Goal: Task Accomplishment & Management: Manage account settings

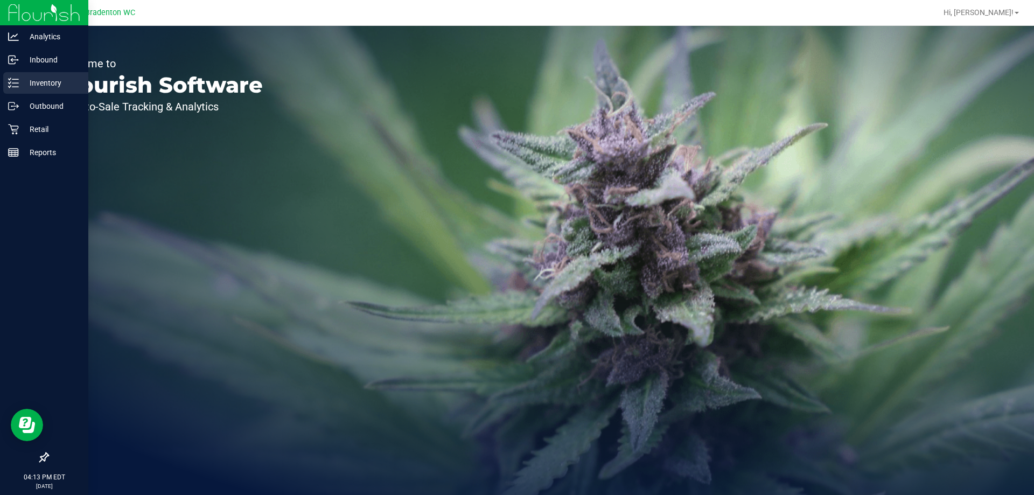
click at [27, 89] on div "Inventory" at bounding box center [45, 83] width 85 height 22
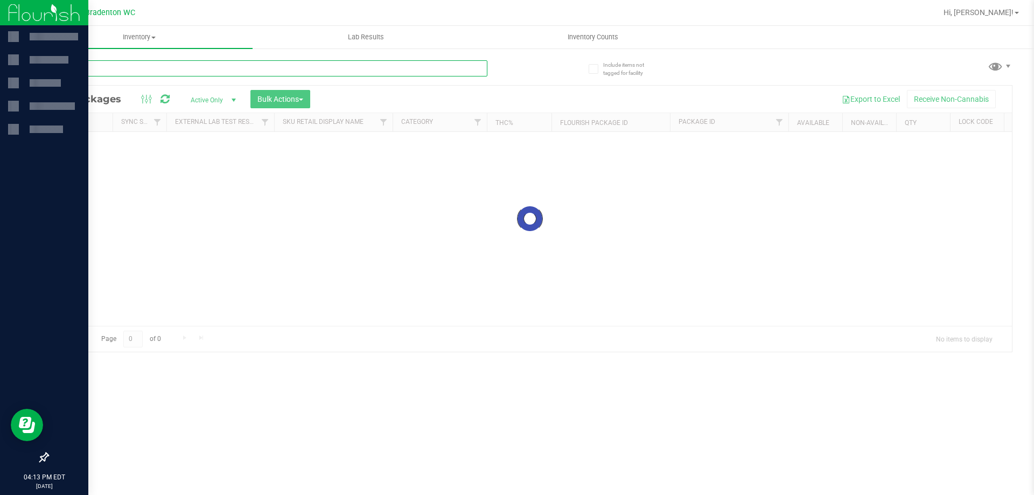
click at [176, 64] on input "text" at bounding box center [267, 68] width 440 height 16
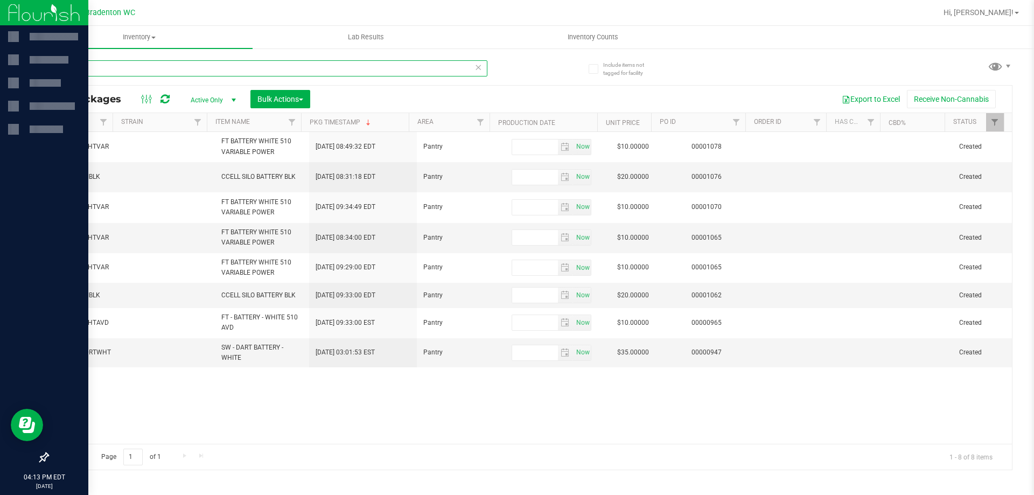
scroll to position [0, 401]
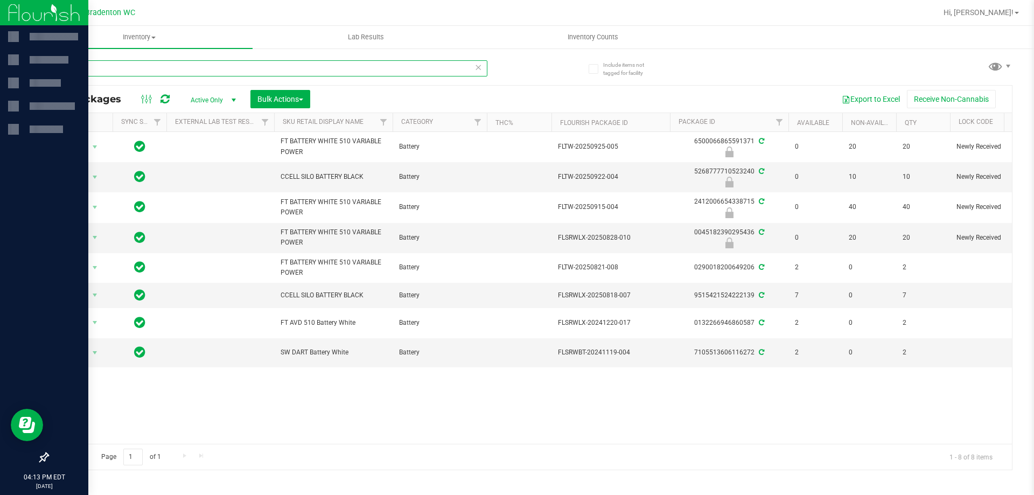
type input "batter"
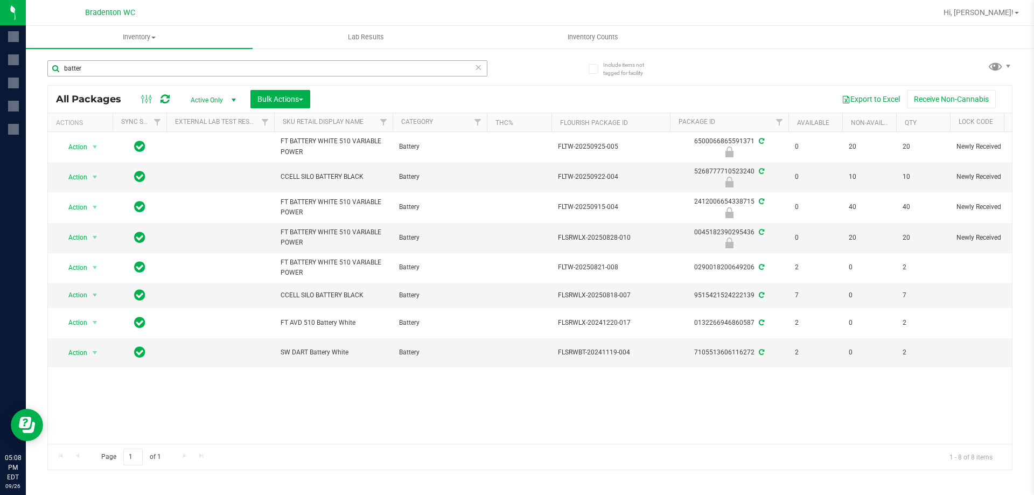
click at [121, 70] on input "batter" at bounding box center [267, 68] width 440 height 16
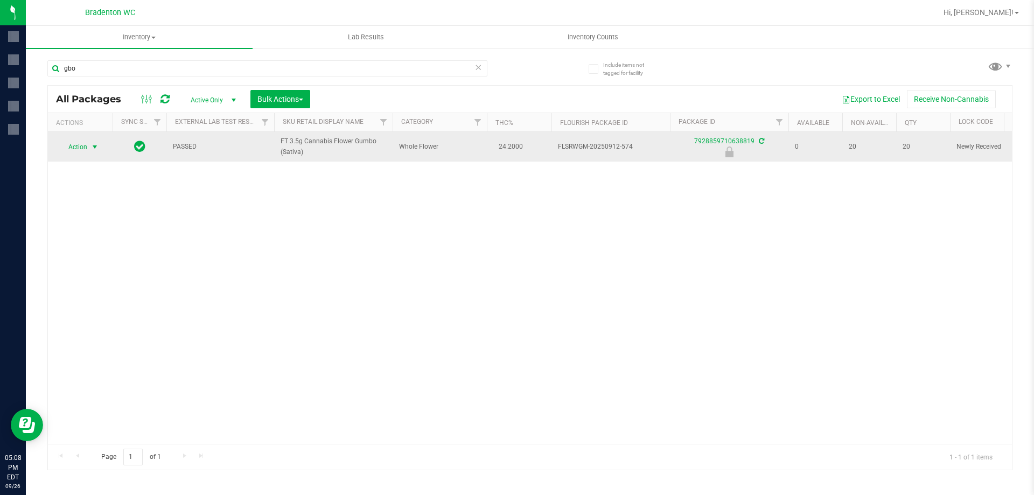
type input "gbo"
click at [76, 146] on span "Action" at bounding box center [73, 147] width 29 height 15
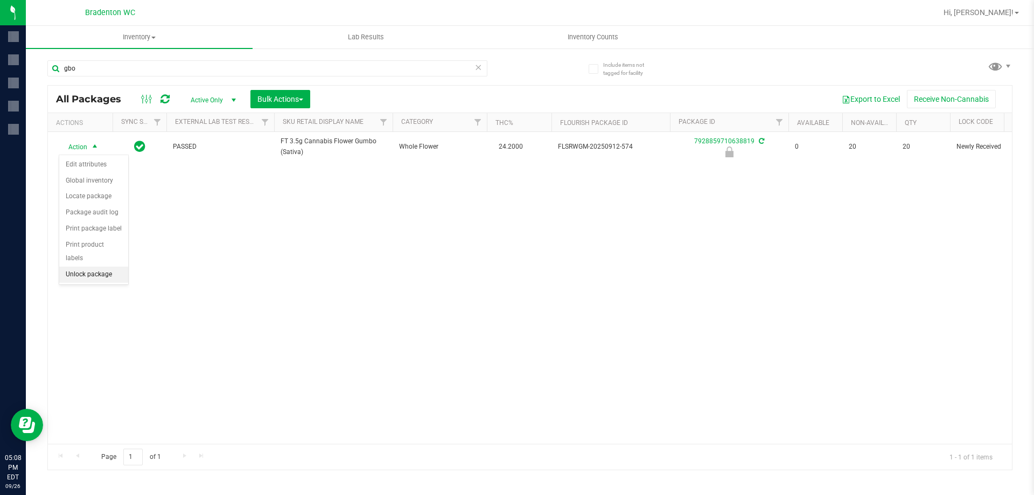
click at [100, 267] on li "Unlock package" at bounding box center [93, 275] width 69 height 16
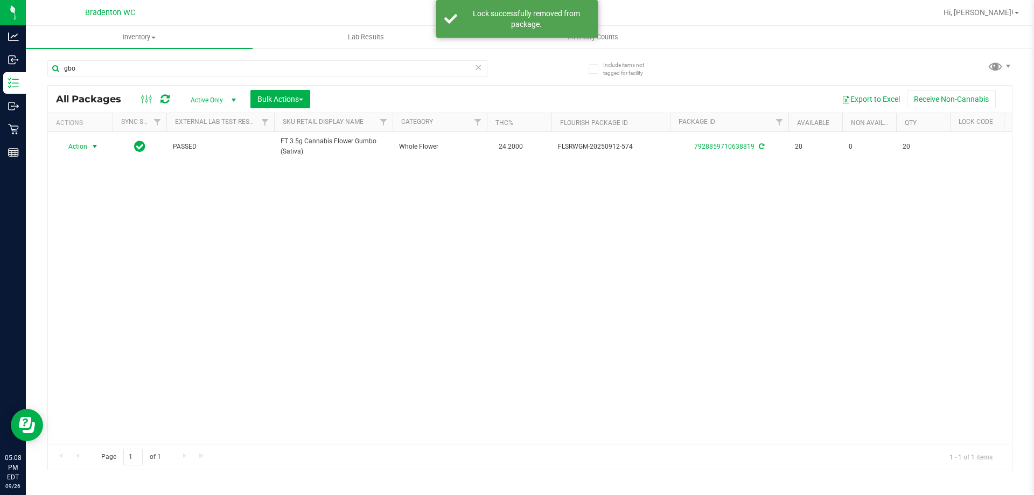
click at [83, 147] on span "Action" at bounding box center [73, 146] width 29 height 15
click at [95, 244] on li "Lock package" at bounding box center [100, 244] width 83 height 16
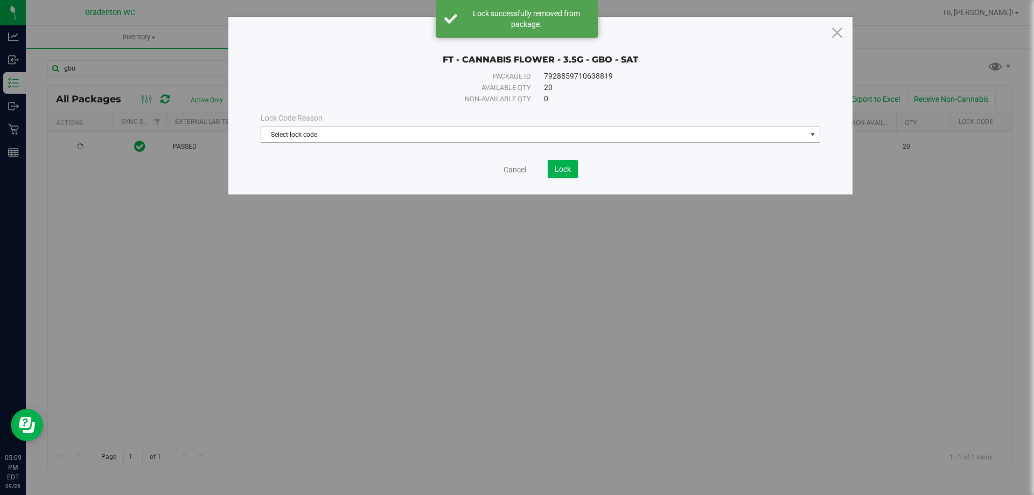
click at [522, 131] on span "Select lock code" at bounding box center [533, 134] width 545 height 15
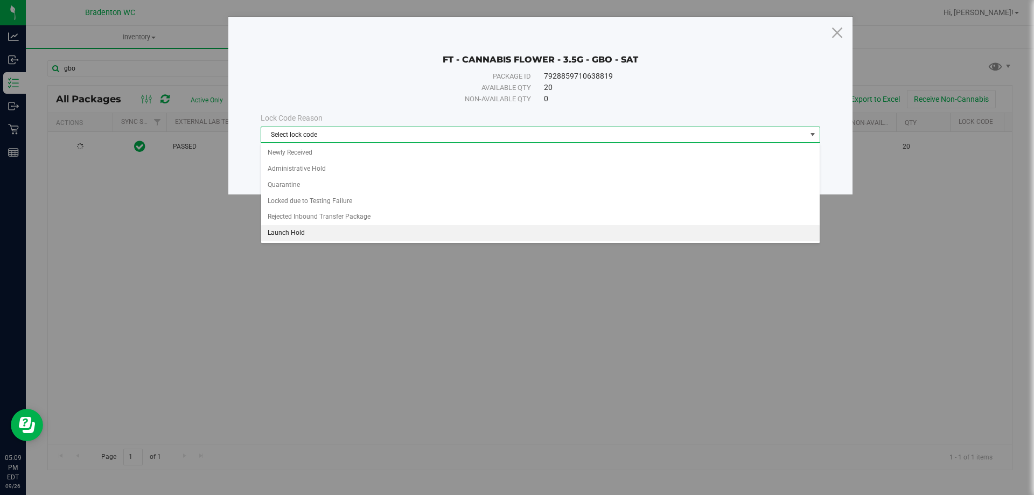
click at [373, 230] on li "Launch Hold" at bounding box center [540, 233] width 559 height 16
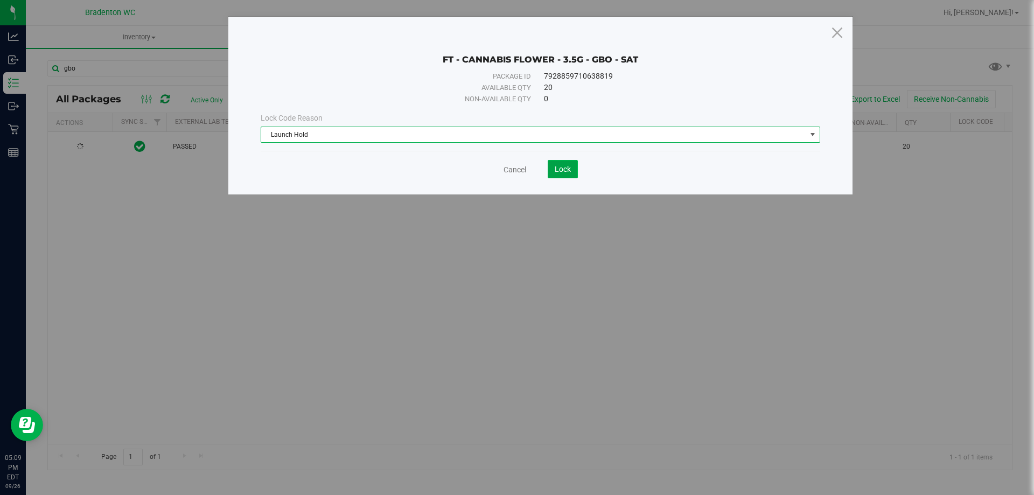
click at [571, 165] on button "Lock" at bounding box center [563, 169] width 30 height 18
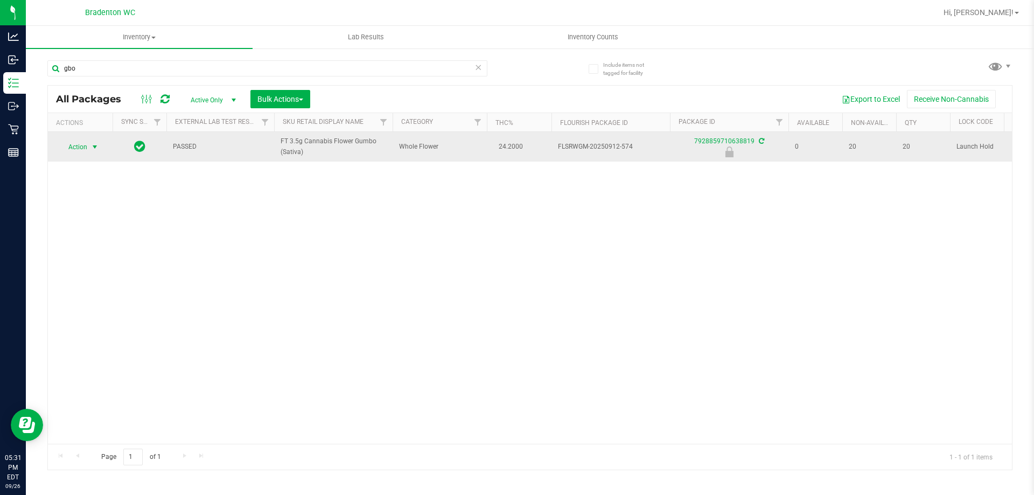
click at [93, 146] on span "select" at bounding box center [94, 147] width 9 height 9
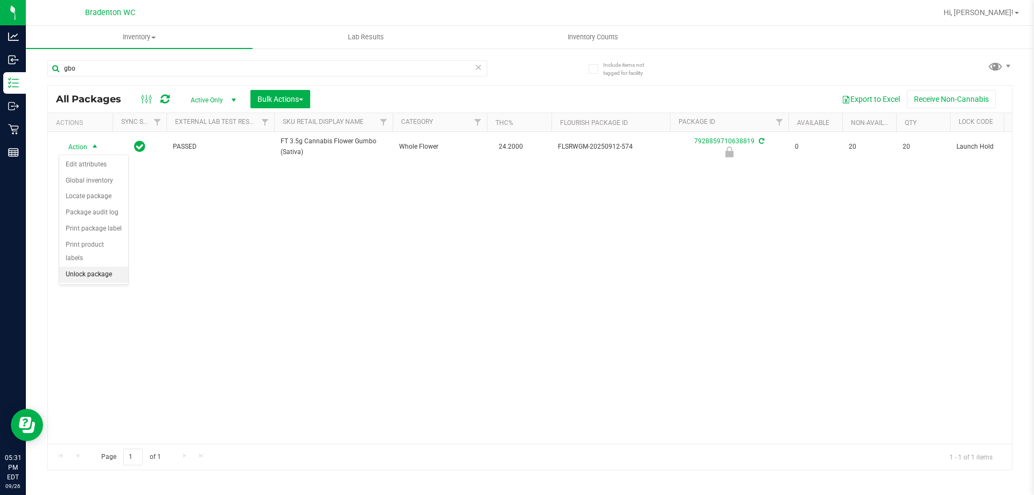
click at [95, 267] on li "Unlock package" at bounding box center [93, 275] width 69 height 16
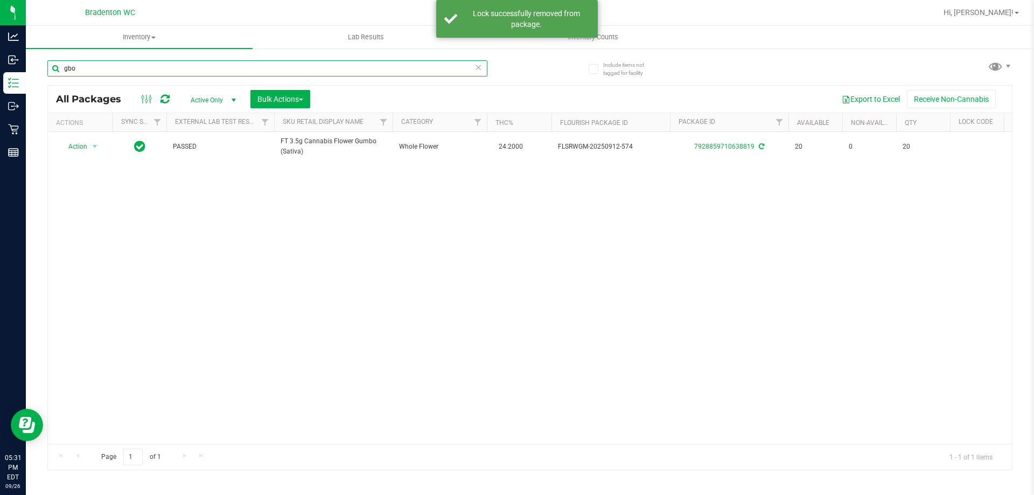
click at [116, 64] on input "gbo" at bounding box center [267, 68] width 440 height 16
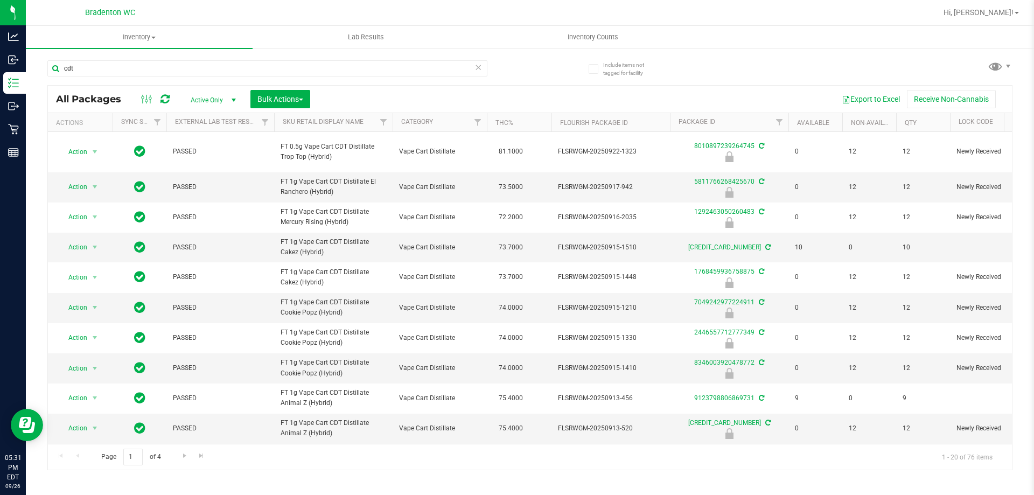
click at [368, 126] on th "Sku Retail Display Name" at bounding box center [333, 122] width 118 height 19
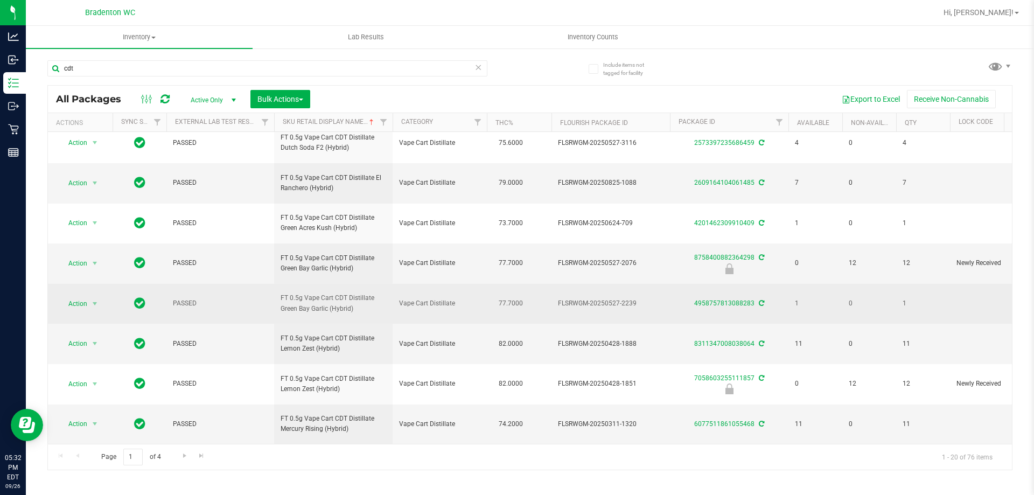
scroll to position [499, 0]
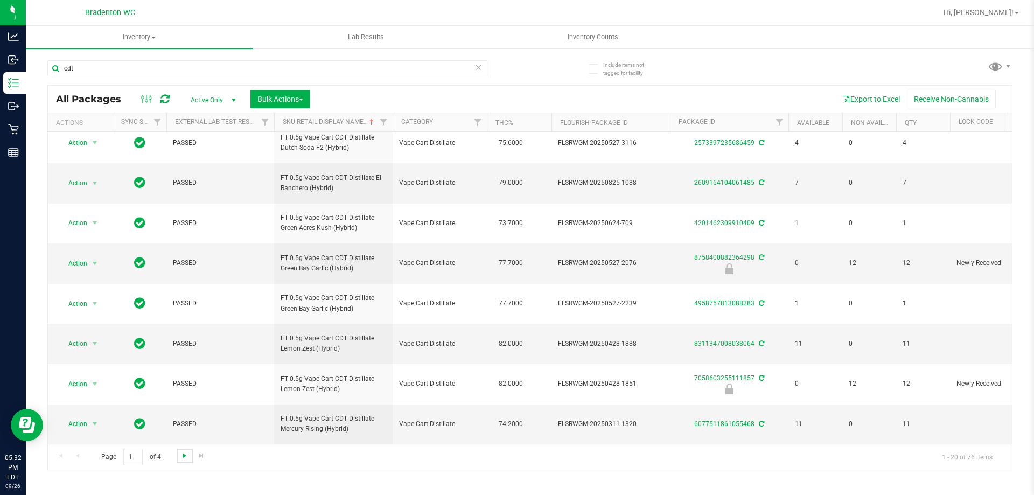
click at [182, 455] on span "Go to the next page" at bounding box center [184, 455] width 9 height 9
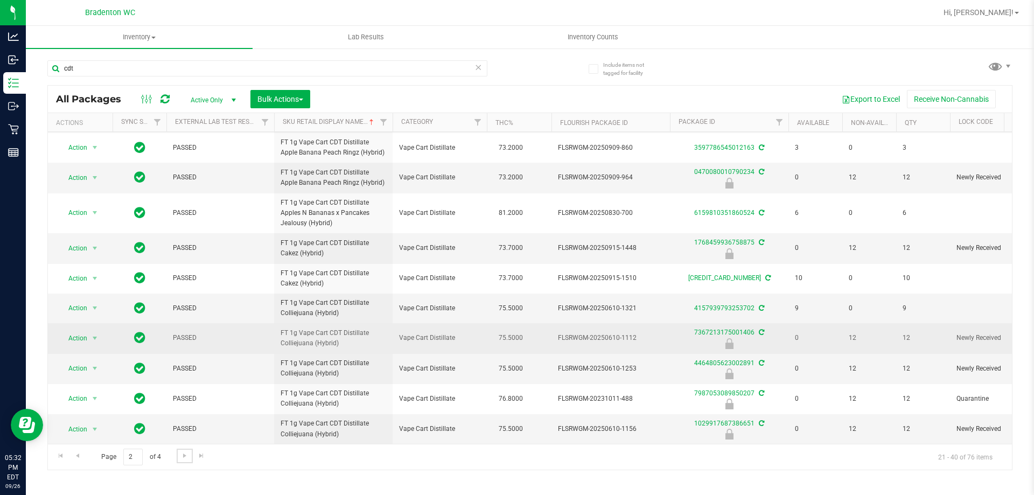
scroll to position [389, 0]
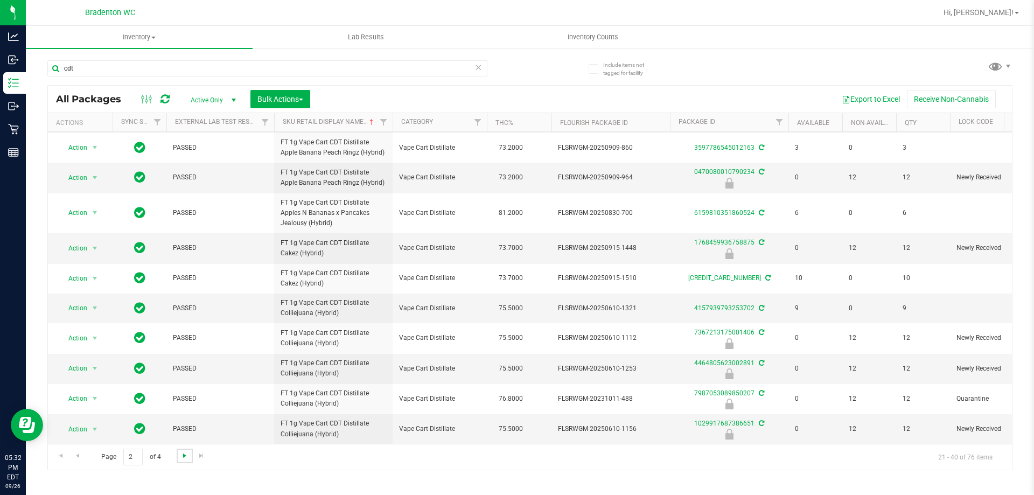
click at [180, 455] on span "Go to the next page" at bounding box center [184, 455] width 9 height 9
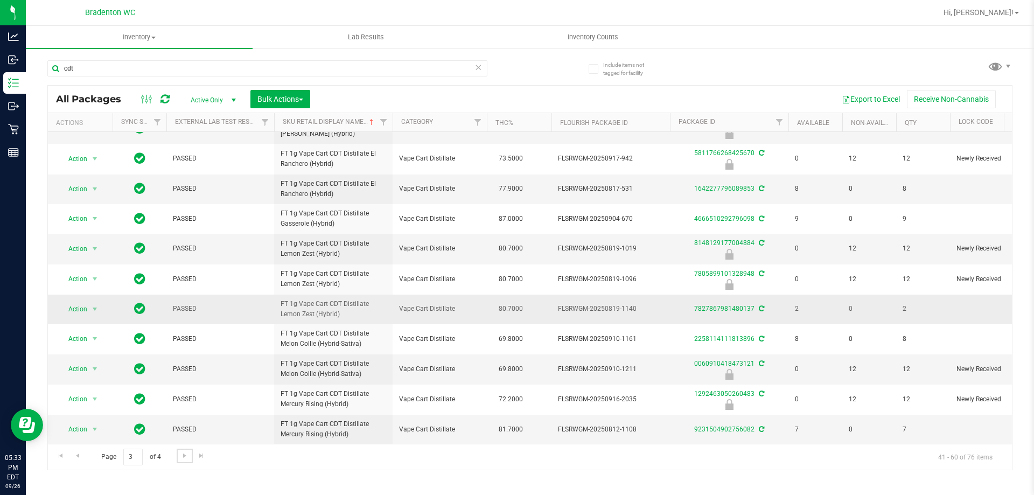
scroll to position [399, 0]
click at [181, 455] on span "Go to the next page" at bounding box center [184, 455] width 9 height 9
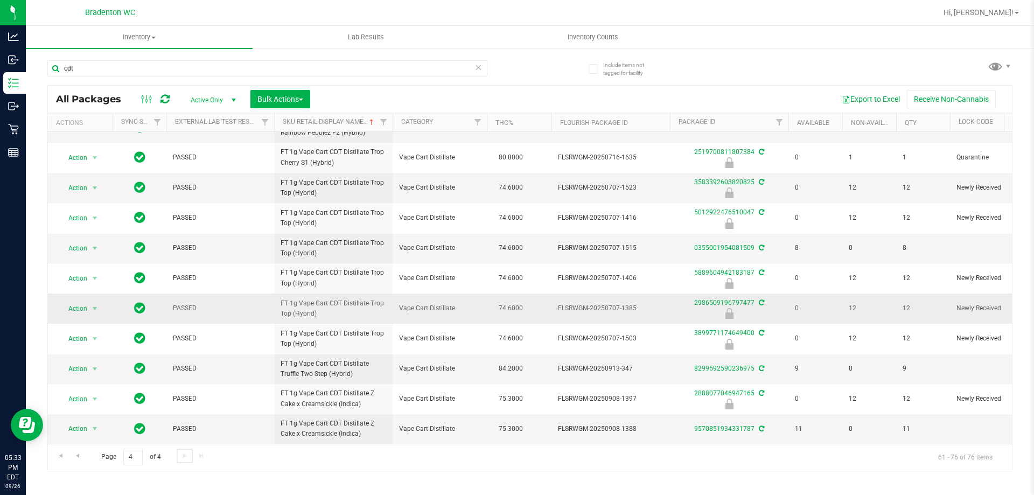
scroll to position [187, 0]
click at [318, 59] on div "cdt" at bounding box center [288, 68] width 483 height 34
click at [318, 64] on input "cdt" at bounding box center [267, 68] width 440 height 16
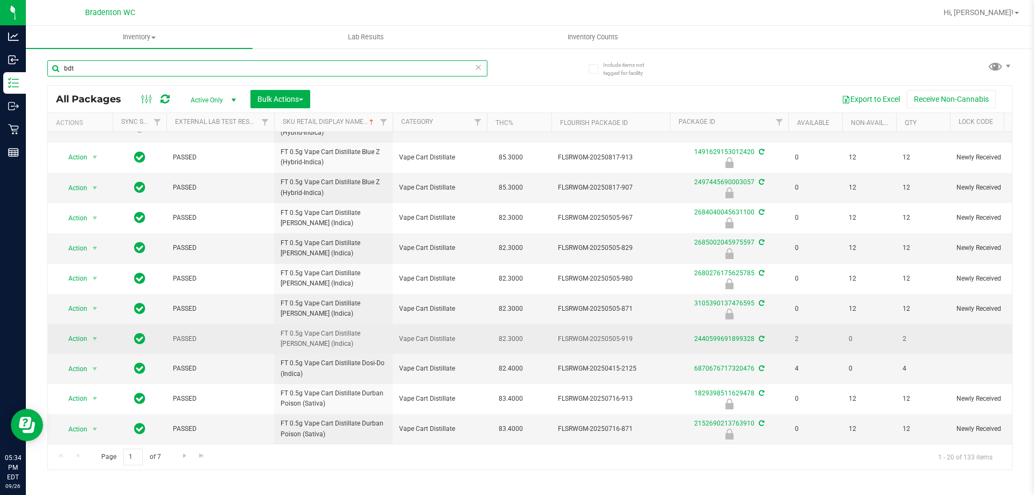
scroll to position [298, 0]
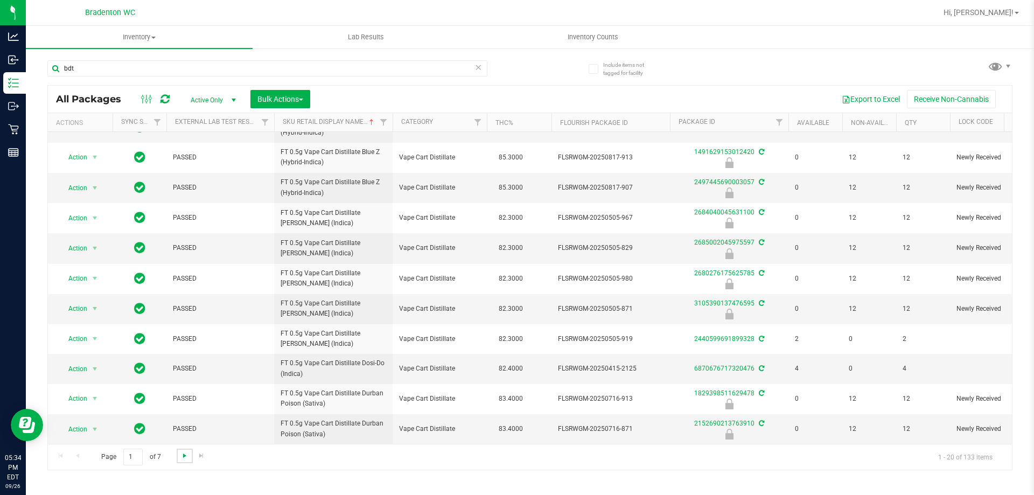
click at [182, 454] on span "Go to the next page" at bounding box center [184, 455] width 9 height 9
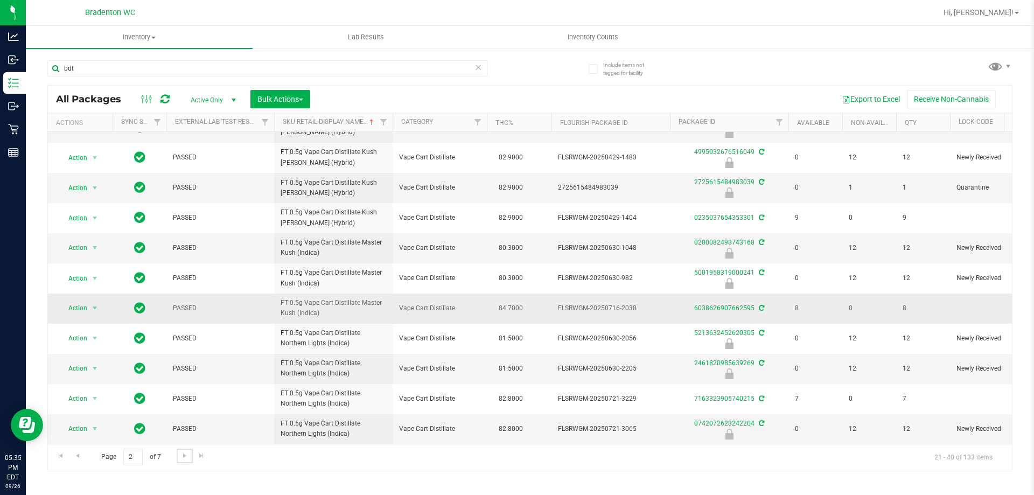
scroll to position [298, 0]
click at [187, 458] on span "Go to the next page" at bounding box center [184, 455] width 9 height 9
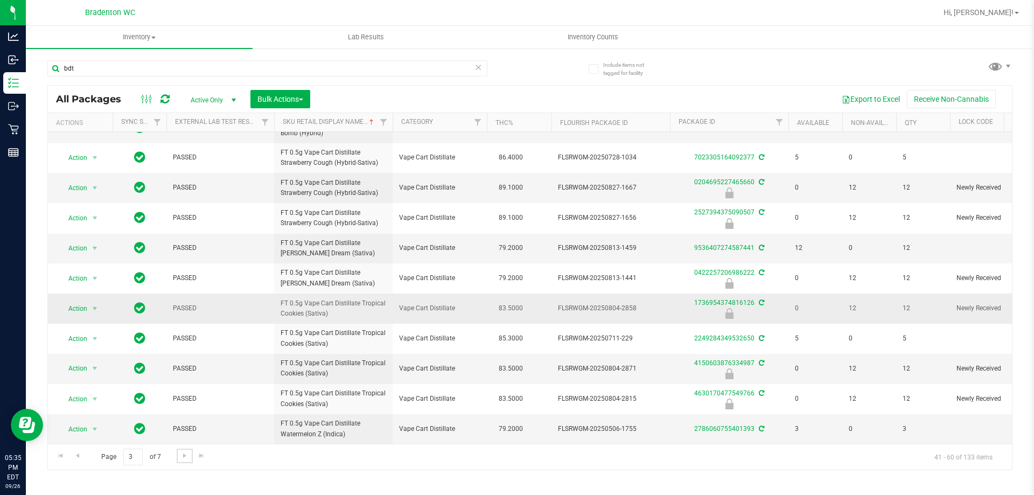
scroll to position [298, 0]
click at [183, 452] on span "Go to the next page" at bounding box center [184, 455] width 9 height 9
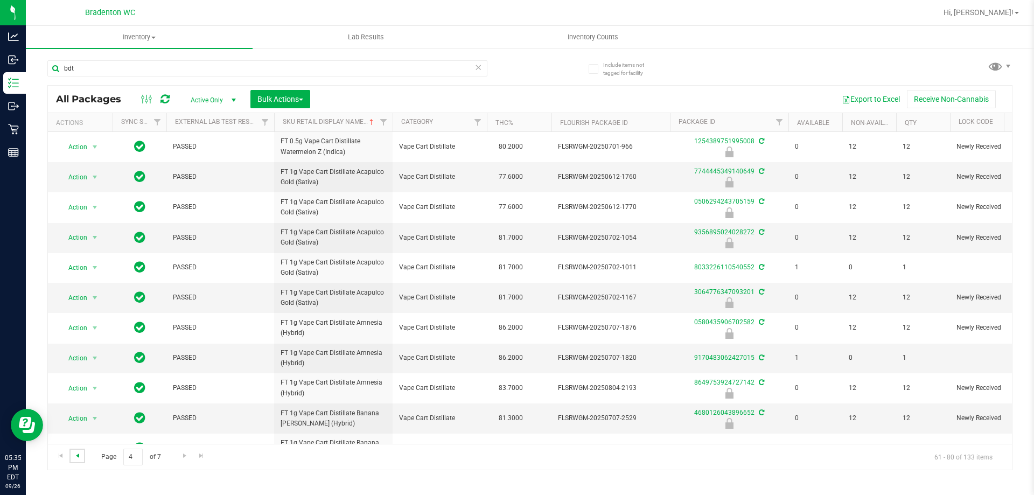
click at [80, 456] on span "Go to the previous page" at bounding box center [77, 455] width 9 height 9
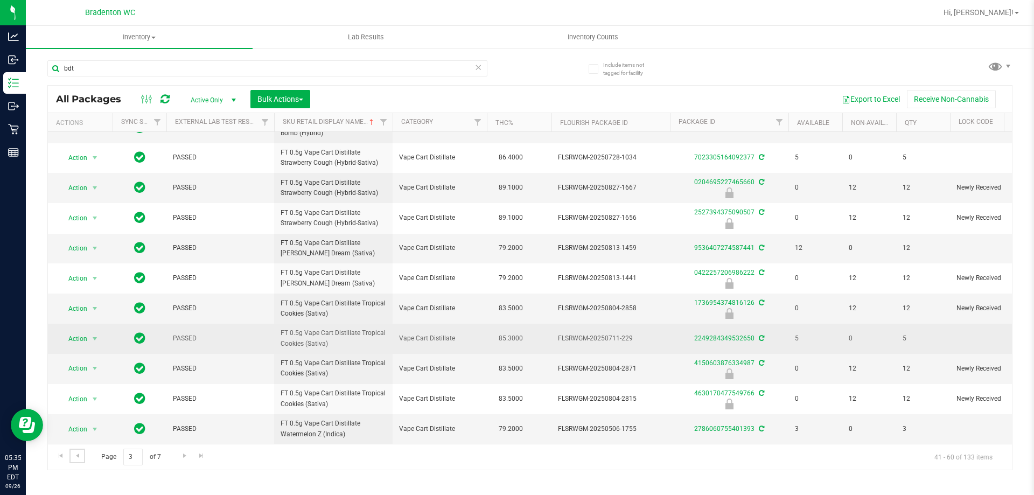
scroll to position [298, 0]
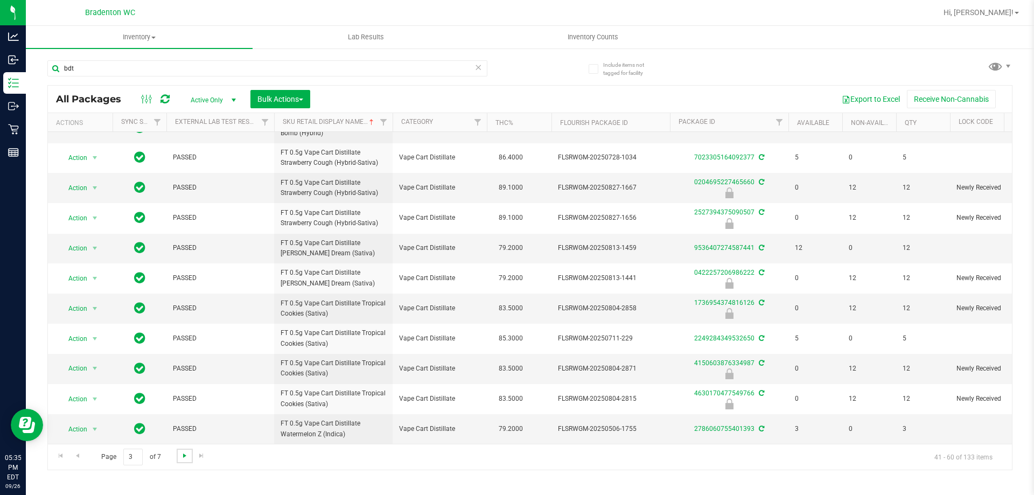
click at [184, 456] on span "Go to the next page" at bounding box center [184, 455] width 9 height 9
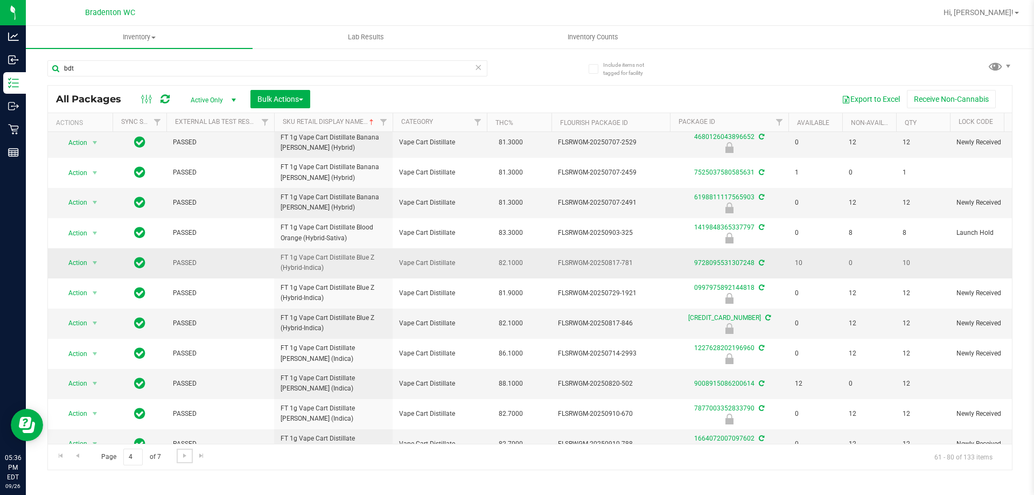
scroll to position [299, 0]
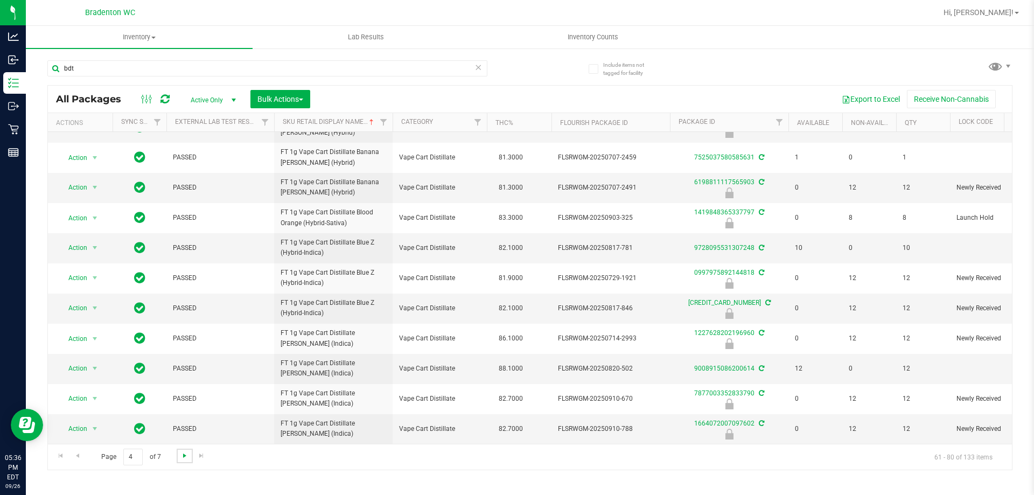
click at [183, 451] on span "Go to the next page" at bounding box center [184, 455] width 9 height 9
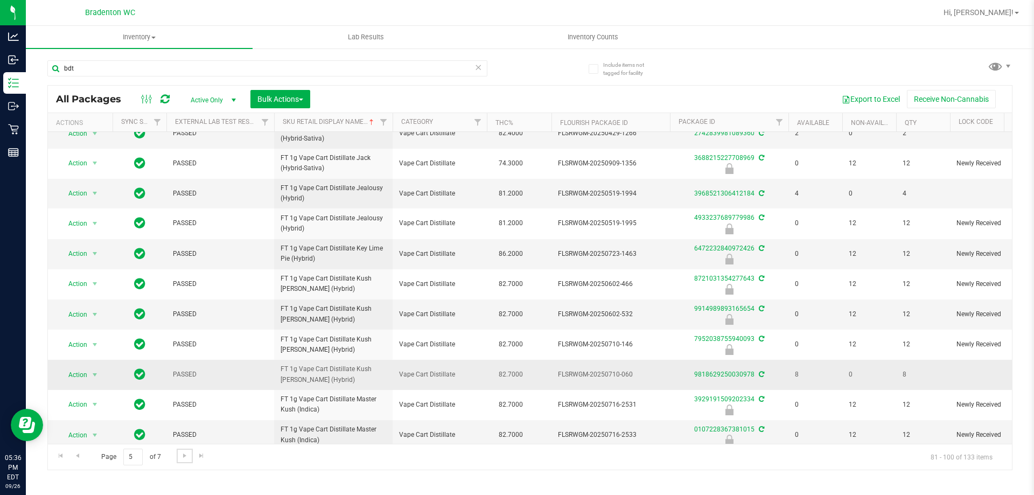
scroll to position [298, 0]
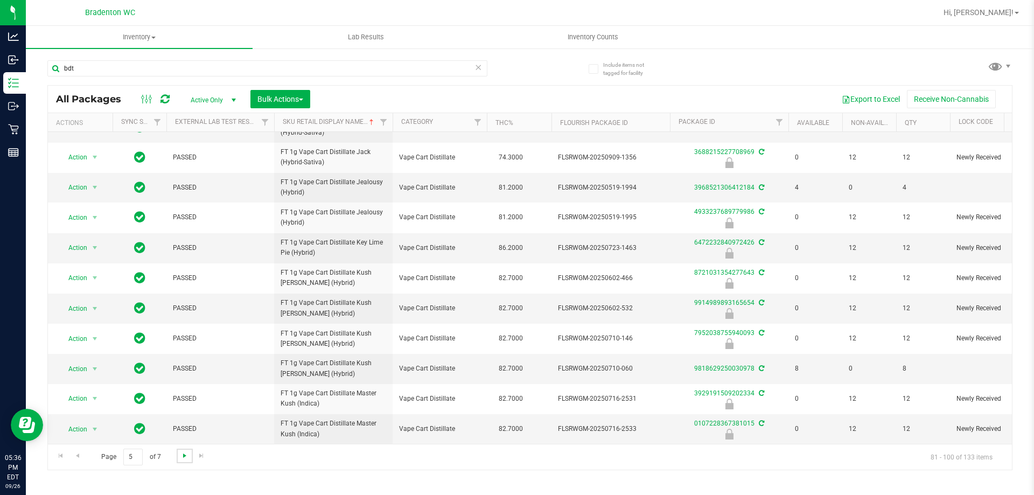
click at [181, 456] on span "Go to the next page" at bounding box center [184, 455] width 9 height 9
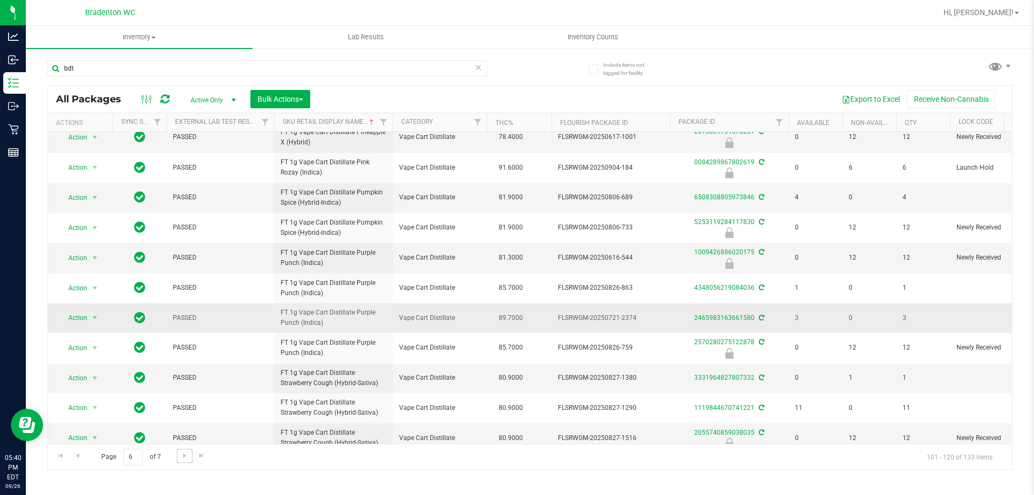
scroll to position [298, 0]
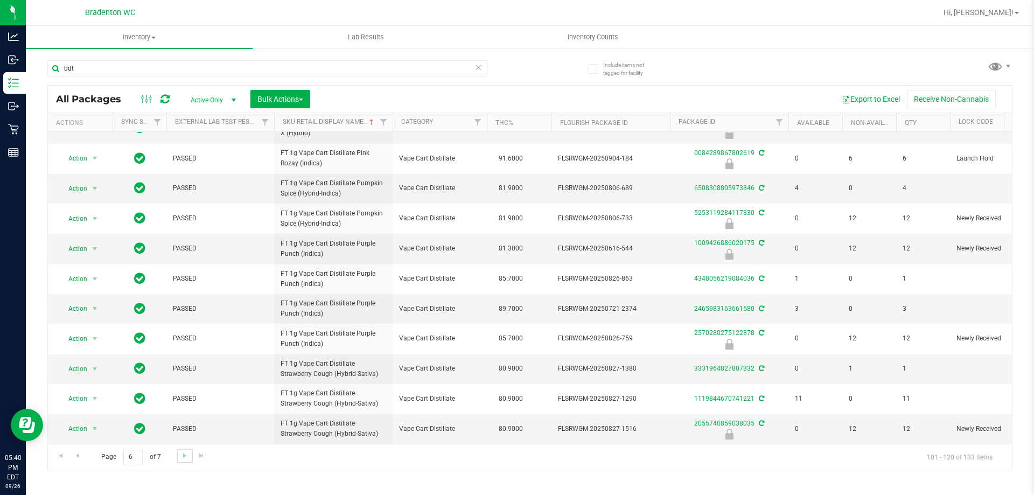
click at [184, 460] on link "Go to the next page" at bounding box center [185, 456] width 16 height 15
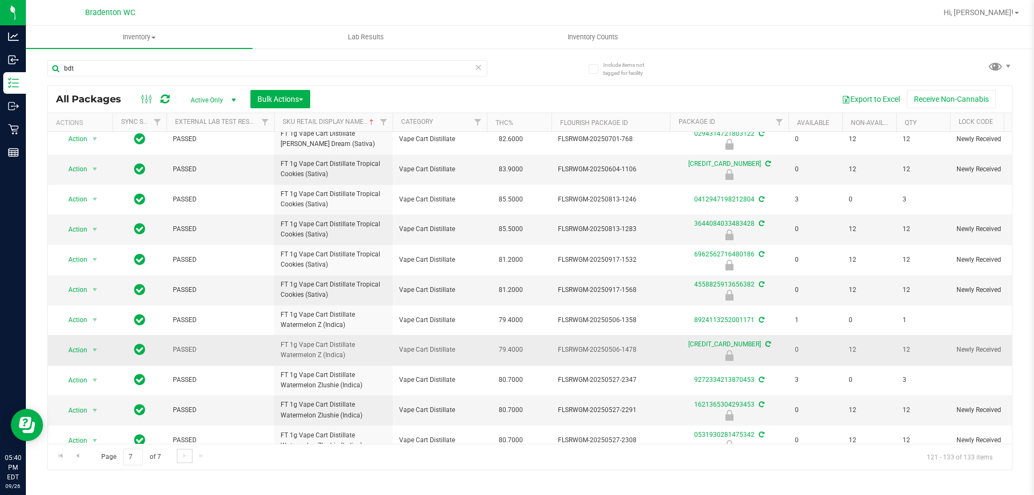
scroll to position [87, 0]
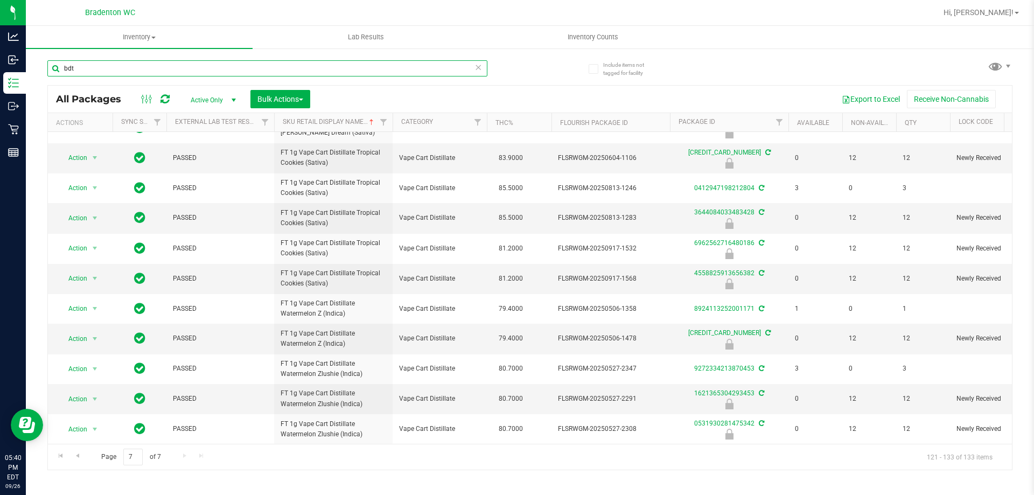
click at [162, 72] on input "bdt" at bounding box center [267, 68] width 440 height 16
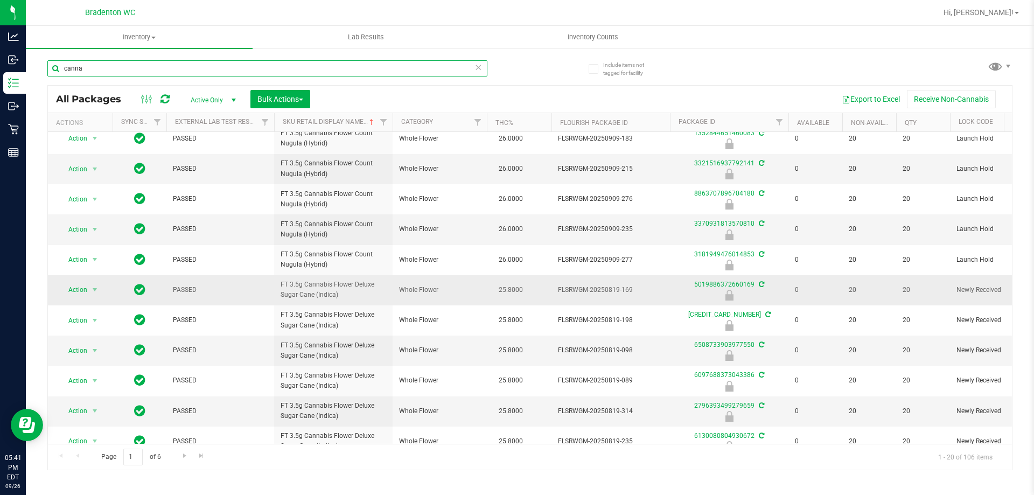
scroll to position [320, 0]
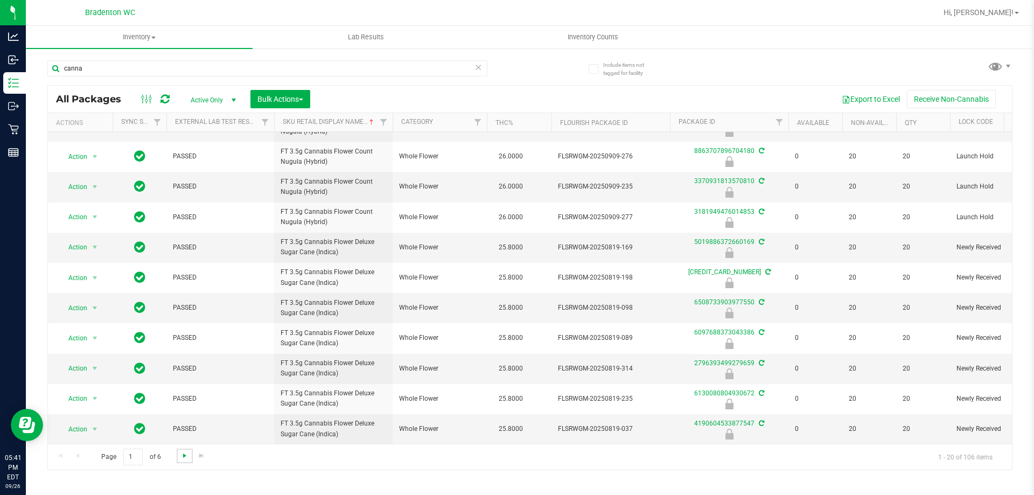
click at [185, 458] on span "Go to the next page" at bounding box center [184, 455] width 9 height 9
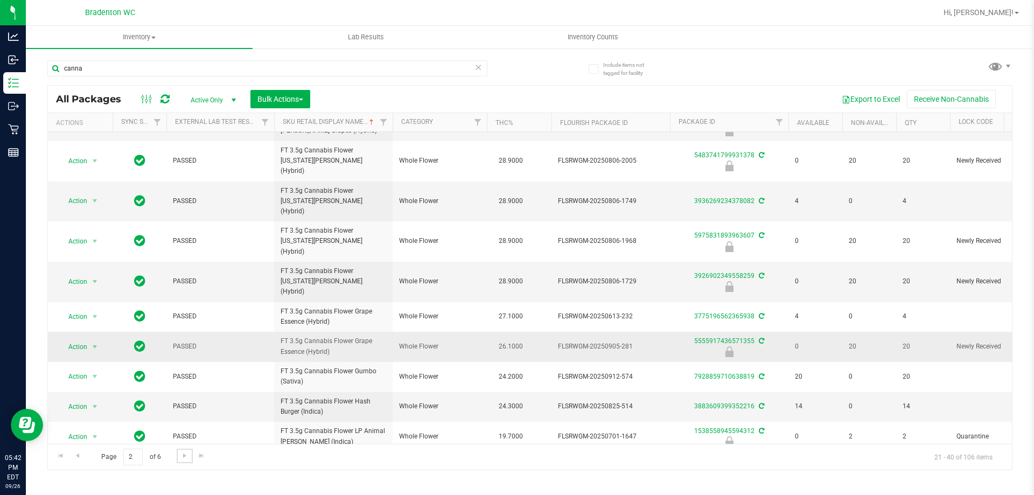
scroll to position [297, 0]
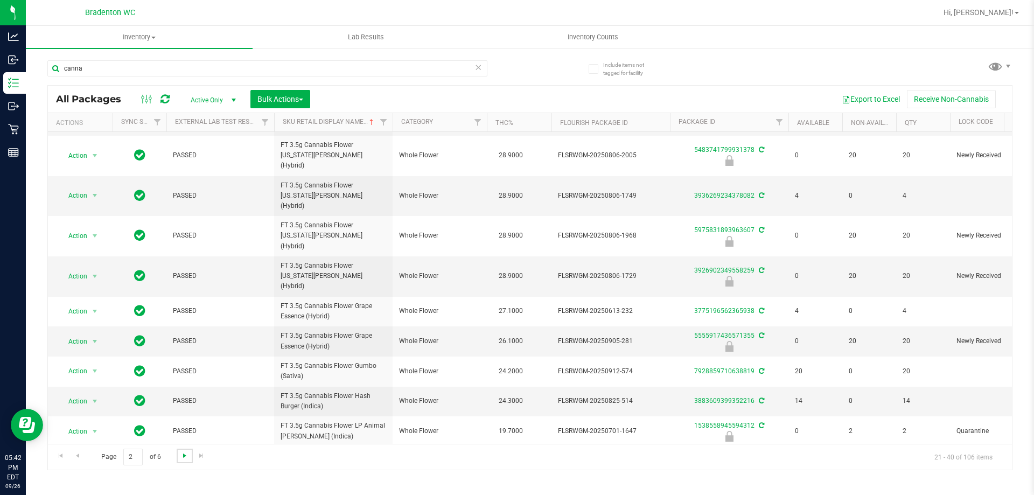
click at [184, 456] on span "Go to the next page" at bounding box center [184, 455] width 9 height 9
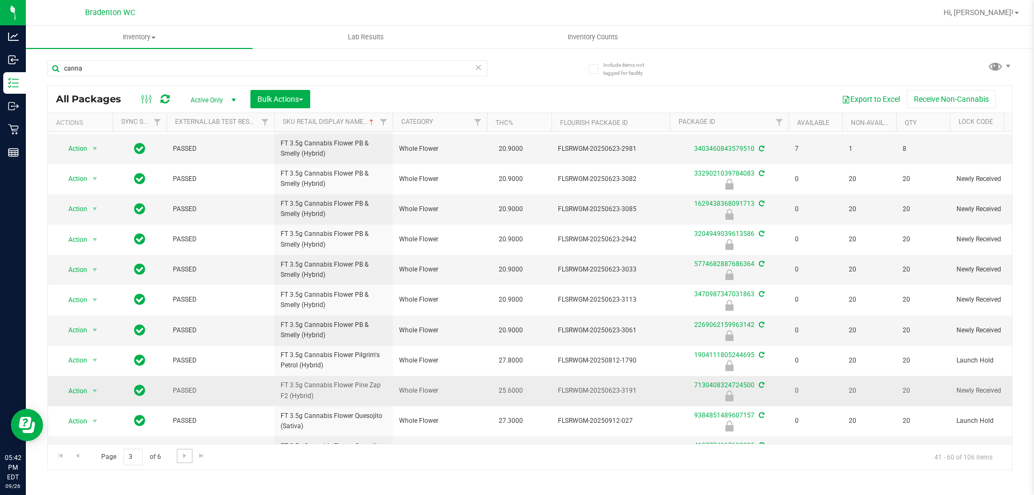
scroll to position [300, 0]
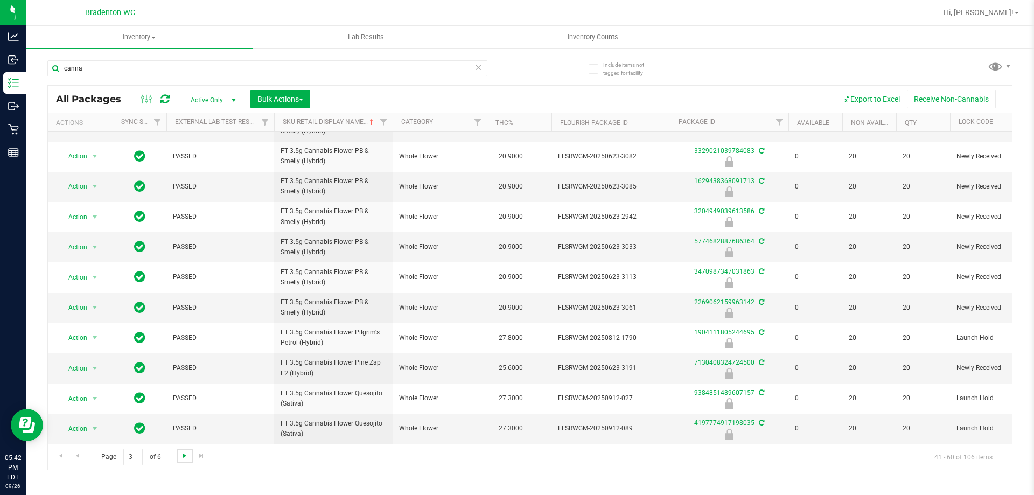
click at [186, 458] on span "Go to the next page" at bounding box center [184, 455] width 9 height 9
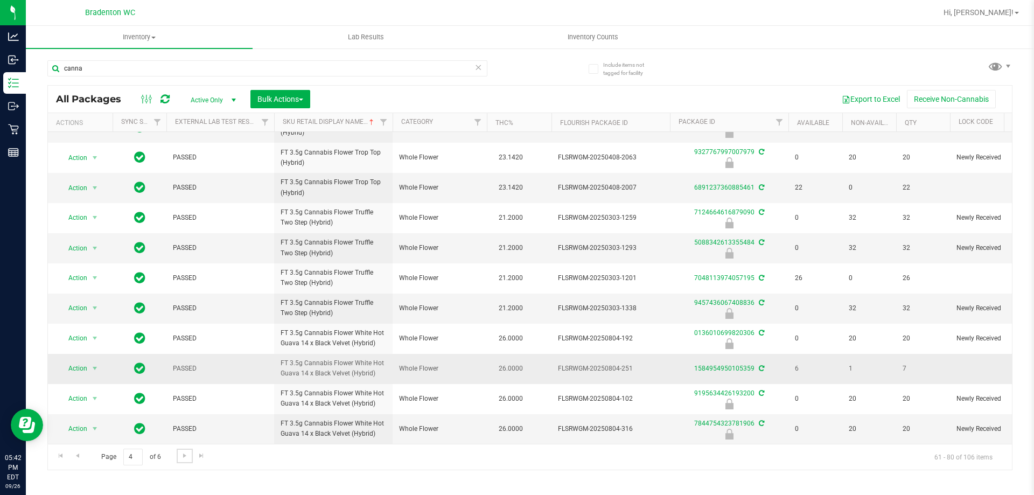
scroll to position [297, 0]
click at [180, 458] on span "Go to the next page" at bounding box center [184, 455] width 9 height 9
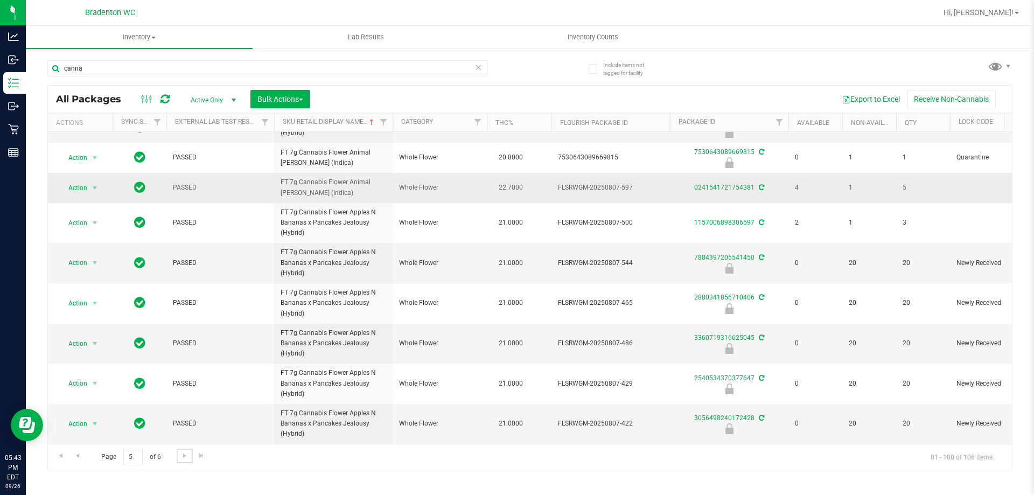
scroll to position [359, 0]
click at [187, 458] on span "Go to the next page" at bounding box center [184, 455] width 9 height 9
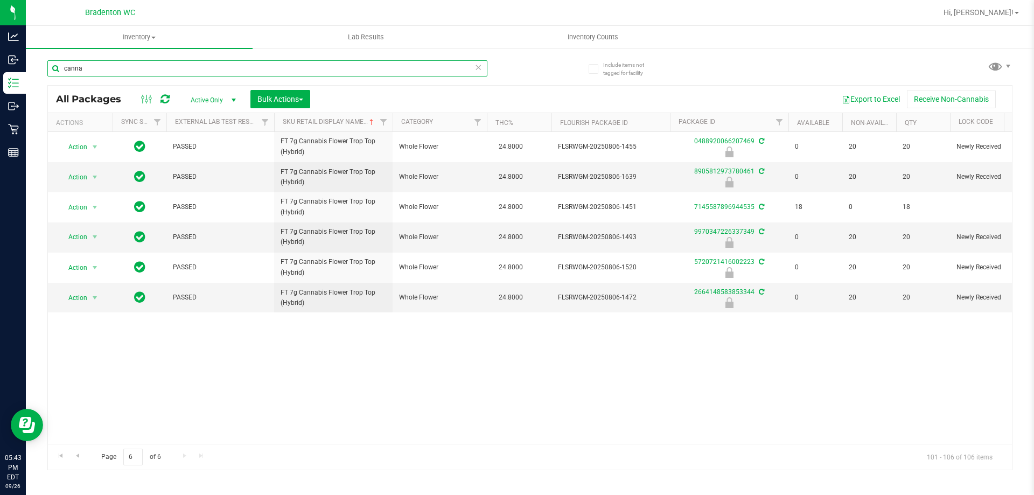
click at [135, 73] on input "canna" at bounding box center [267, 68] width 440 height 16
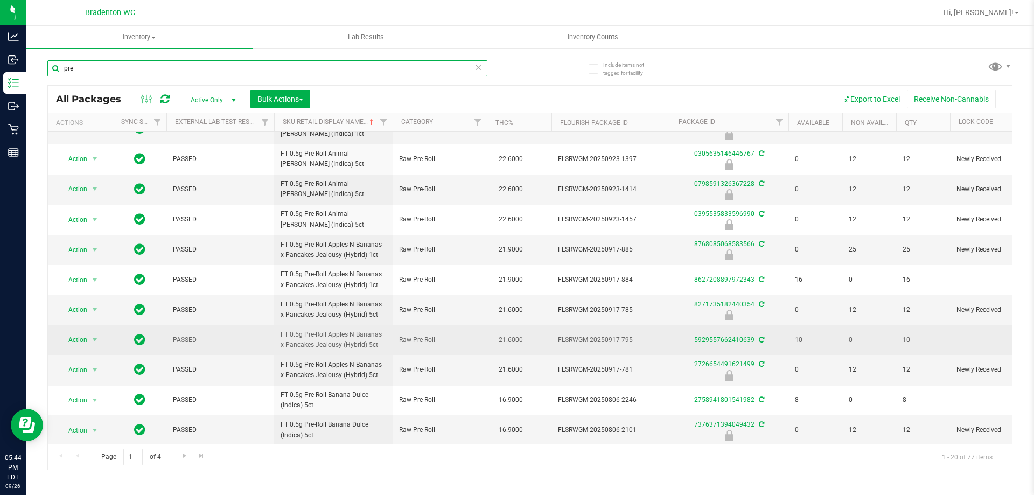
scroll to position [298, 0]
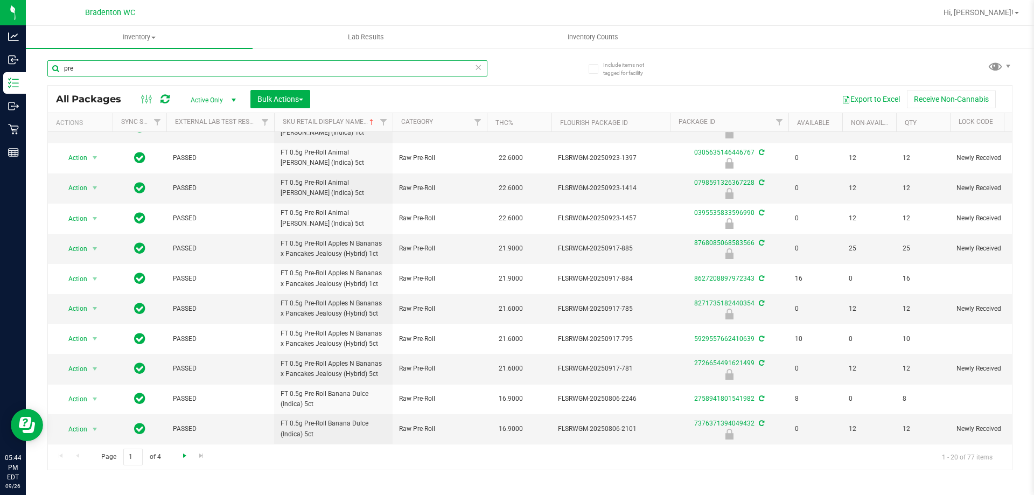
type input "pre"
click at [182, 456] on span "Go to the next page" at bounding box center [184, 455] width 9 height 9
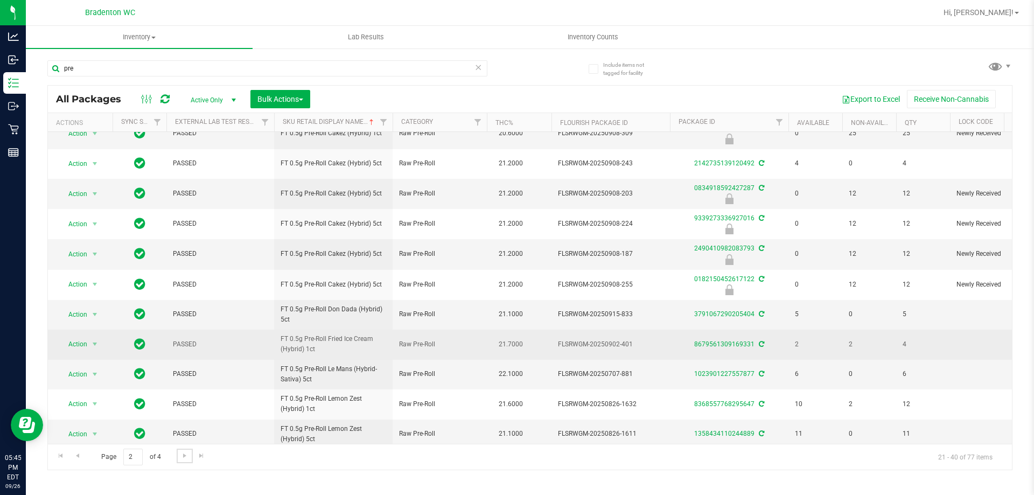
scroll to position [297, 0]
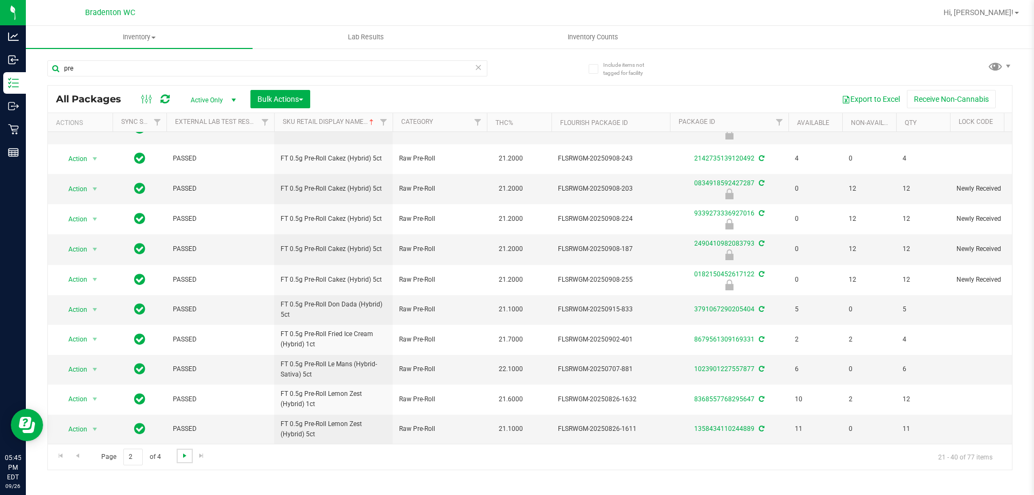
click at [185, 457] on span "Go to the next page" at bounding box center [184, 455] width 9 height 9
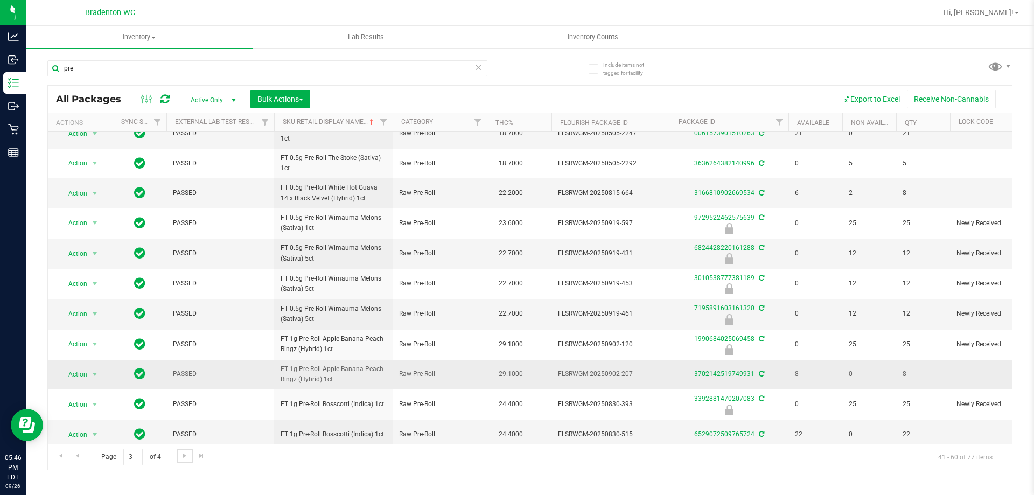
scroll to position [297, 0]
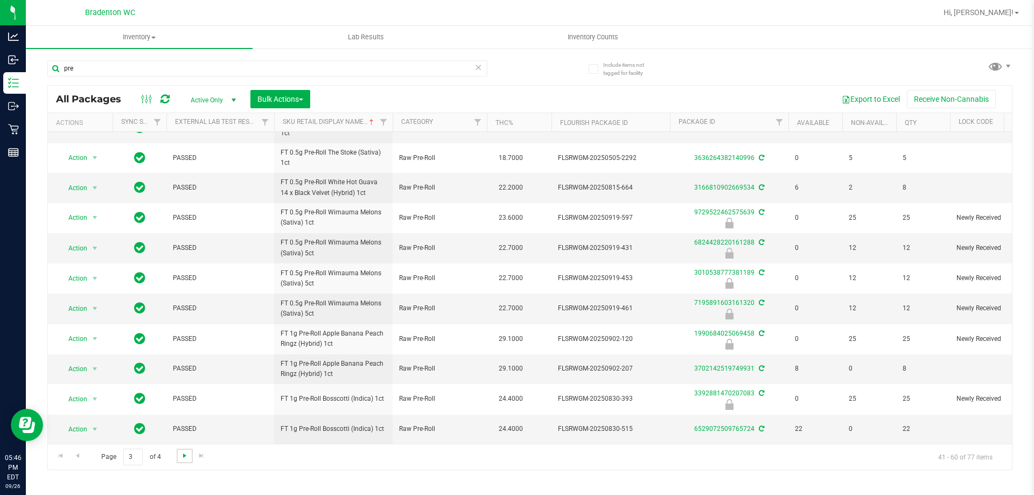
click at [183, 454] on span "Go to the next page" at bounding box center [184, 455] width 9 height 9
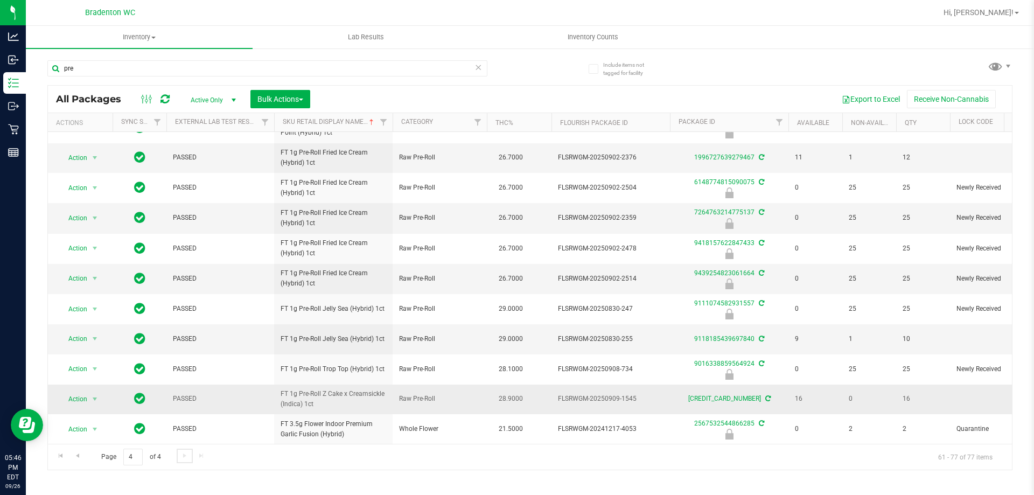
scroll to position [218, 0]
click at [139, 71] on input "pre" at bounding box center [267, 68] width 440 height 16
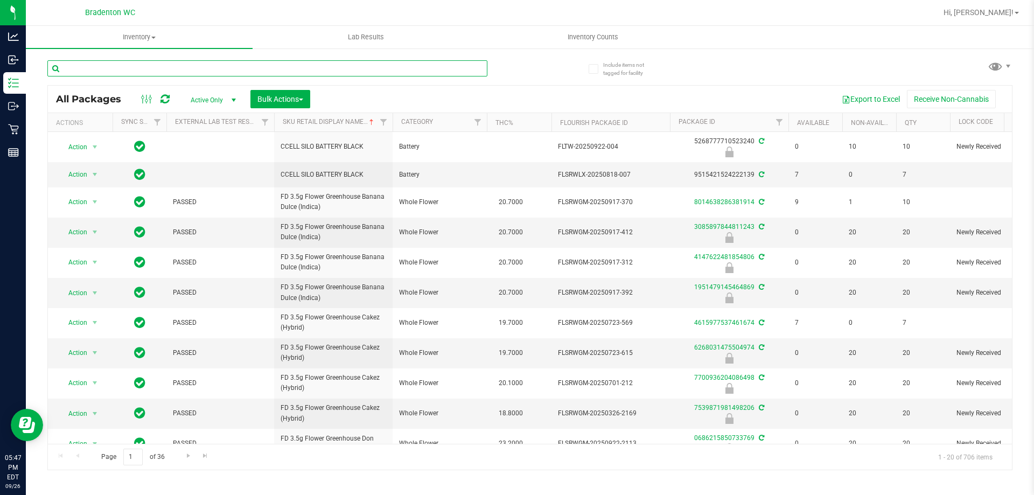
click at [131, 72] on input "text" at bounding box center [267, 68] width 440 height 16
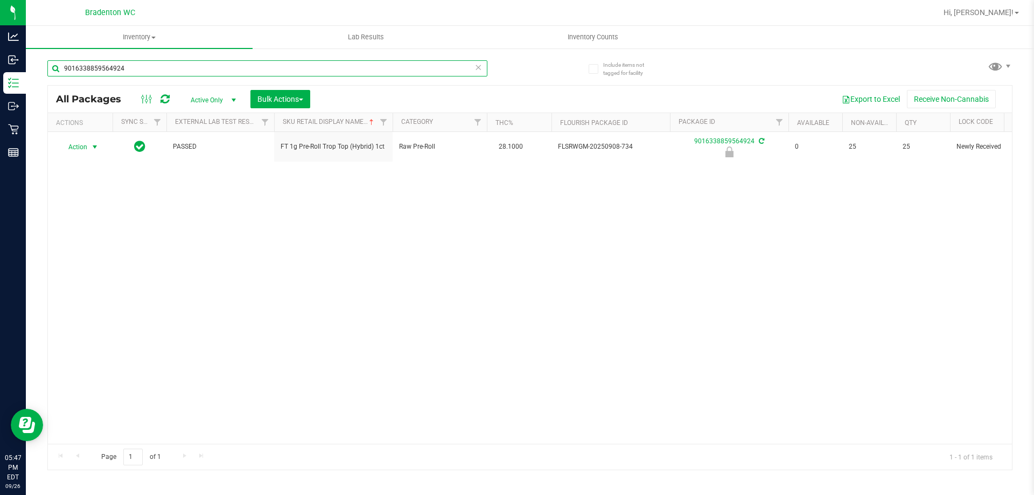
type input "9016338859564924"
click at [80, 149] on span "Action" at bounding box center [73, 147] width 29 height 15
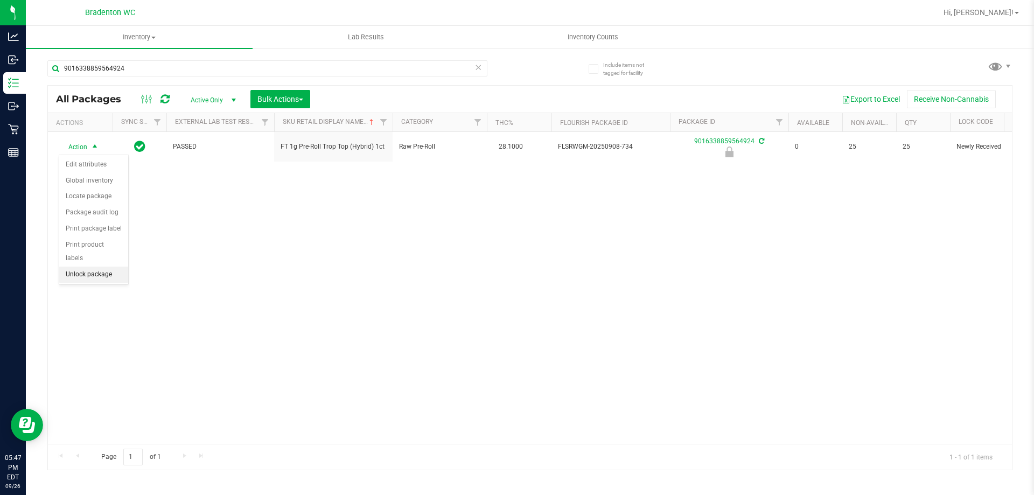
click at [103, 267] on li "Unlock package" at bounding box center [93, 275] width 69 height 16
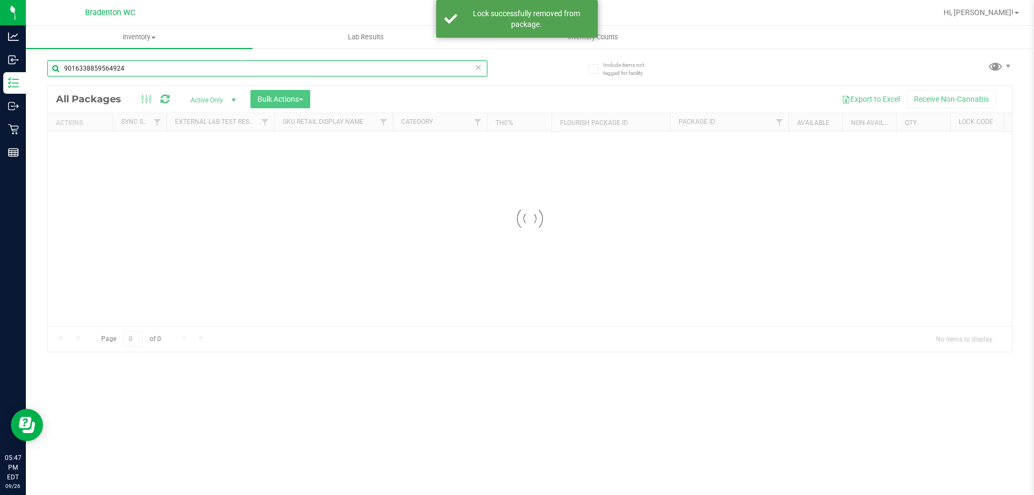
click at [148, 66] on input "9016338859564924" at bounding box center [267, 68] width 440 height 16
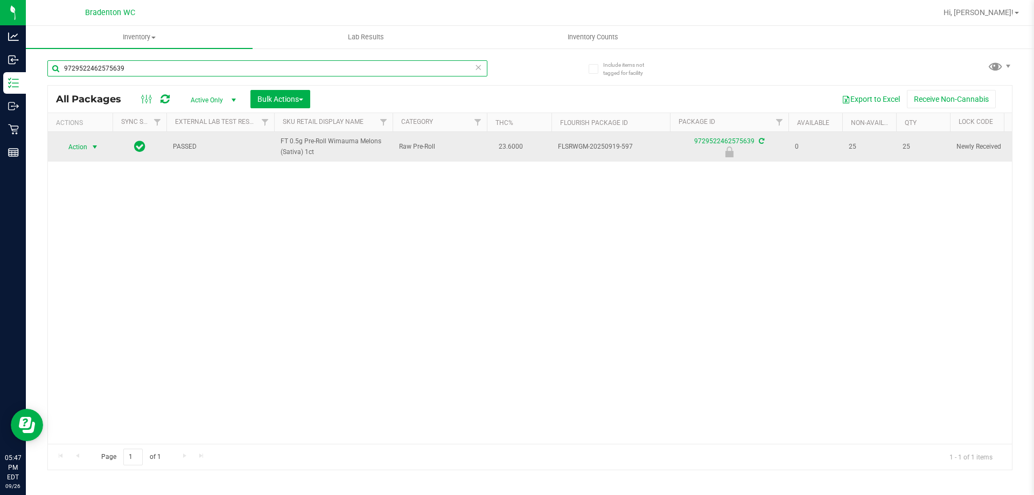
type input "9729522462575639"
click at [92, 150] on span "select" at bounding box center [94, 147] width 9 height 9
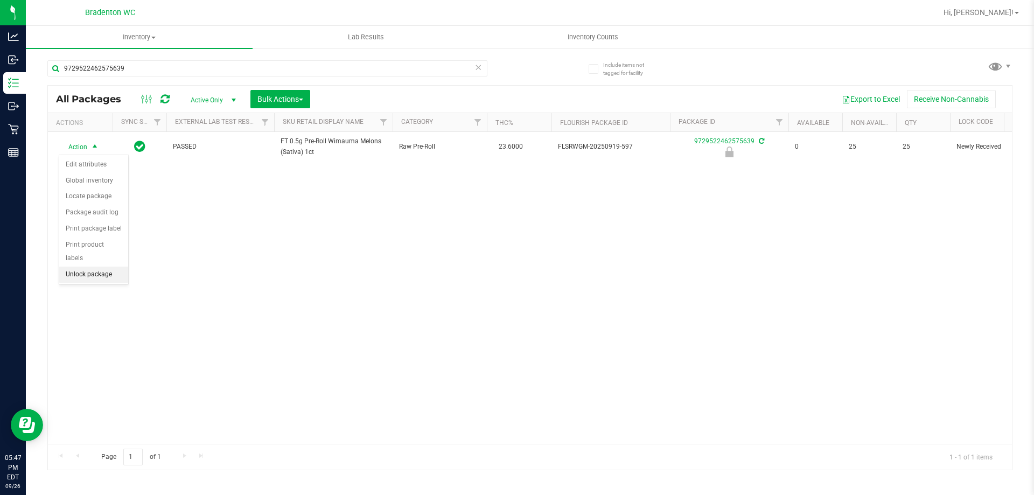
click at [102, 267] on li "Unlock package" at bounding box center [93, 275] width 69 height 16
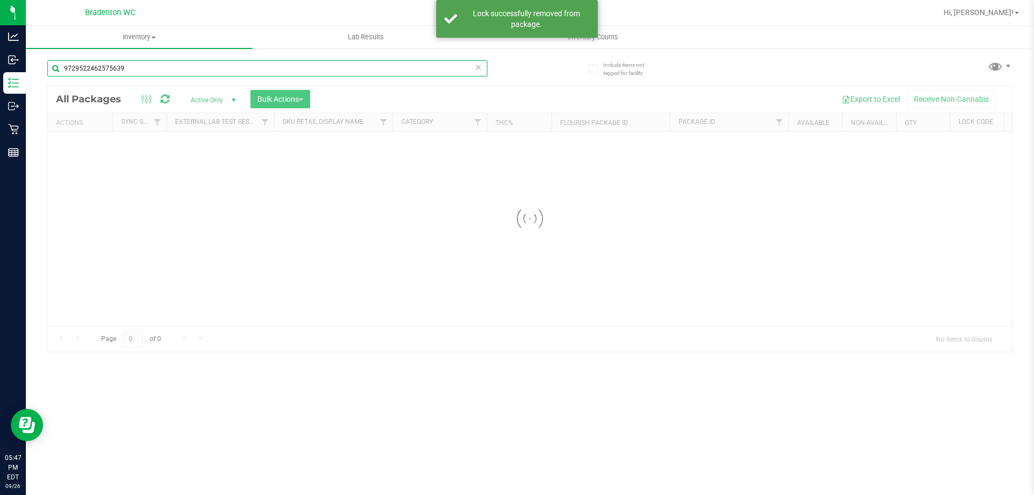
click at [143, 75] on div "Inventory All packages All inventory Waste log Create inventory Lab Results Inv…" at bounding box center [530, 260] width 1008 height 469
click at [143, 75] on input "9729522462575639" at bounding box center [267, 68] width 440 height 16
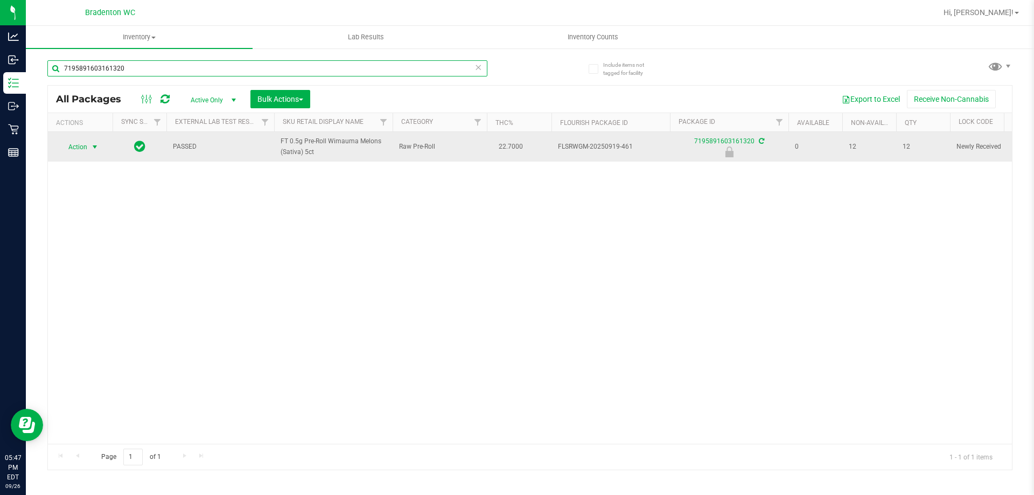
type input "7195891603161320"
click at [95, 149] on span "select" at bounding box center [94, 147] width 9 height 9
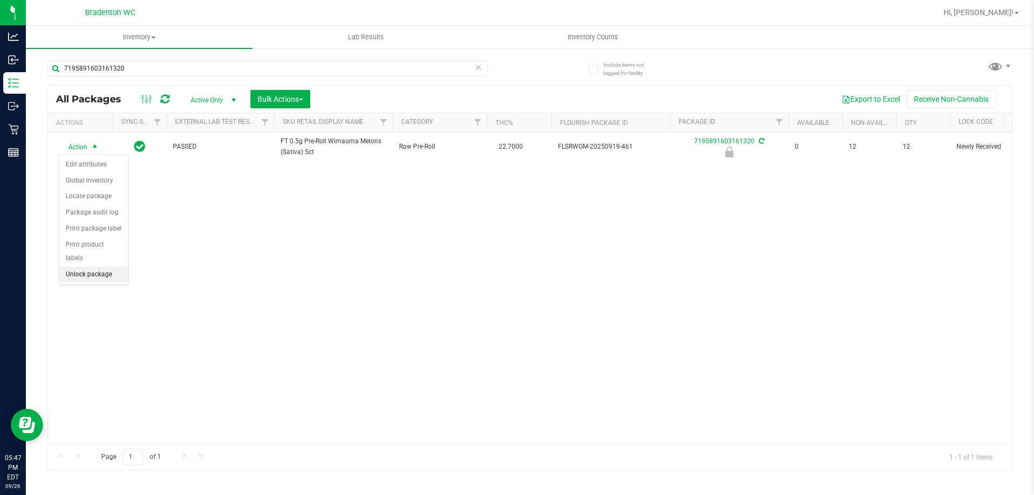
click at [95, 267] on li "Unlock package" at bounding box center [93, 275] width 69 height 16
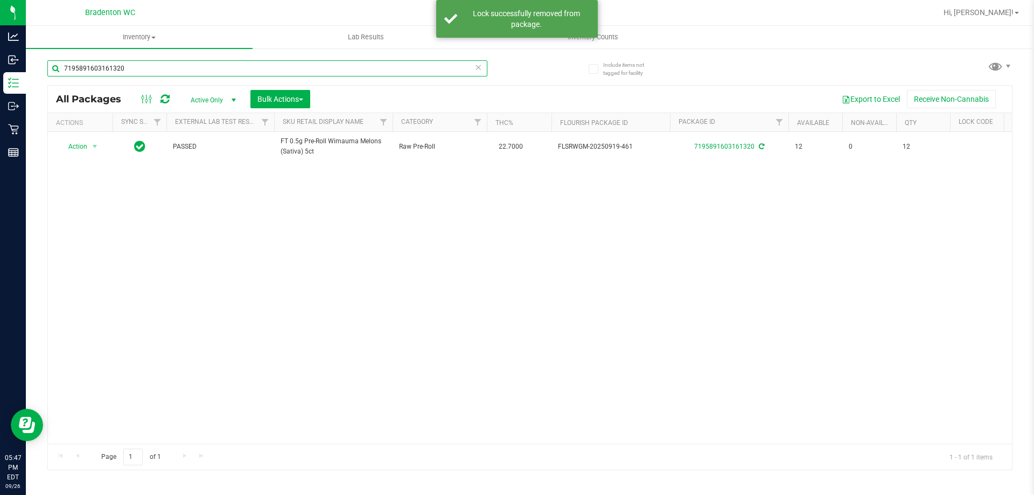
click at [139, 72] on input "7195891603161320" at bounding box center [267, 68] width 440 height 16
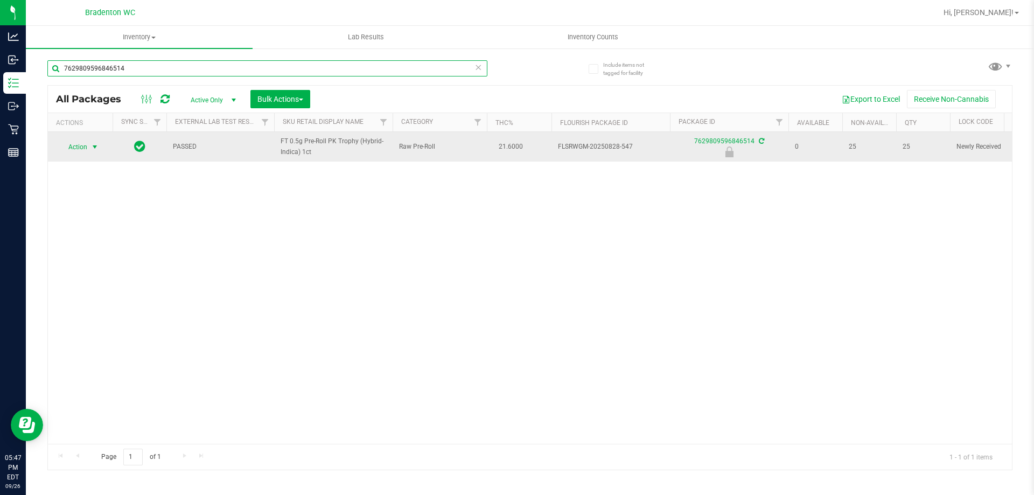
type input "7629809596846514"
click at [77, 147] on span "Action" at bounding box center [73, 147] width 29 height 15
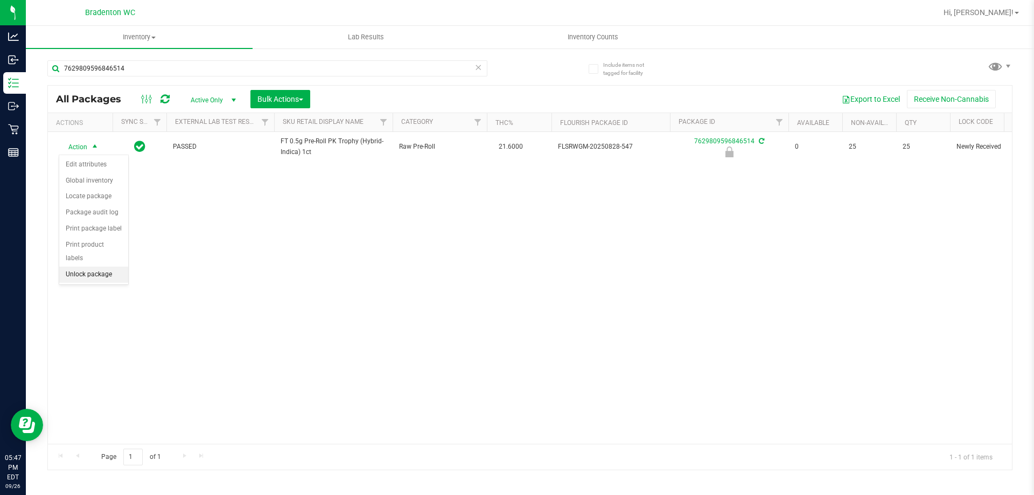
click at [110, 267] on li "Unlock package" at bounding box center [93, 275] width 69 height 16
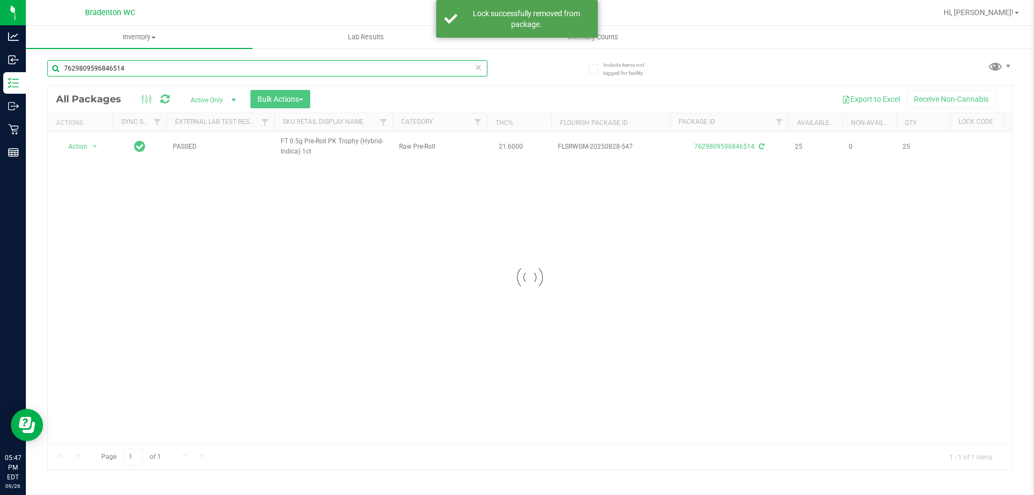
click at [165, 67] on input "7629809596846514" at bounding box center [267, 68] width 440 height 16
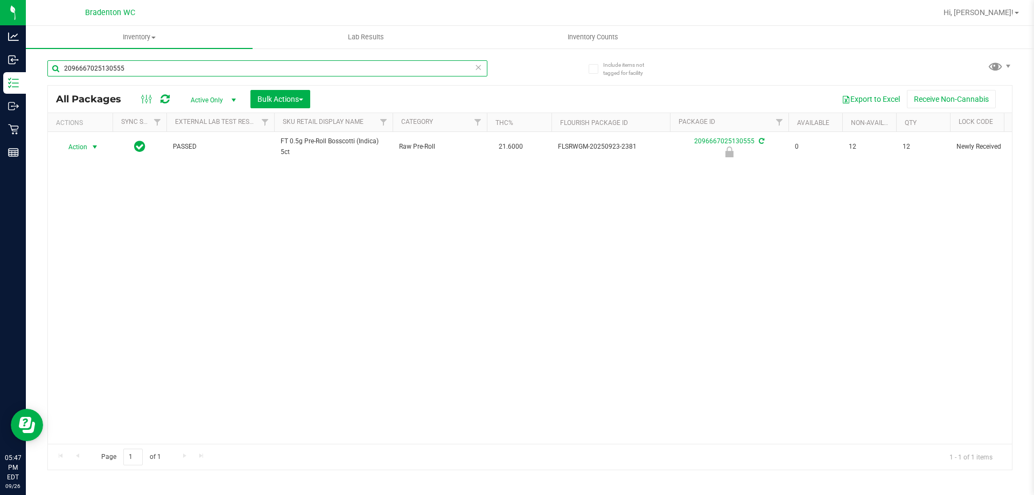
type input "2096667025130555"
click at [90, 148] on span "select" at bounding box center [94, 147] width 9 height 9
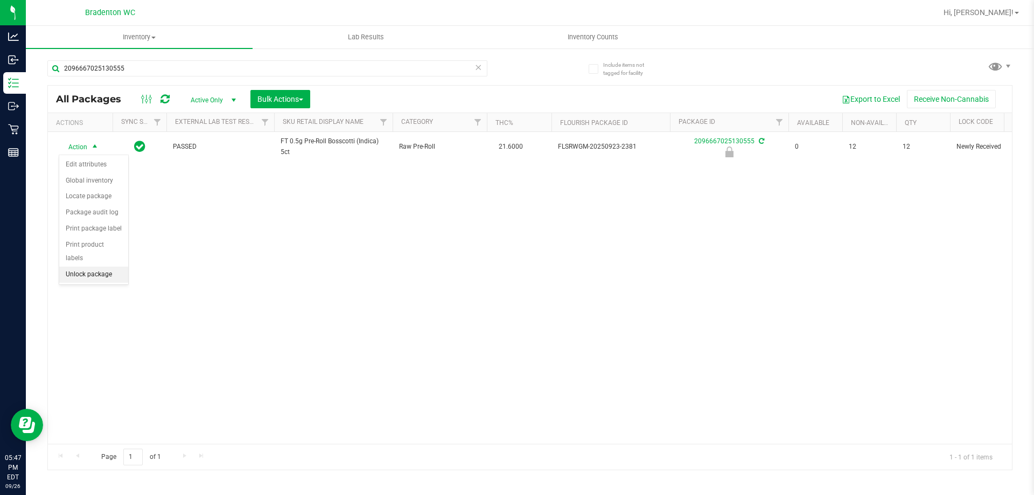
click at [92, 267] on li "Unlock package" at bounding box center [93, 275] width 69 height 16
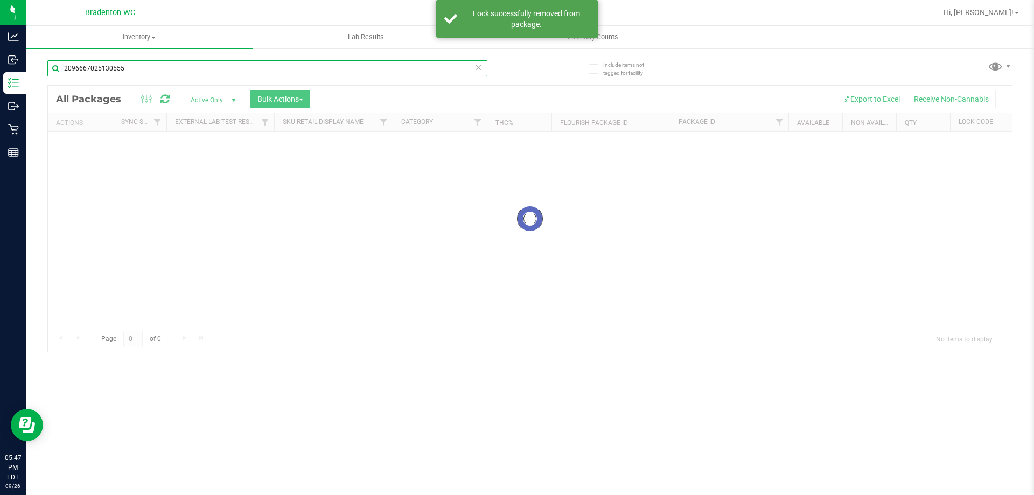
click at [132, 73] on div "Inventory All packages All inventory Waste log Create inventory Lab Results Inv…" at bounding box center [530, 260] width 1008 height 469
click at [132, 73] on input "2096667025130555" at bounding box center [267, 68] width 440 height 16
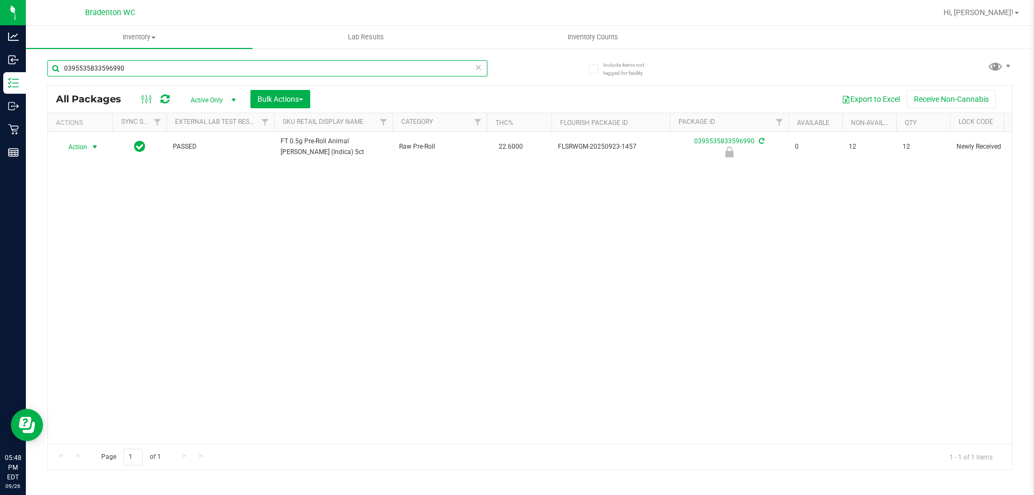
type input "0395535833596990"
click at [91, 149] on span "select" at bounding box center [94, 147] width 9 height 9
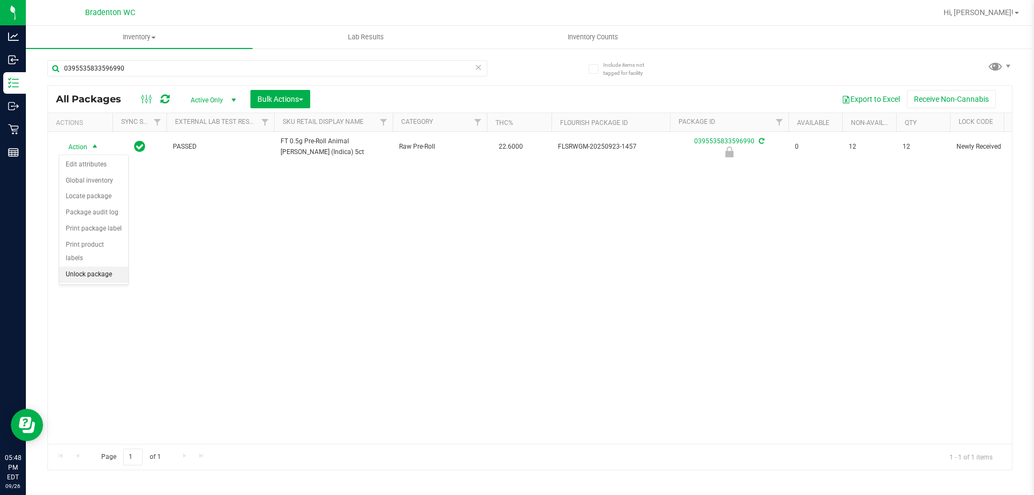
click at [111, 267] on li "Unlock package" at bounding box center [93, 275] width 69 height 16
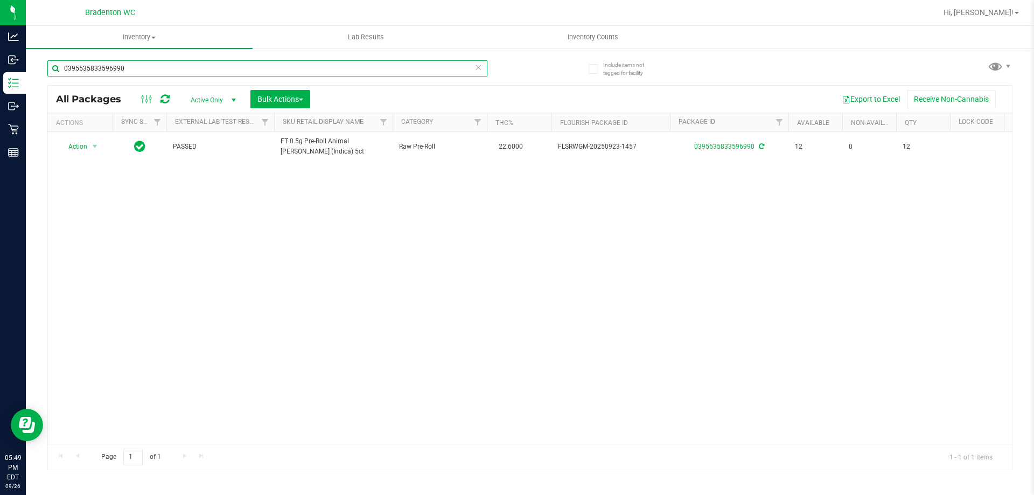
click at [170, 68] on input "0395535833596990" at bounding box center [267, 68] width 440 height 16
type input "2073889731878261"
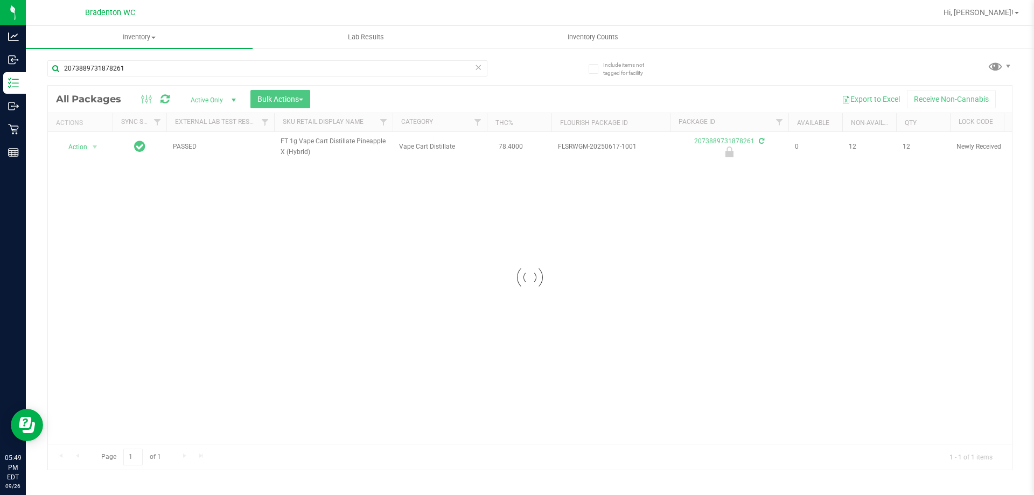
click at [91, 150] on div at bounding box center [530, 278] width 964 height 384
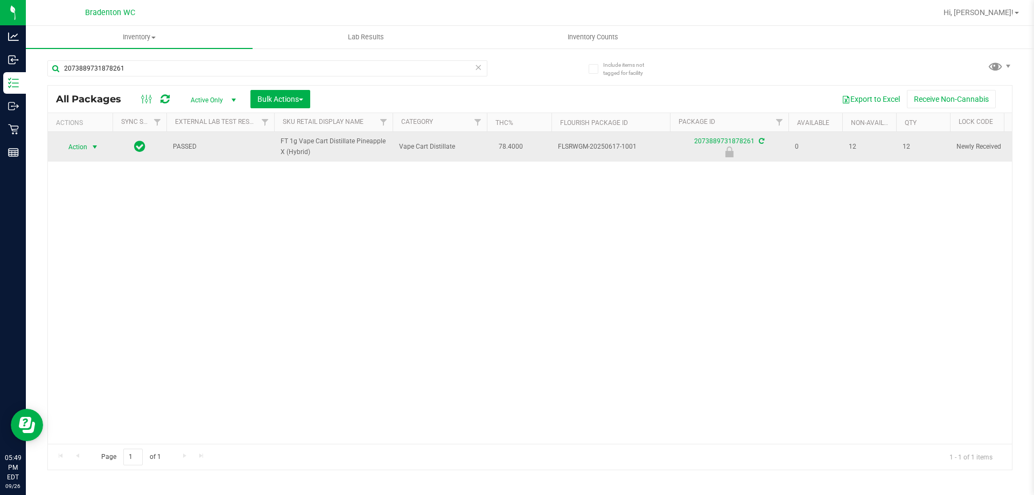
click at [94, 148] on span "select" at bounding box center [94, 147] width 9 height 9
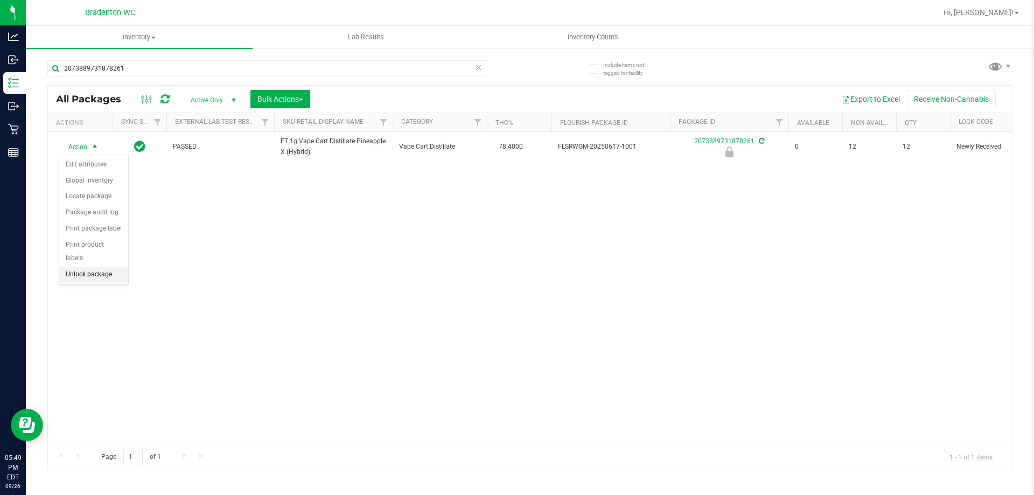
click at [98, 267] on li "Unlock package" at bounding box center [93, 275] width 69 height 16
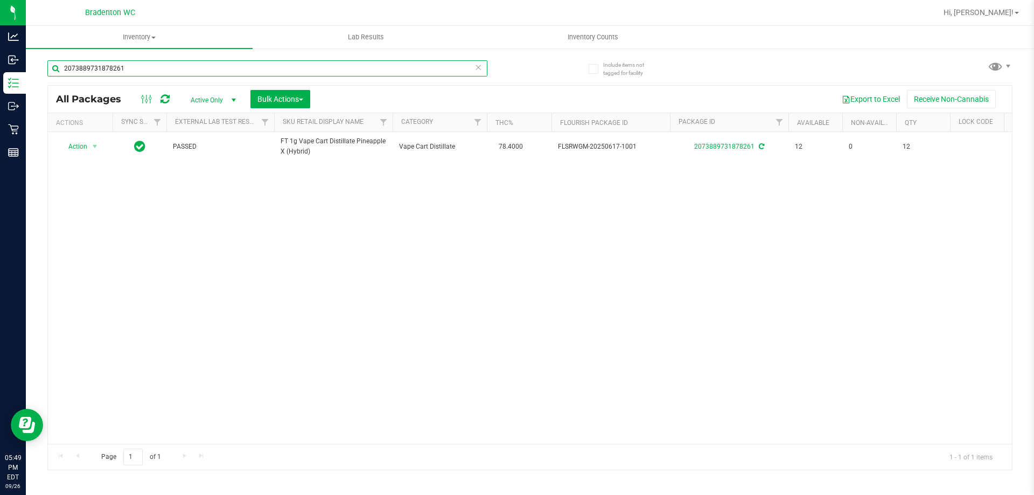
click at [231, 71] on input "2073889731878261" at bounding box center [267, 68] width 440 height 16
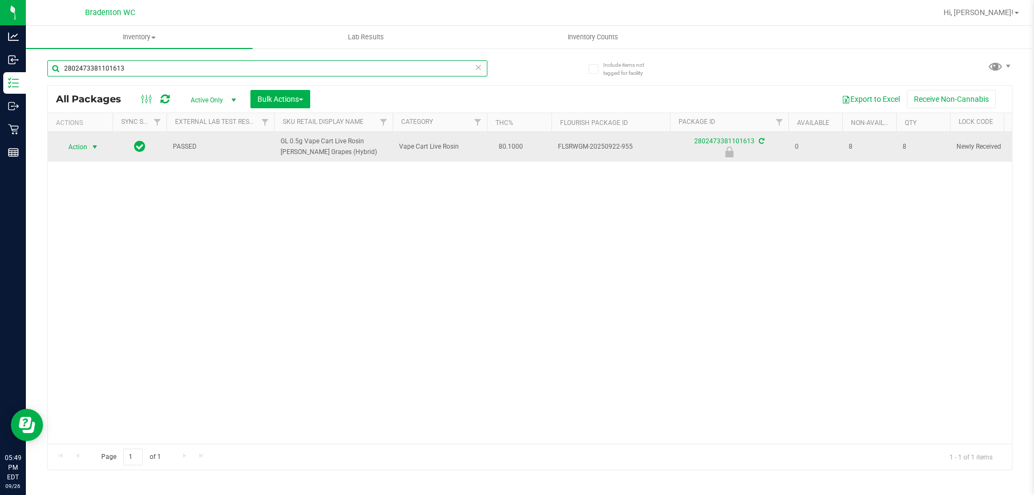
type input "2802473381101613"
click at [96, 149] on span "select" at bounding box center [94, 147] width 9 height 9
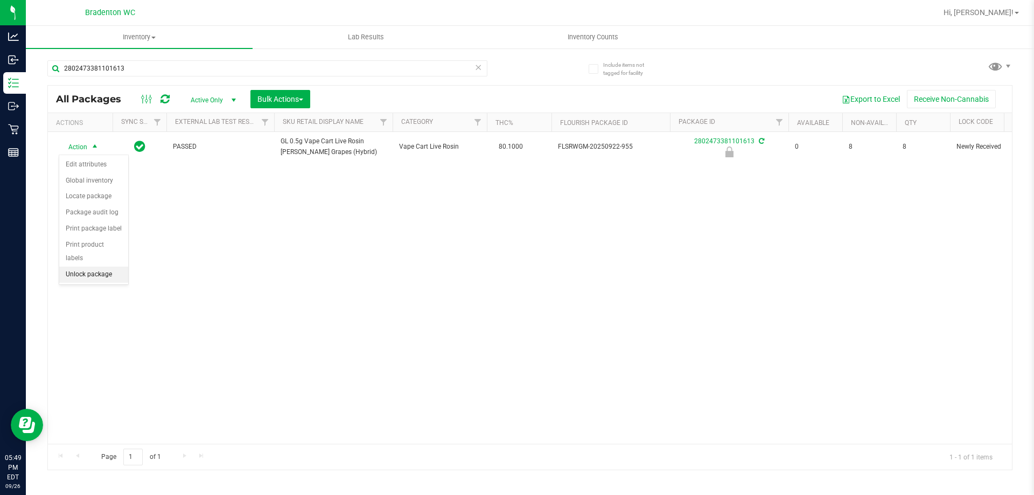
click at [80, 267] on li "Unlock package" at bounding box center [93, 275] width 69 height 16
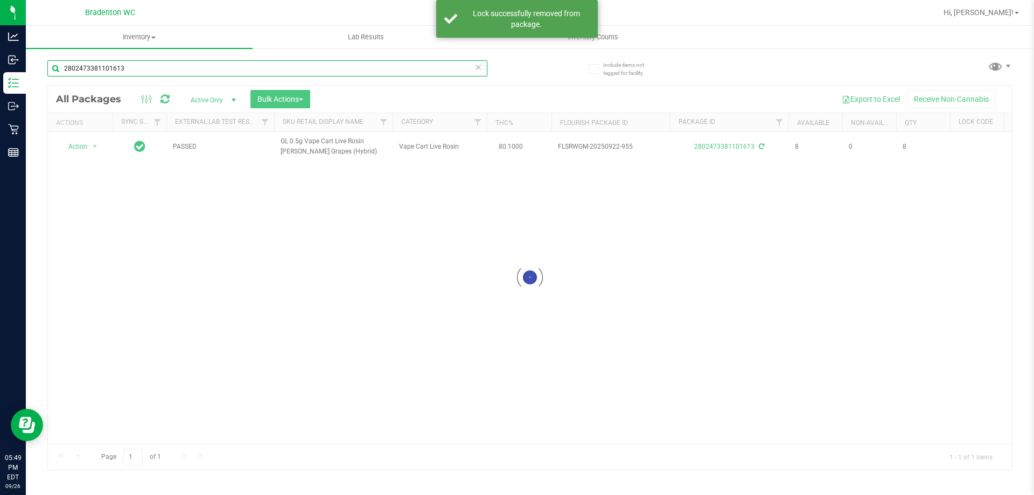
click at [297, 76] on input "2802473381101613" at bounding box center [267, 68] width 440 height 16
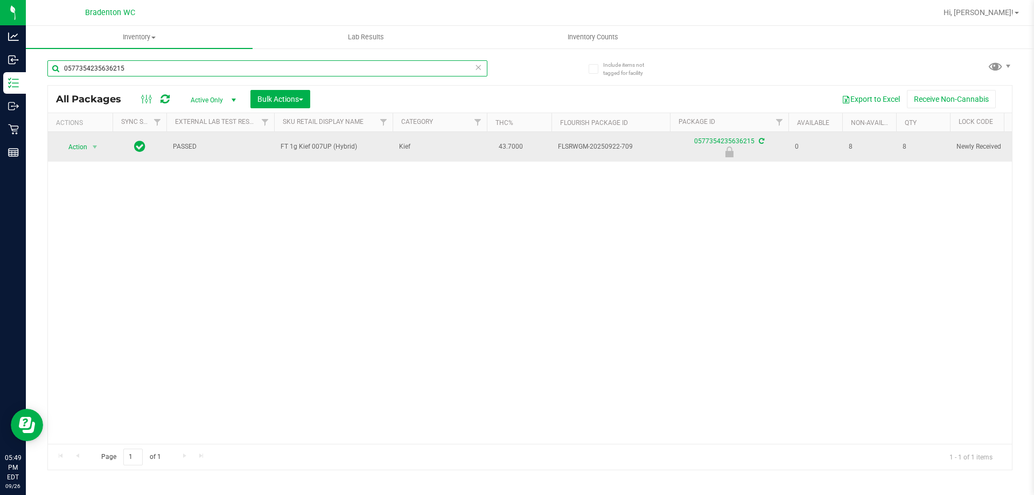
type input "0577354235636215"
click at [79, 145] on span "Action" at bounding box center [73, 147] width 29 height 15
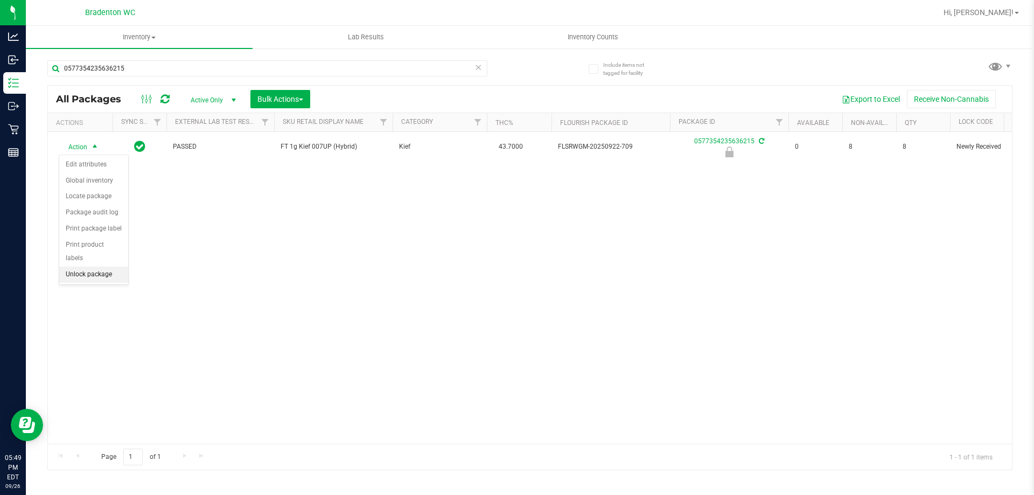
click at [108, 267] on li "Unlock package" at bounding box center [93, 275] width 69 height 16
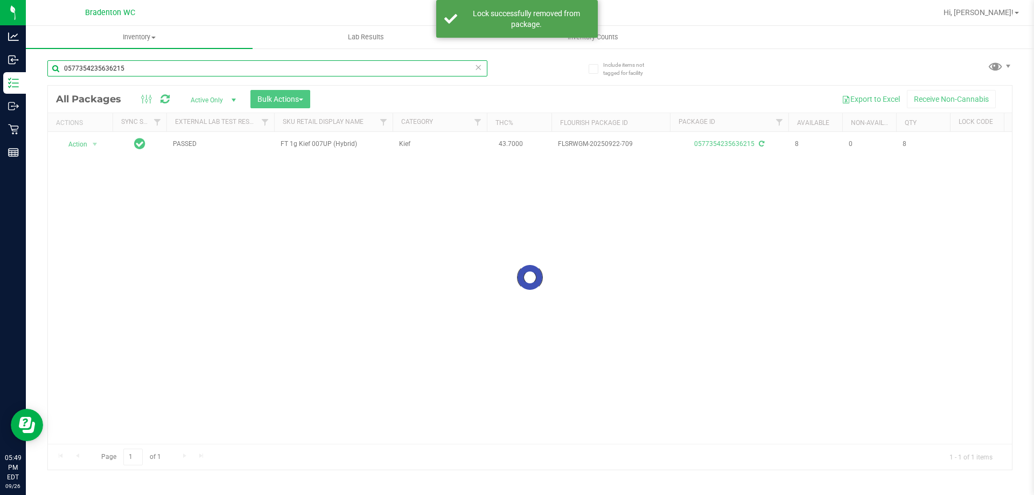
click at [194, 71] on input "0577354235636215" at bounding box center [267, 68] width 440 height 16
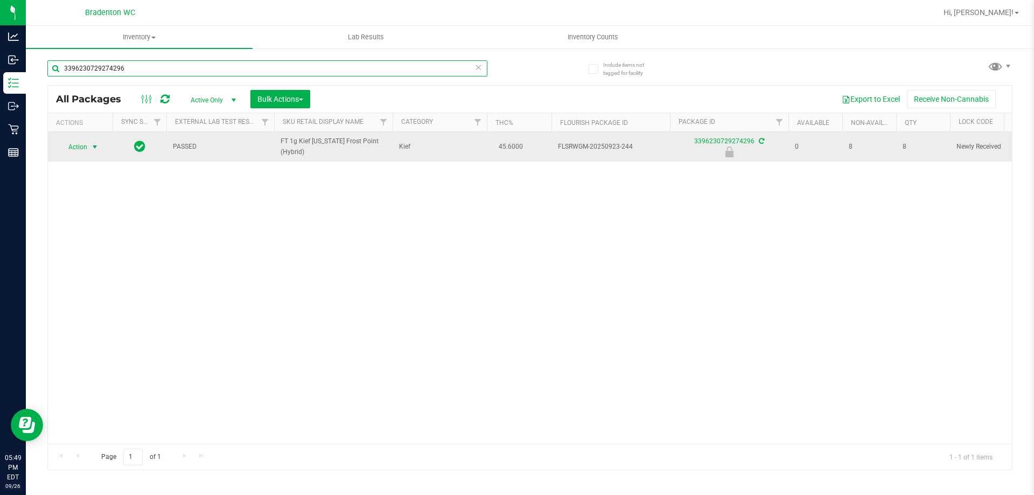
type input "3396230729274296"
click at [95, 148] on span "select" at bounding box center [94, 147] width 9 height 9
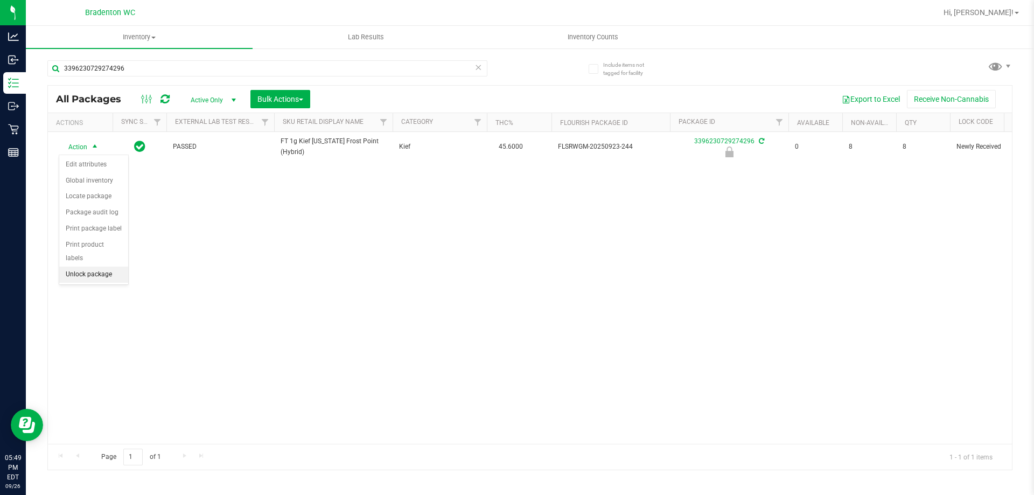
click at [104, 267] on li "Unlock package" at bounding box center [93, 275] width 69 height 16
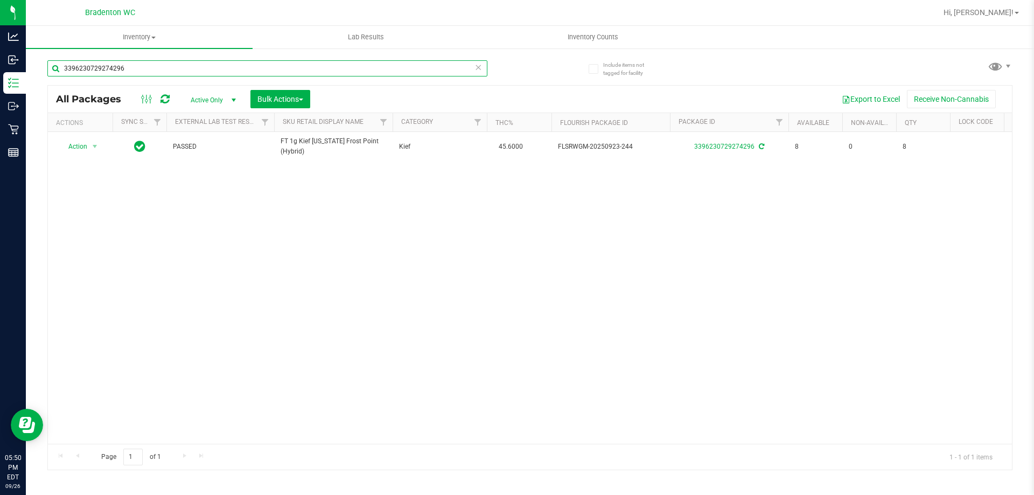
click at [176, 65] on input "3396230729274296" at bounding box center [267, 68] width 440 height 16
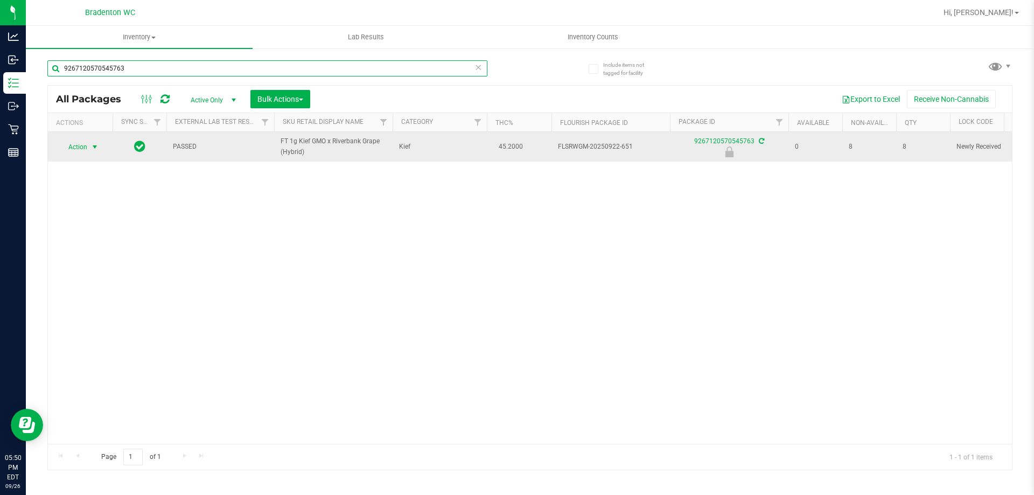
type input "9267120570545763"
click at [92, 144] on span "select" at bounding box center [94, 147] width 9 height 9
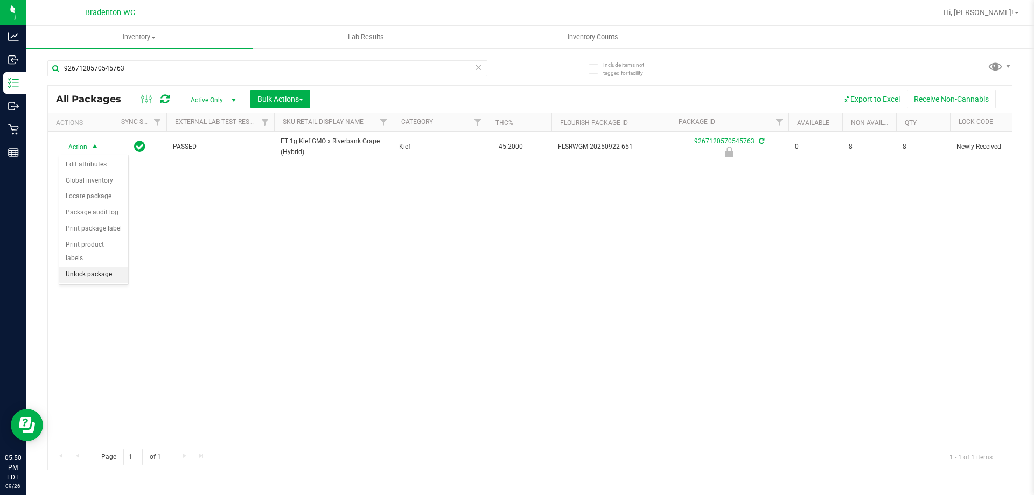
click at [110, 267] on li "Unlock package" at bounding box center [93, 275] width 69 height 16
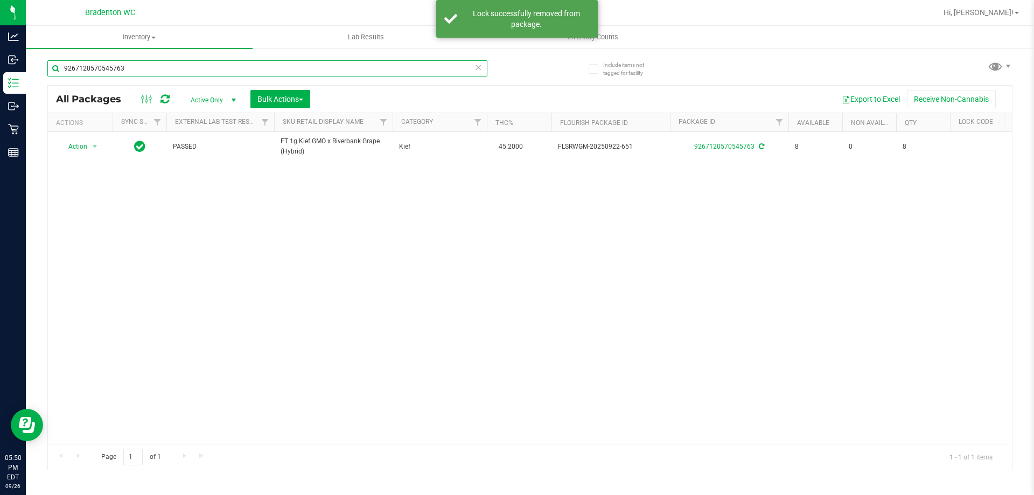
click at [201, 69] on input "9267120570545763" at bounding box center [267, 68] width 440 height 16
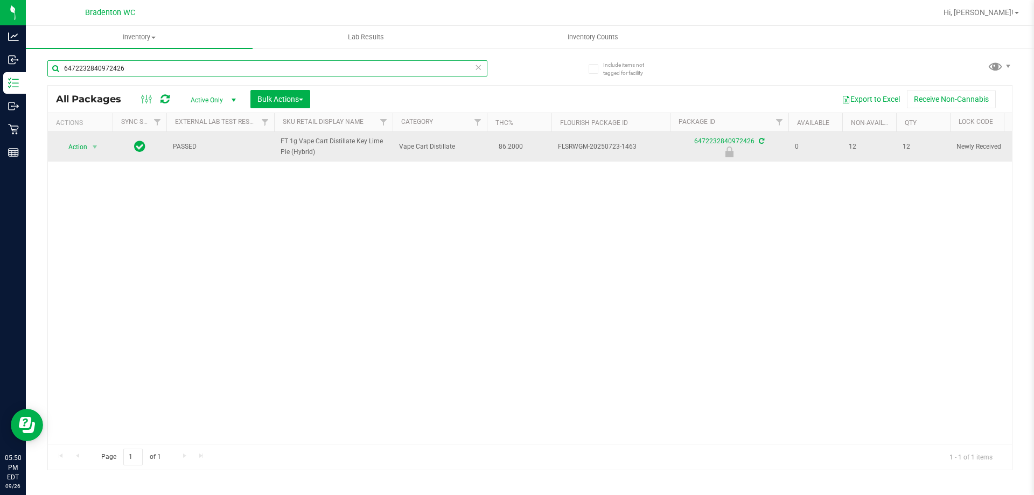
type input "6472232840972426"
click at [82, 155] on td "Action Action Edit attributes Global inventory Locate package Package audit log…" at bounding box center [80, 147] width 65 height 30
click at [83, 149] on span "Action" at bounding box center [73, 147] width 29 height 15
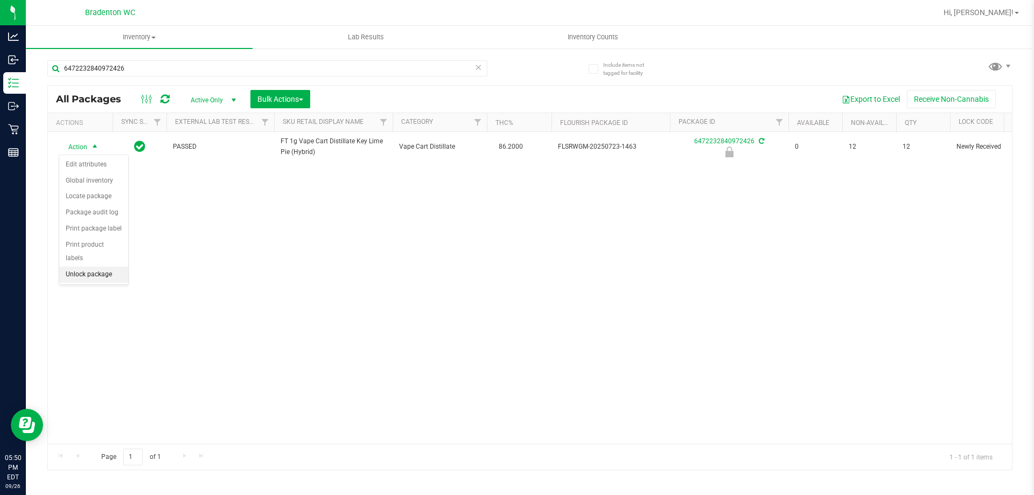
click at [80, 267] on li "Unlock package" at bounding box center [93, 275] width 69 height 16
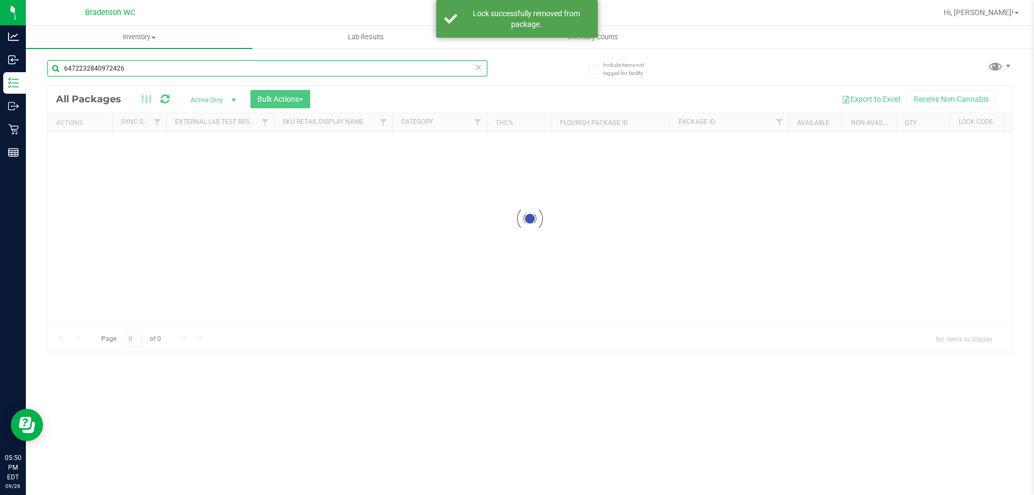
click at [164, 66] on input "6472232840972426" at bounding box center [267, 68] width 440 height 16
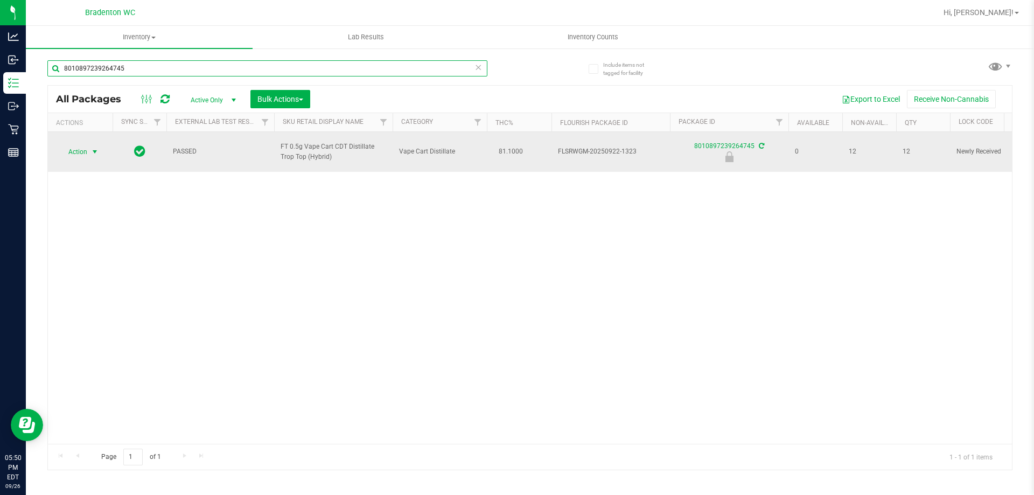
type input "8010897239264745"
click at [94, 151] on span "select" at bounding box center [94, 152] width 9 height 9
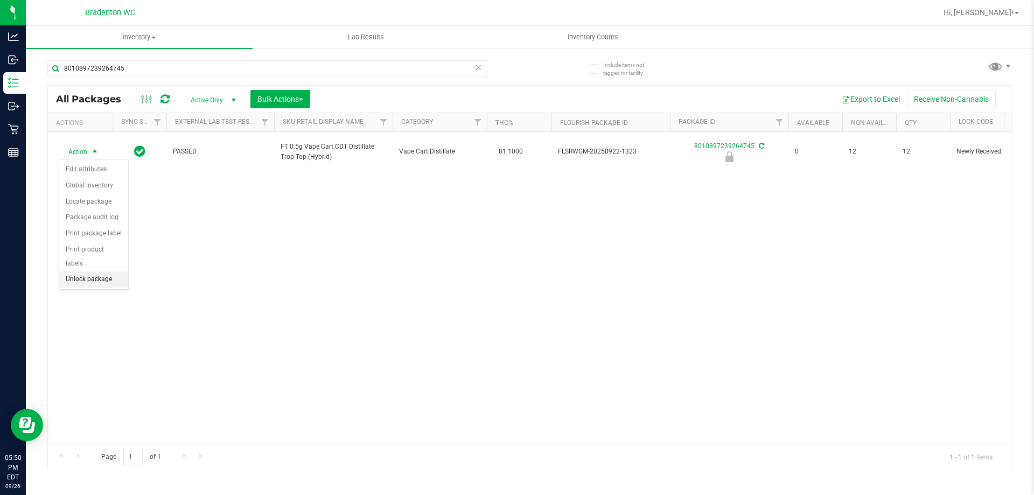
click at [109, 271] on li "Unlock package" at bounding box center [93, 279] width 69 height 16
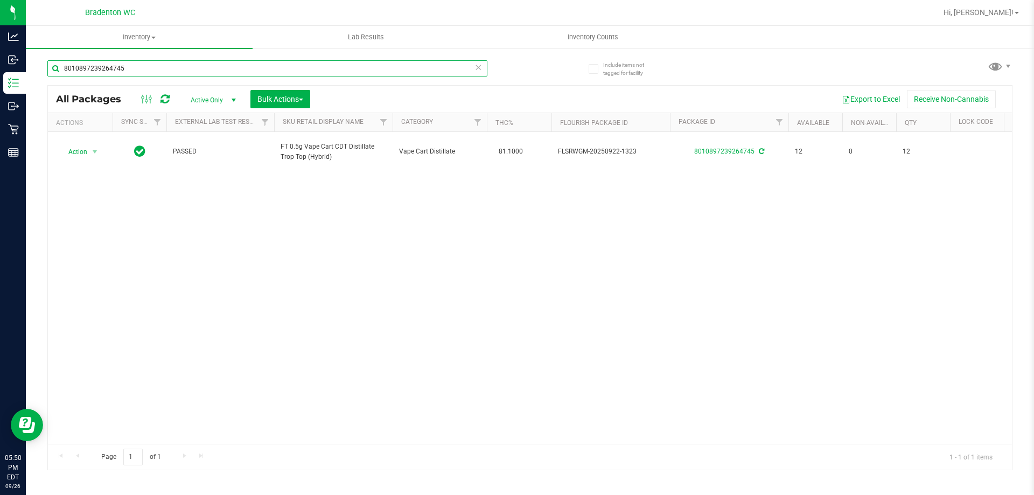
click at [150, 64] on input "8010897239264745" at bounding box center [267, 68] width 440 height 16
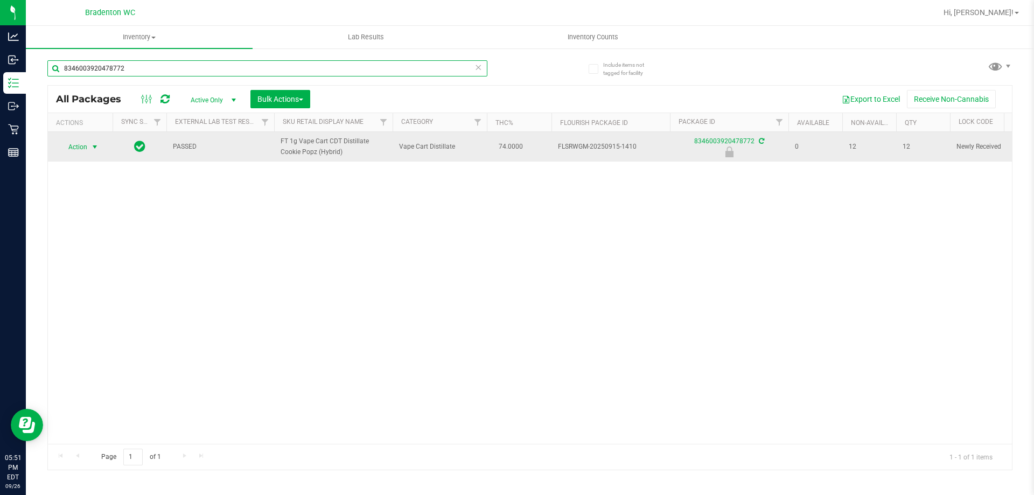
type input "8346003920478772"
click at [85, 150] on span "Action" at bounding box center [73, 147] width 29 height 15
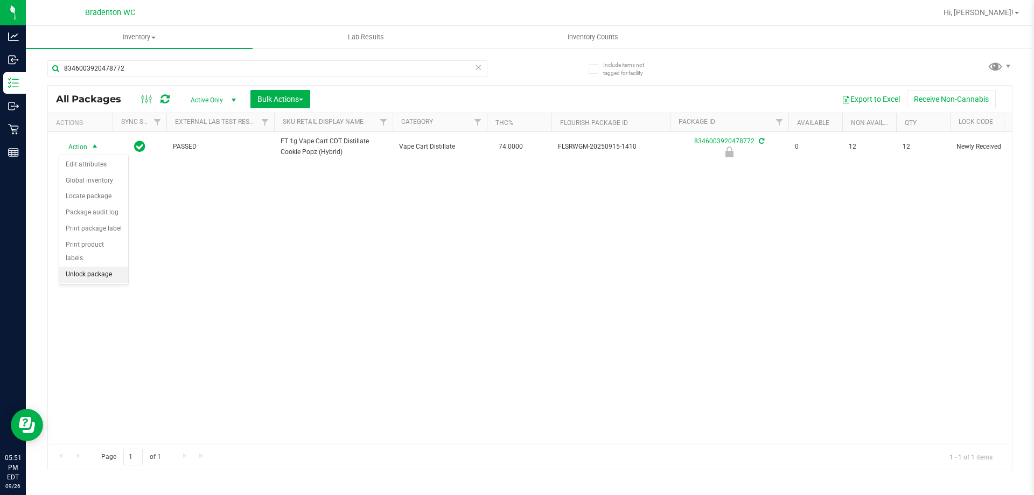
click at [102, 267] on li "Unlock package" at bounding box center [93, 275] width 69 height 16
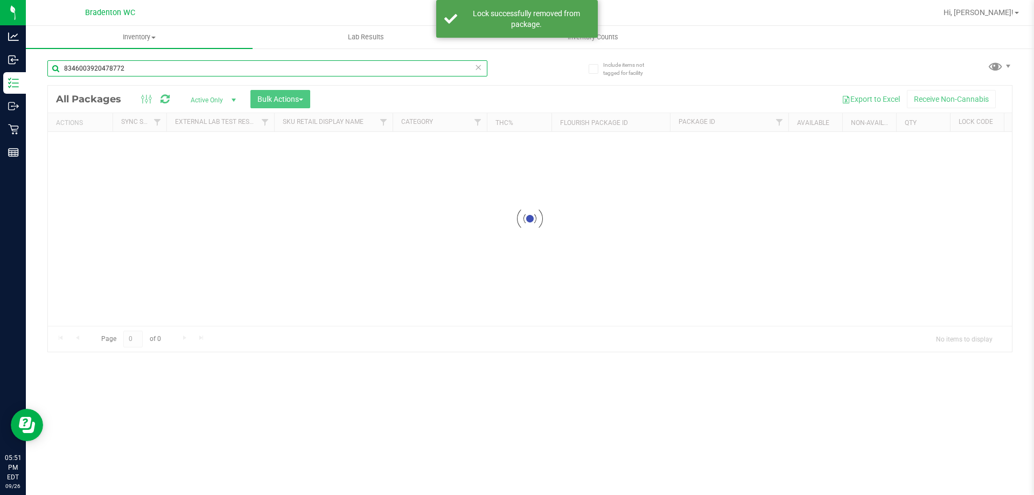
click at [145, 68] on input "8346003920478772" at bounding box center [267, 68] width 440 height 16
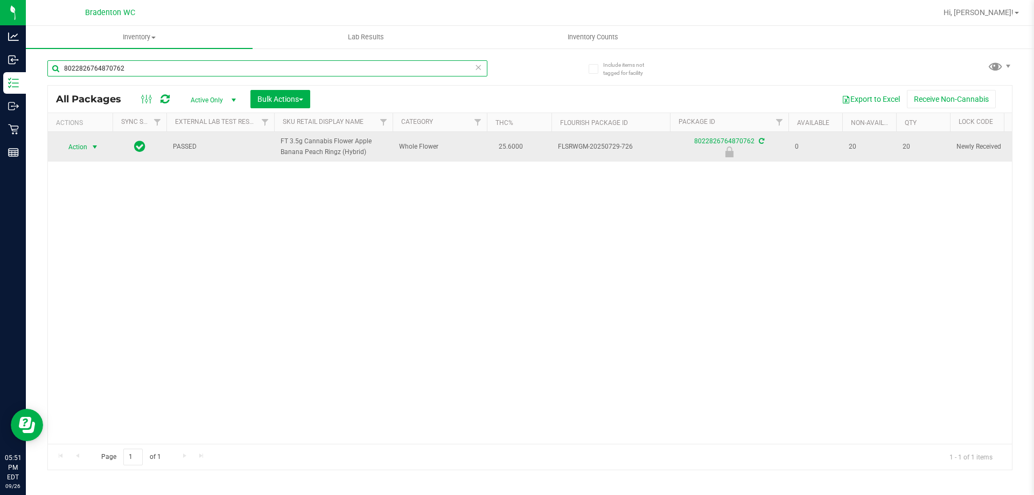
type input "8022826764870762"
click at [94, 142] on span "select" at bounding box center [94, 147] width 13 height 15
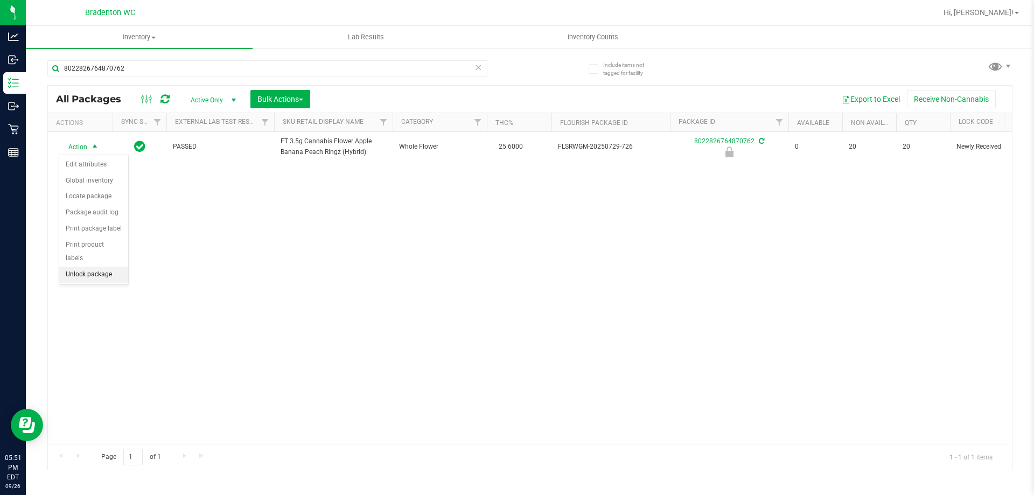
click at [94, 267] on li "Unlock package" at bounding box center [93, 275] width 69 height 16
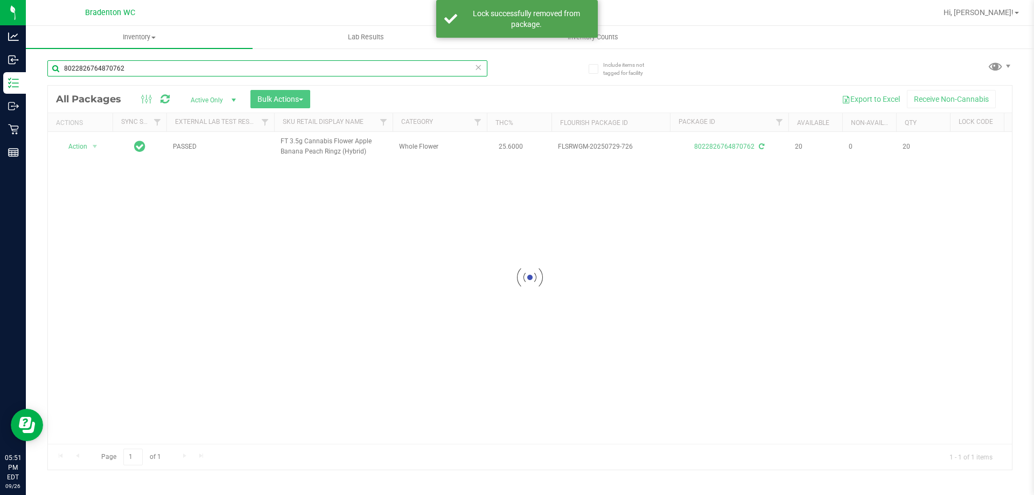
click at [169, 71] on input "8022826764870762" at bounding box center [267, 68] width 440 height 16
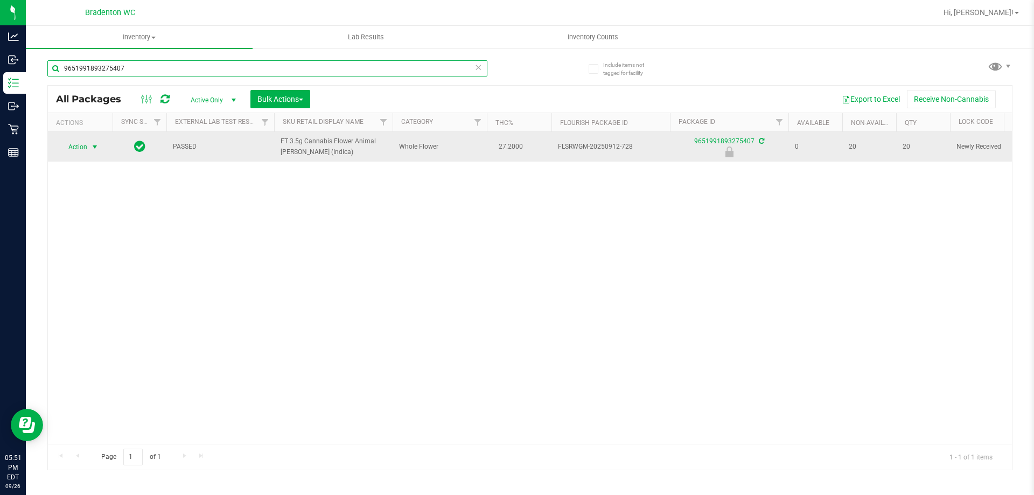
type input "9651991893275407"
click at [88, 147] on span "select" at bounding box center [94, 147] width 13 height 15
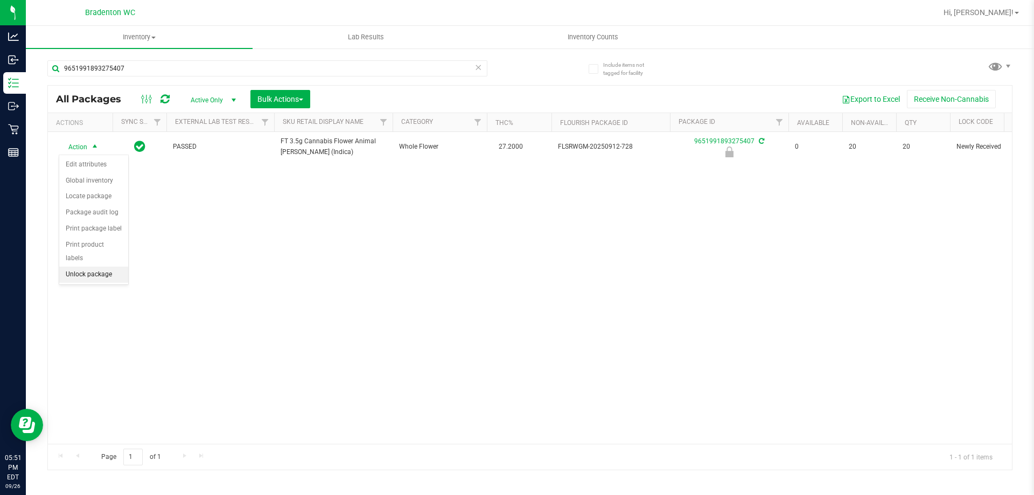
click at [94, 267] on li "Unlock package" at bounding box center [93, 275] width 69 height 16
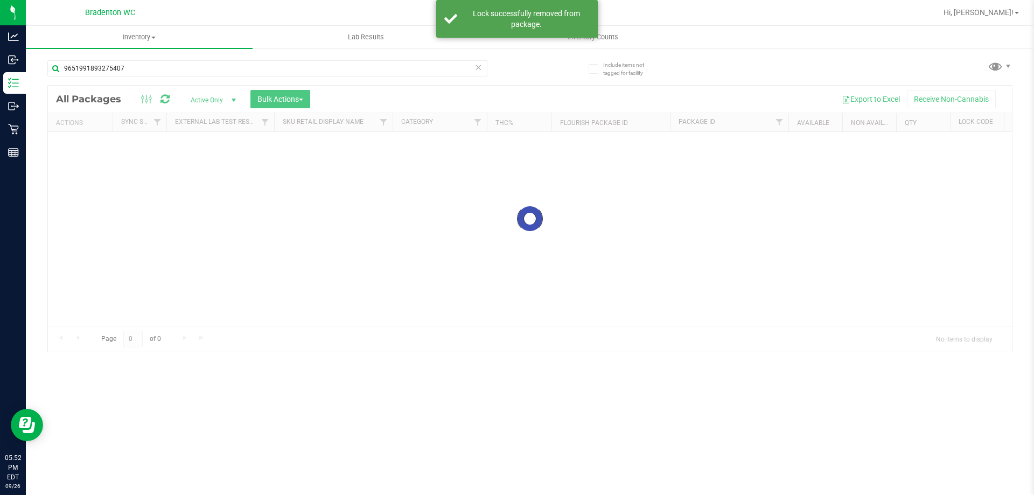
click at [144, 69] on input "9651991893275407" at bounding box center [267, 68] width 440 height 16
click at [144, 69] on div "Inventory All packages All inventory Waste log Create inventory Lab Results Inv…" at bounding box center [530, 260] width 1008 height 469
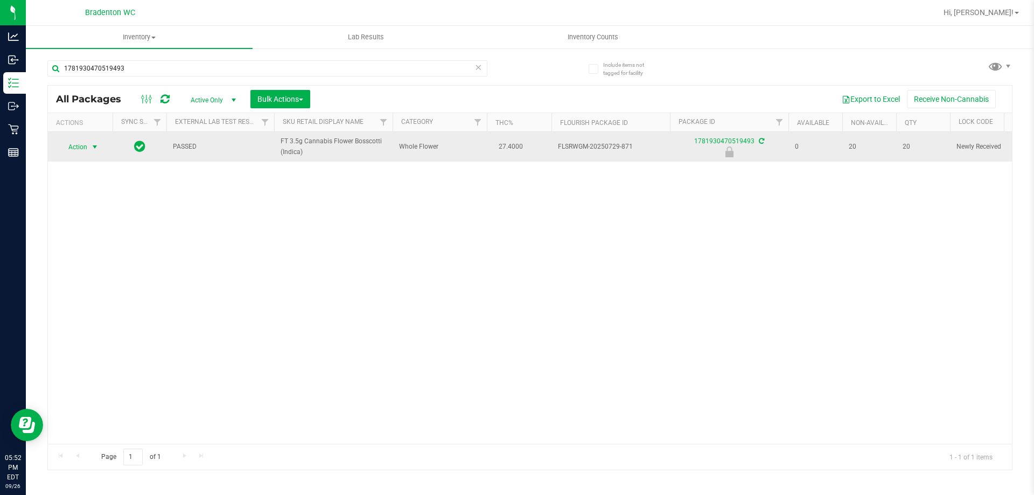
type input "1781930470519493"
click at [84, 142] on span "Action" at bounding box center [73, 147] width 29 height 15
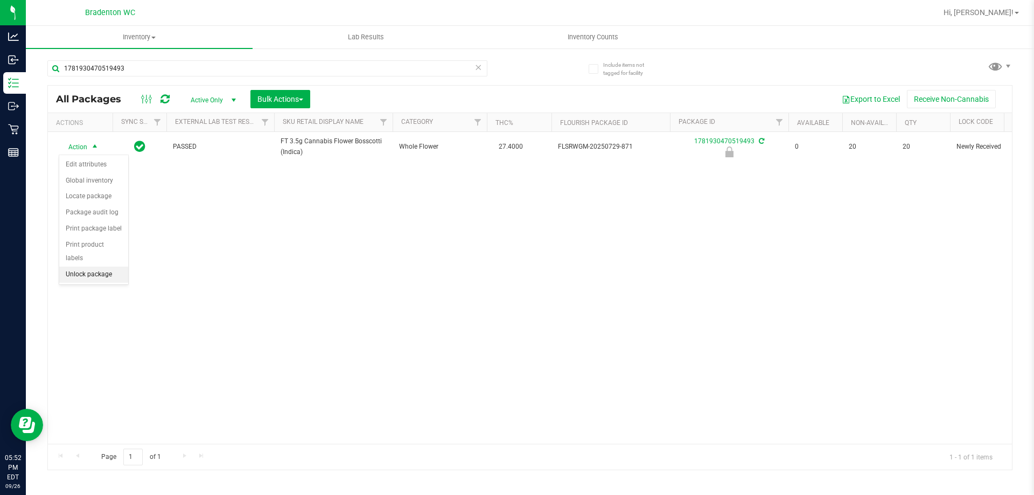
click at [86, 267] on li "Unlock package" at bounding box center [93, 275] width 69 height 16
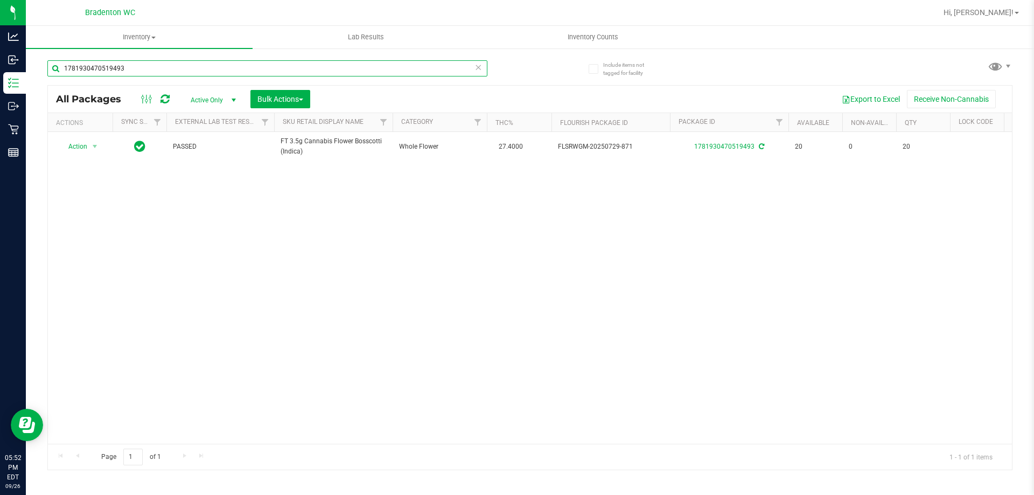
click at [213, 68] on input "1781930470519493" at bounding box center [267, 68] width 440 height 16
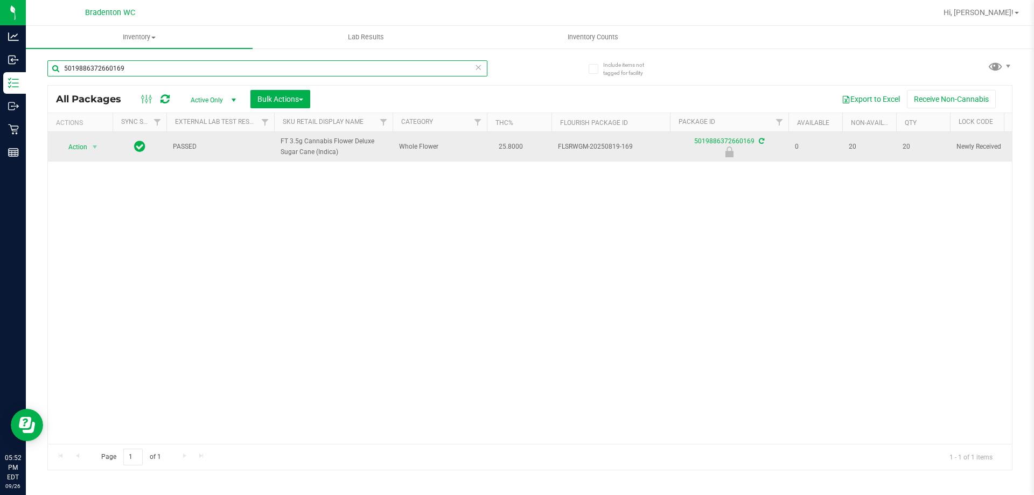
type input "5019886372660169"
click at [80, 149] on span "Action" at bounding box center [73, 147] width 29 height 15
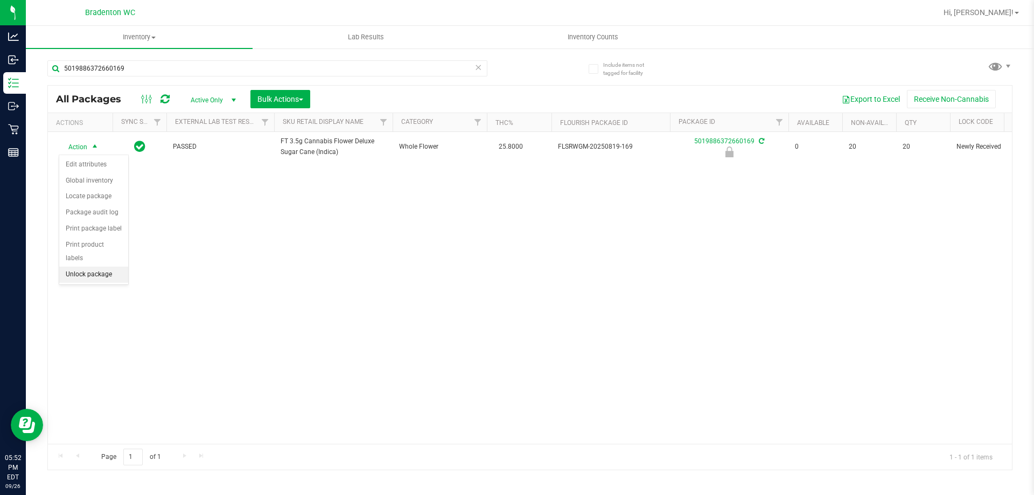
click at [106, 267] on li "Unlock package" at bounding box center [93, 275] width 69 height 16
click at [476, 63] on icon at bounding box center [479, 66] width 8 height 13
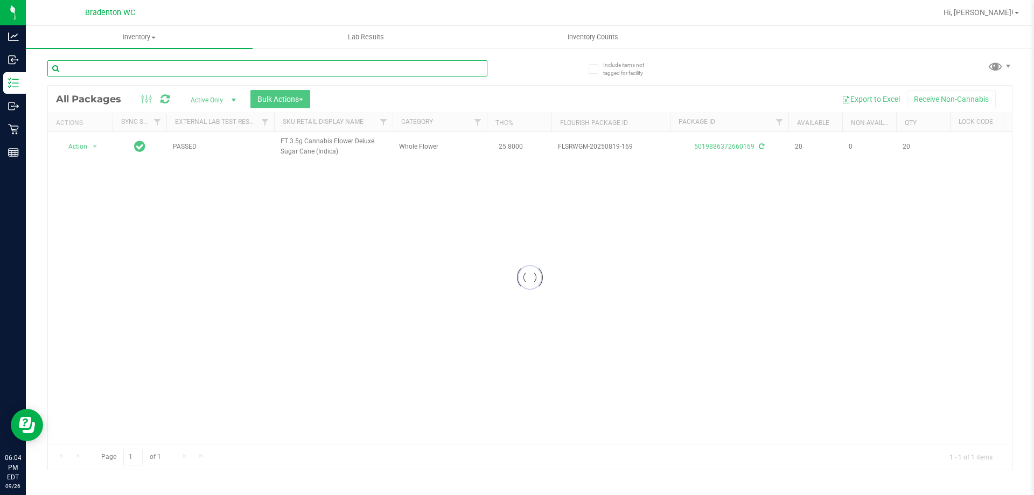
click at [425, 67] on input "text" at bounding box center [267, 68] width 440 height 16
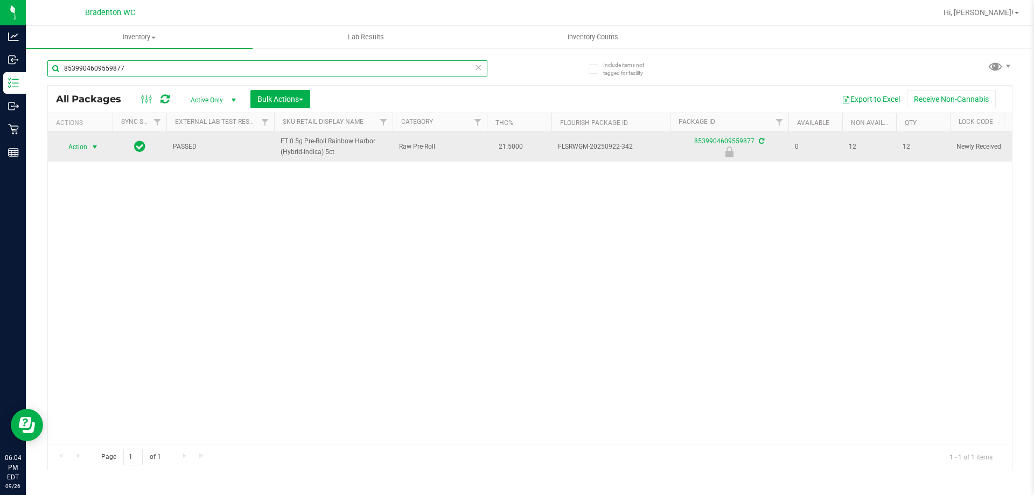
type input "8539904609559877"
click at [94, 148] on span "select" at bounding box center [94, 147] width 9 height 9
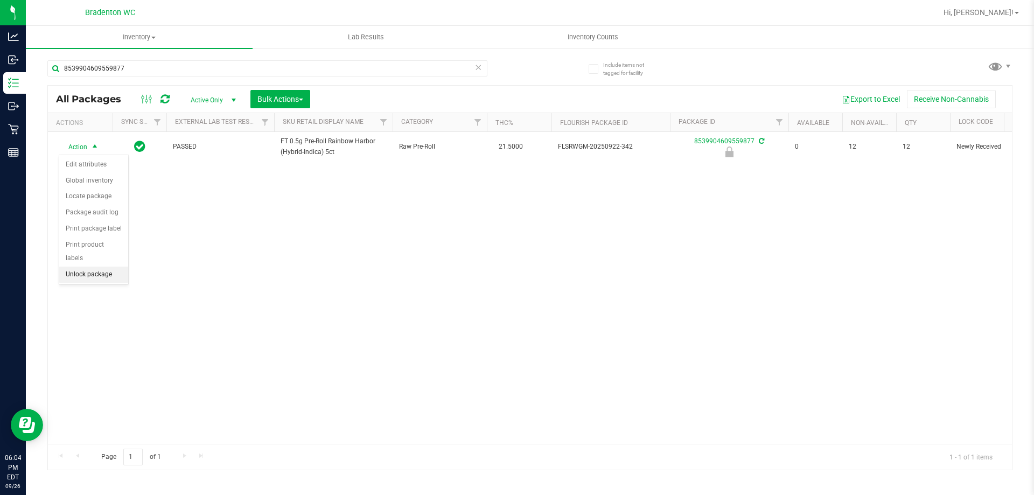
click at [96, 267] on li "Unlock package" at bounding box center [93, 275] width 69 height 16
click at [478, 65] on icon at bounding box center [479, 66] width 8 height 13
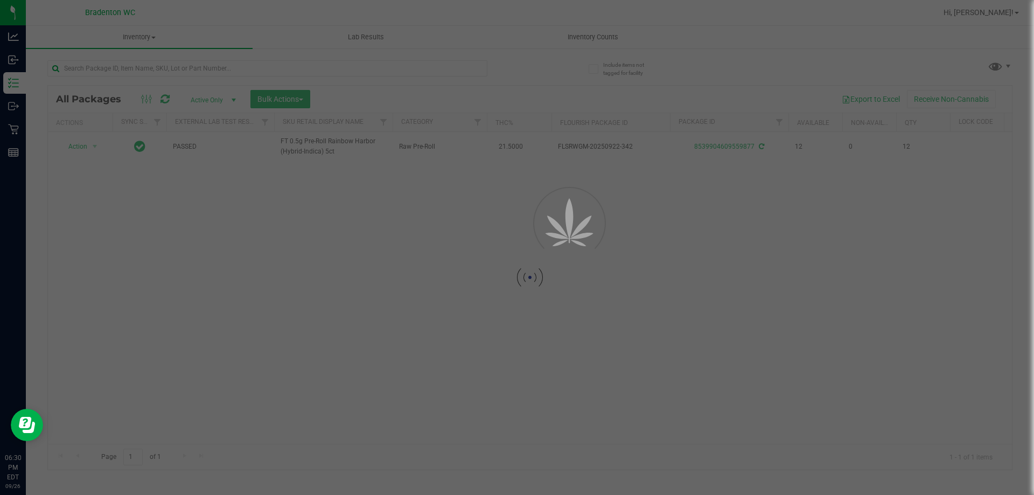
click at [480, 59] on div at bounding box center [517, 247] width 1034 height 495
click at [480, 58] on div at bounding box center [517, 247] width 1034 height 495
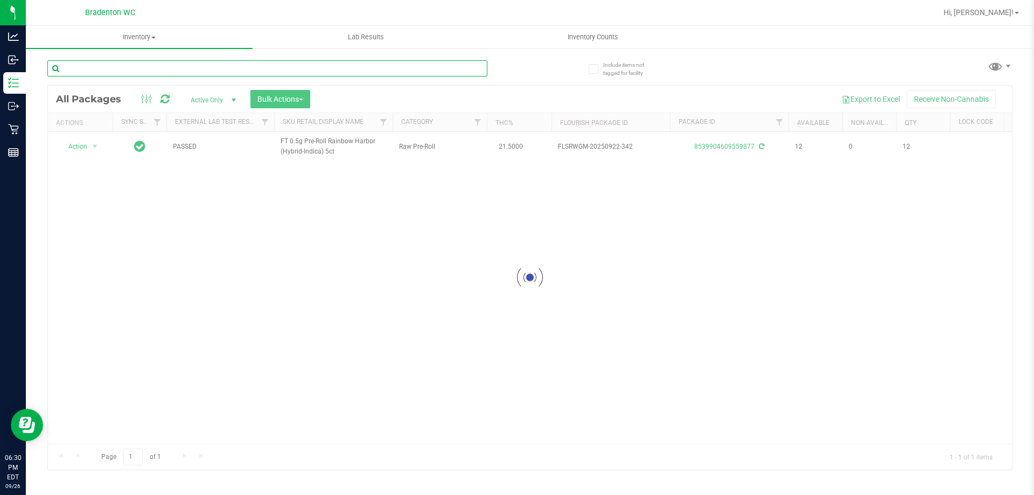
click at [140, 70] on input "text" at bounding box center [267, 68] width 440 height 16
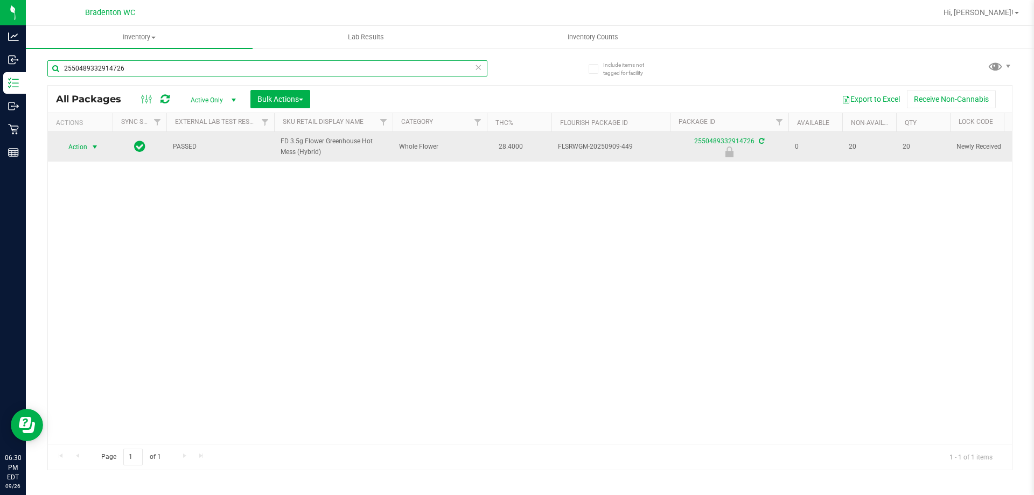
type input "2550489332914726"
click at [91, 148] on span "select" at bounding box center [94, 147] width 9 height 9
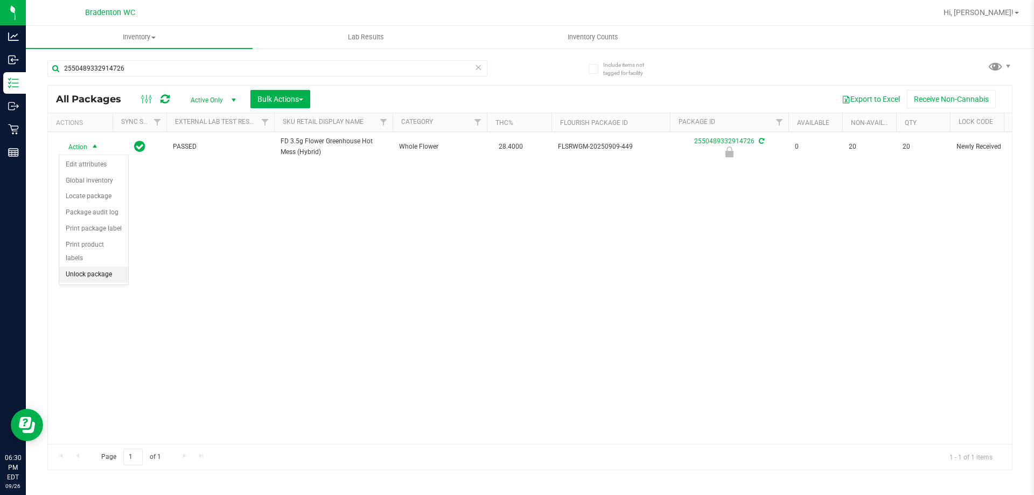
click at [93, 267] on li "Unlock package" at bounding box center [93, 275] width 69 height 16
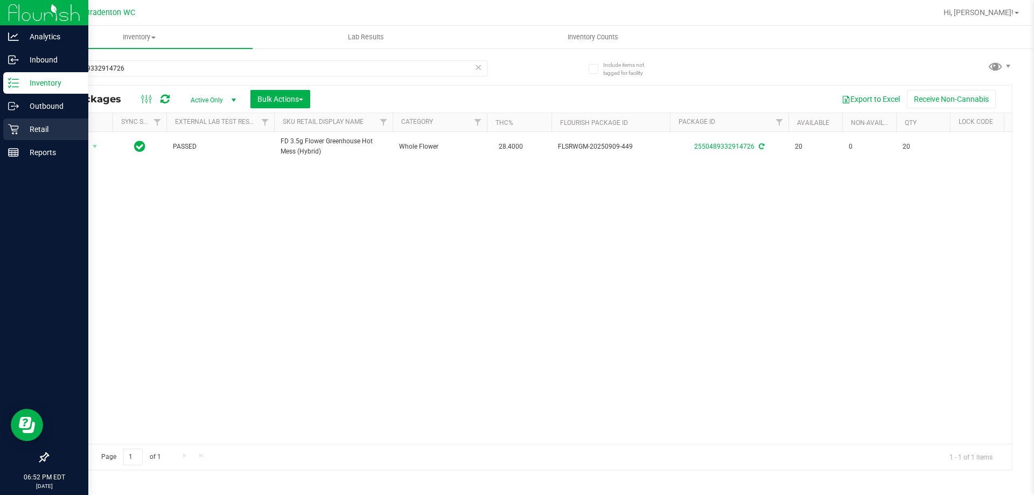
click at [19, 129] on p "Retail" at bounding box center [51, 129] width 65 height 13
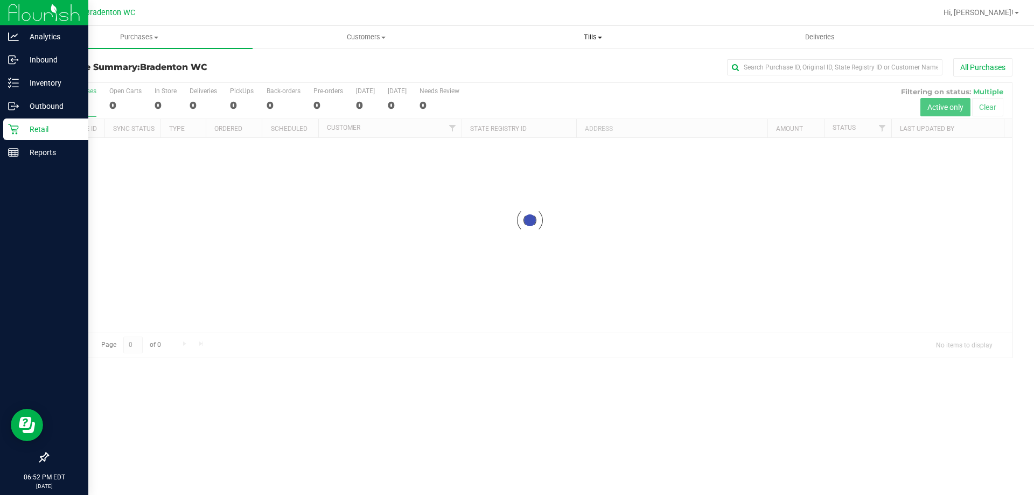
click at [590, 39] on span "Tills" at bounding box center [593, 37] width 226 height 10
click at [558, 67] on li "Manage tills" at bounding box center [592, 65] width 227 height 13
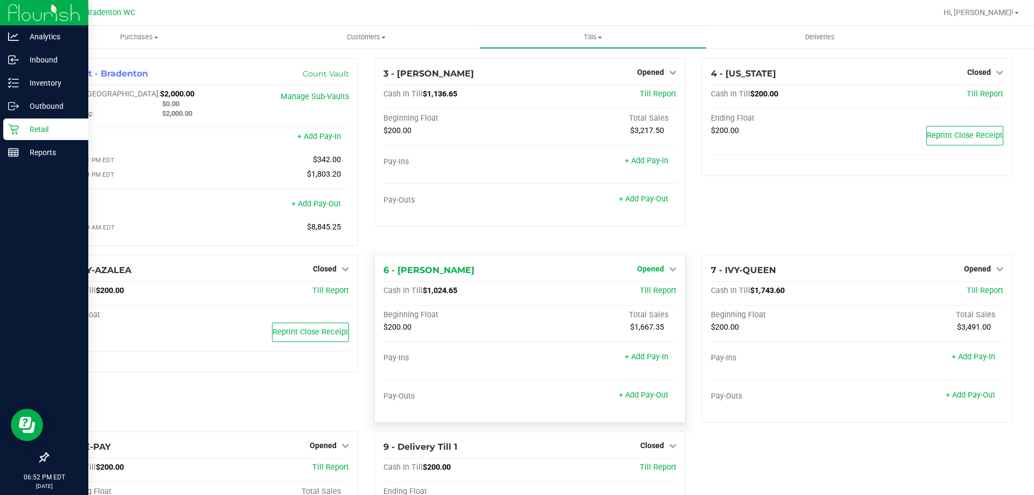
click at [644, 272] on span "Opened" at bounding box center [650, 268] width 27 height 9
click at [657, 295] on link "Close Till" at bounding box center [651, 291] width 29 height 9
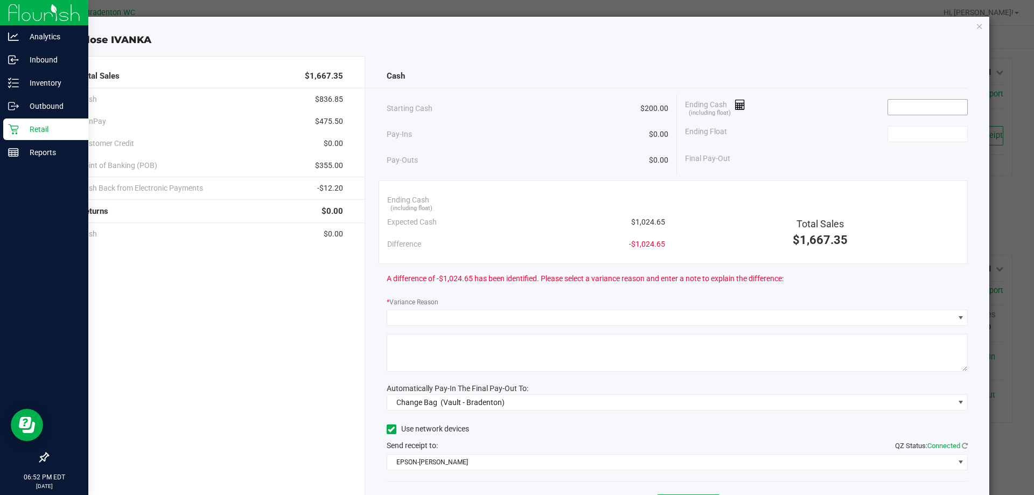
click at [898, 104] on input at bounding box center [927, 107] width 79 height 15
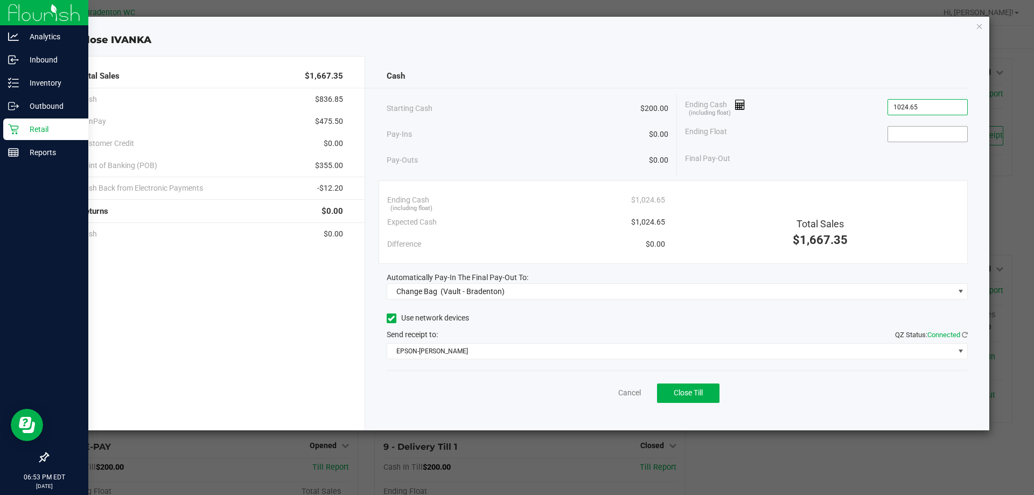
type input "$1,024.65"
click at [931, 135] on input at bounding box center [927, 134] width 79 height 15
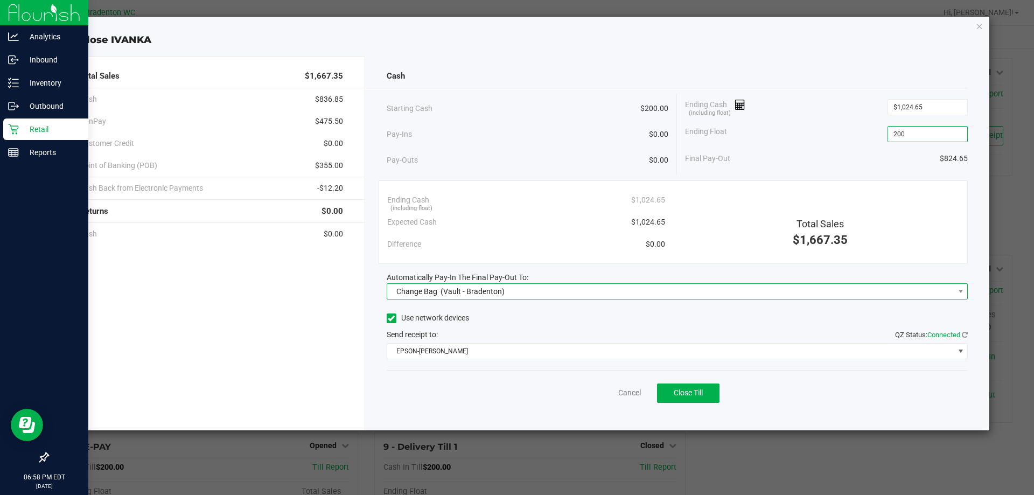
type input "$200.00"
click at [608, 288] on span "Change Bag (Vault - Bradenton)" at bounding box center [670, 291] width 567 height 15
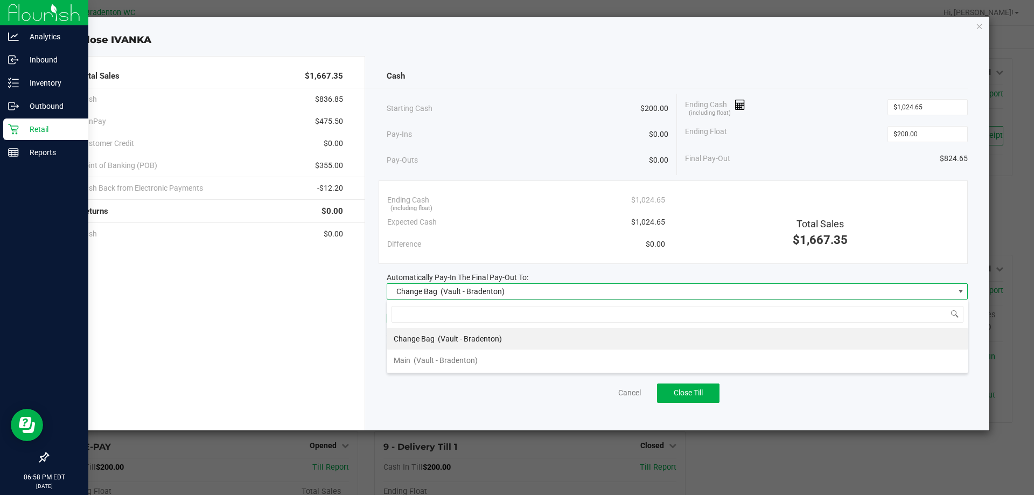
scroll to position [16, 581]
click at [541, 361] on li "Main (Vault - Bradenton)" at bounding box center [677, 361] width 581 height 22
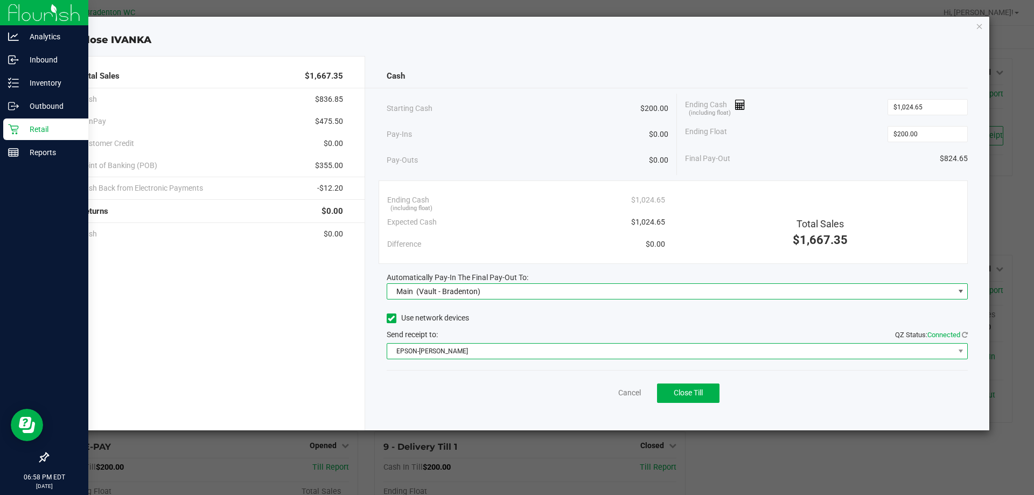
click at [556, 351] on span "EPSON-HUBIE-BERTIE" at bounding box center [670, 351] width 567 height 15
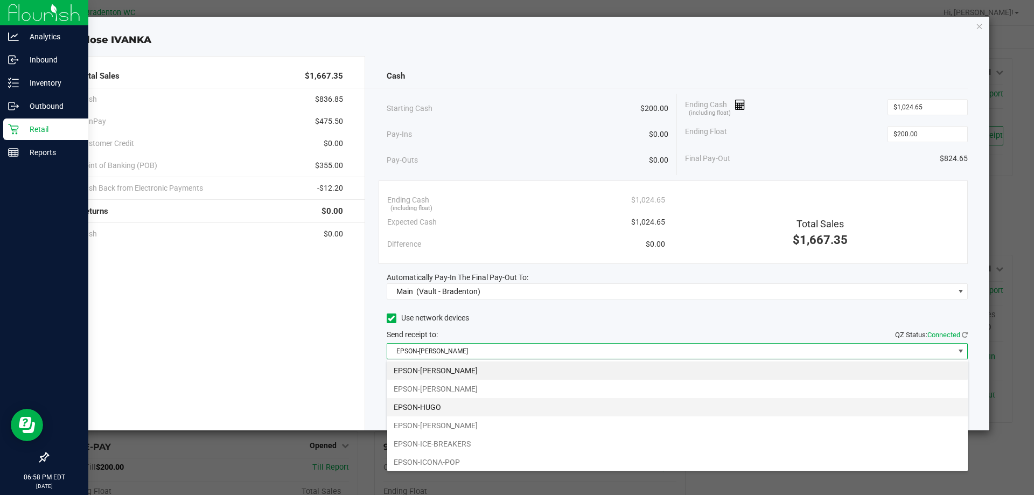
click at [497, 407] on li "EPSON-HUGO" at bounding box center [677, 407] width 581 height 18
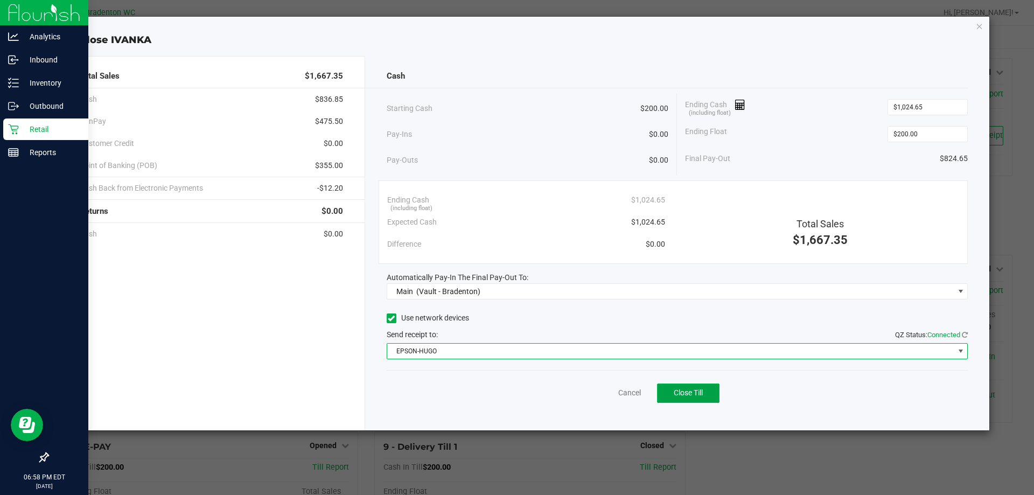
click at [678, 393] on span "Close Till" at bounding box center [688, 392] width 29 height 9
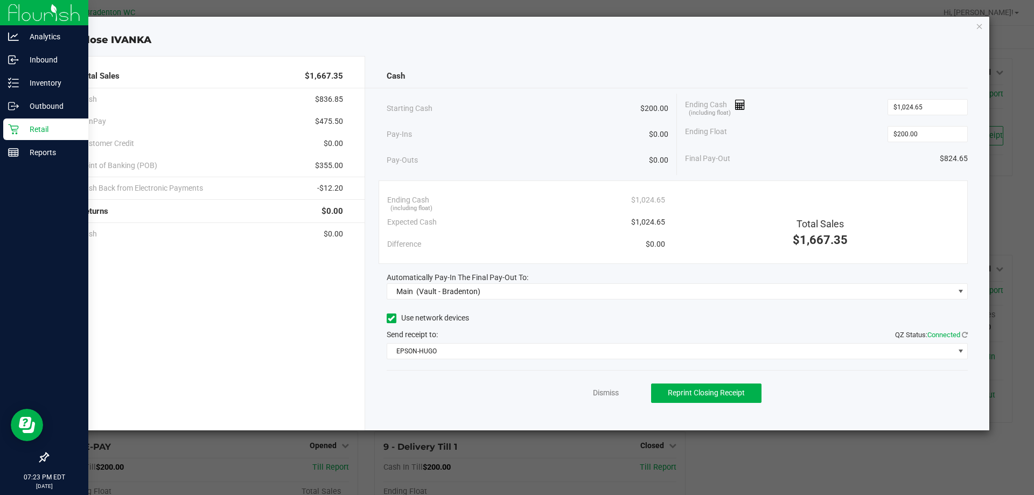
click at [974, 30] on div "Close IVANKA Total Sales $1,667.35 Cash $836.85 CanPay $475.50 Customer Credit …" at bounding box center [521, 224] width 937 height 414
click at [980, 23] on icon "button" at bounding box center [980, 25] width 8 height 13
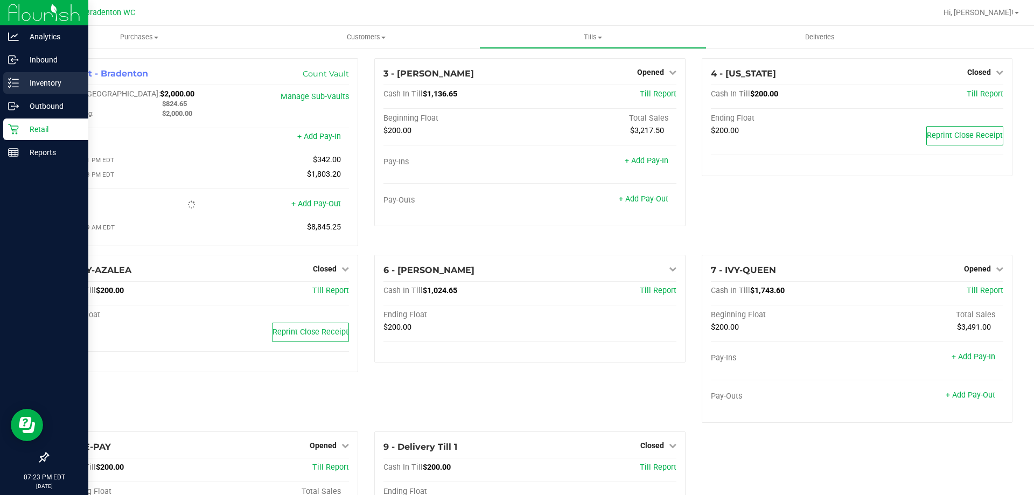
click at [8, 80] on icon at bounding box center [13, 83] width 11 height 11
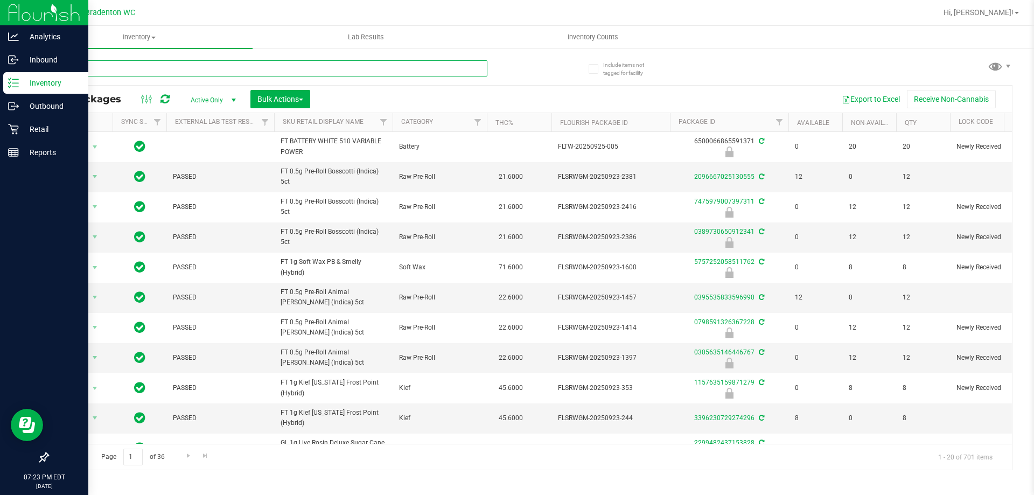
click at [322, 68] on input "text" at bounding box center [267, 68] width 440 height 16
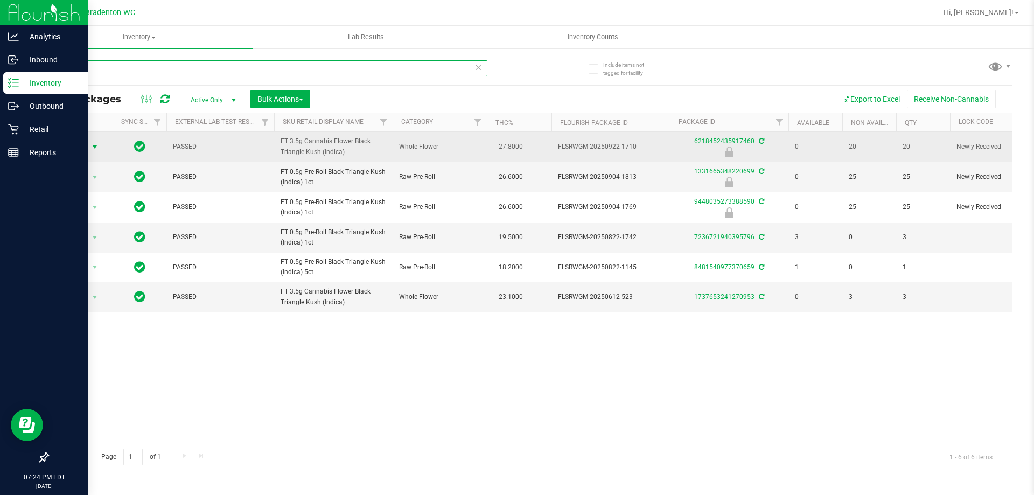
type input "BLT"
click at [89, 146] on span "select" at bounding box center [94, 147] width 13 height 15
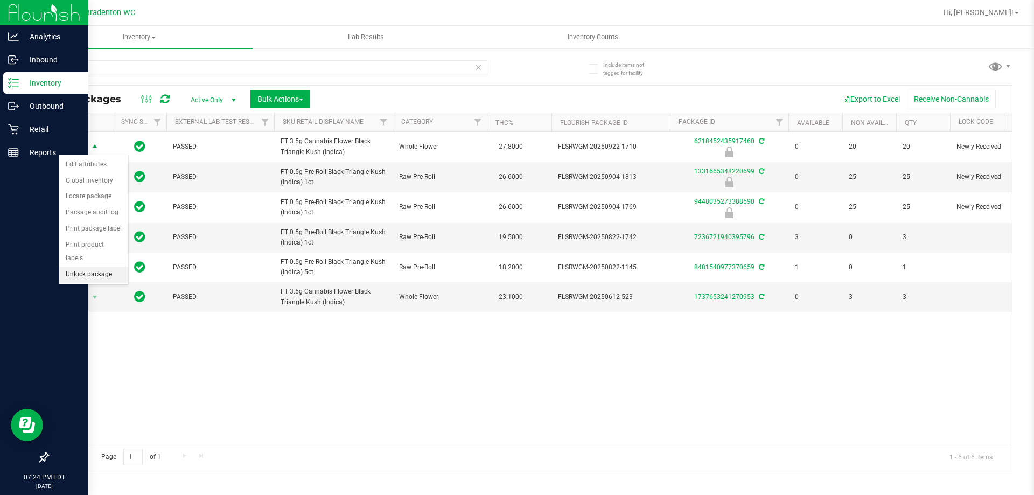
click at [67, 267] on li "Unlock package" at bounding box center [93, 275] width 69 height 16
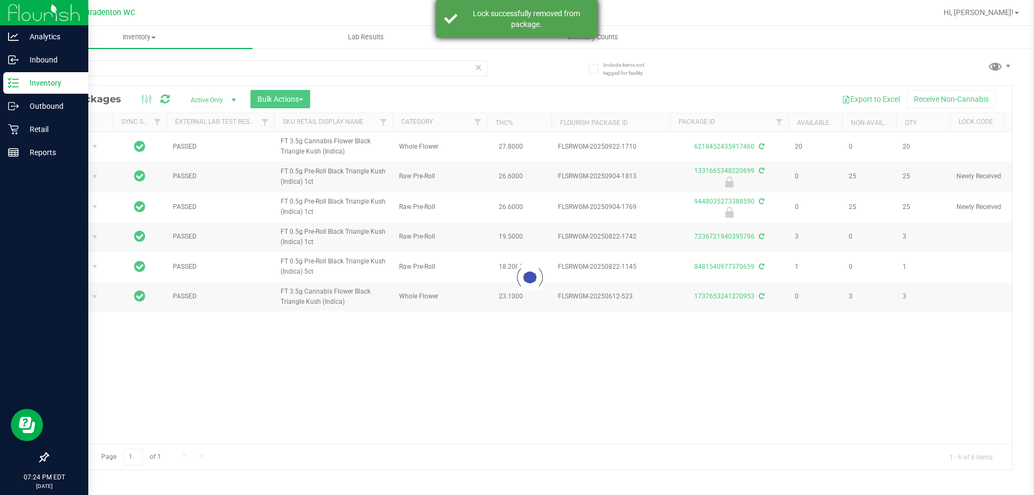
click at [540, 18] on div "Lock successfully removed from package." at bounding box center [526, 19] width 127 height 22
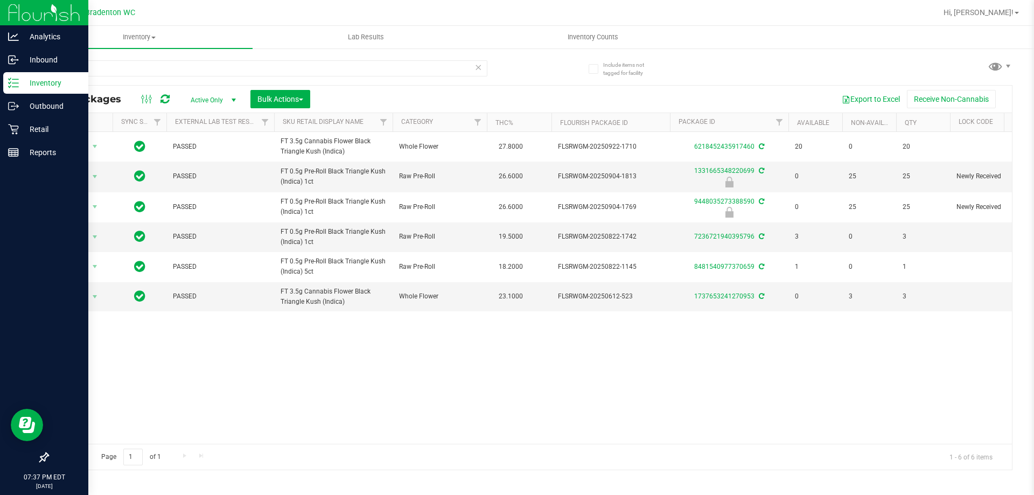
click at [478, 72] on icon at bounding box center [479, 66] width 8 height 13
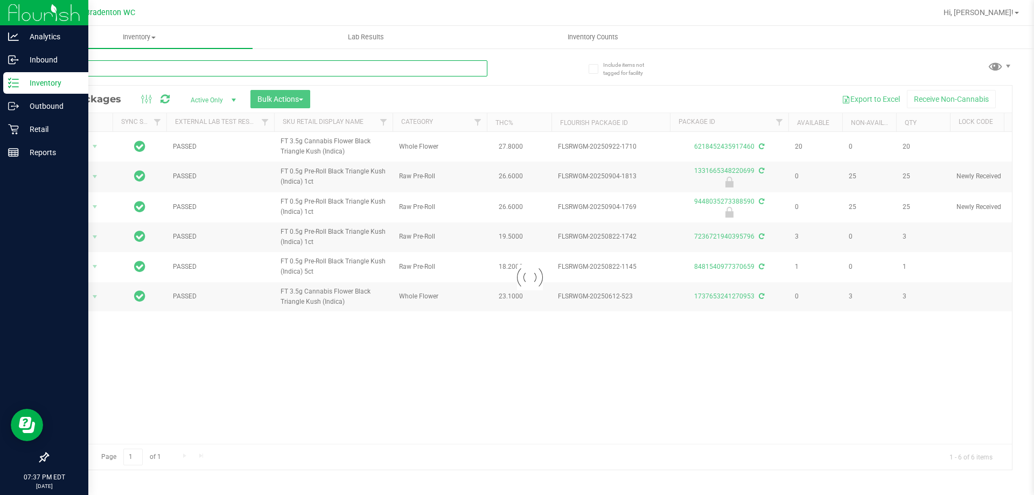
click at [420, 71] on input "text" at bounding box center [267, 68] width 440 height 16
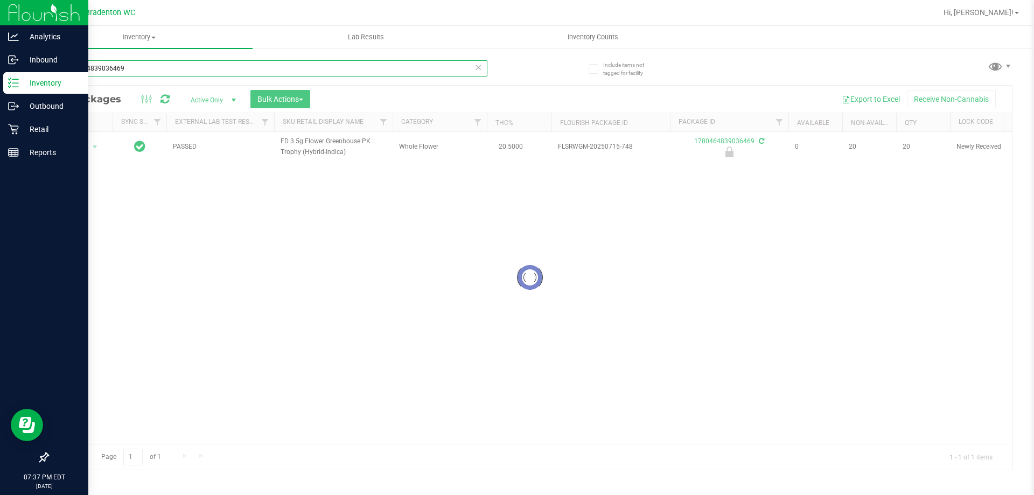
type input "1780464839036469"
click at [79, 152] on div at bounding box center [530, 278] width 964 height 384
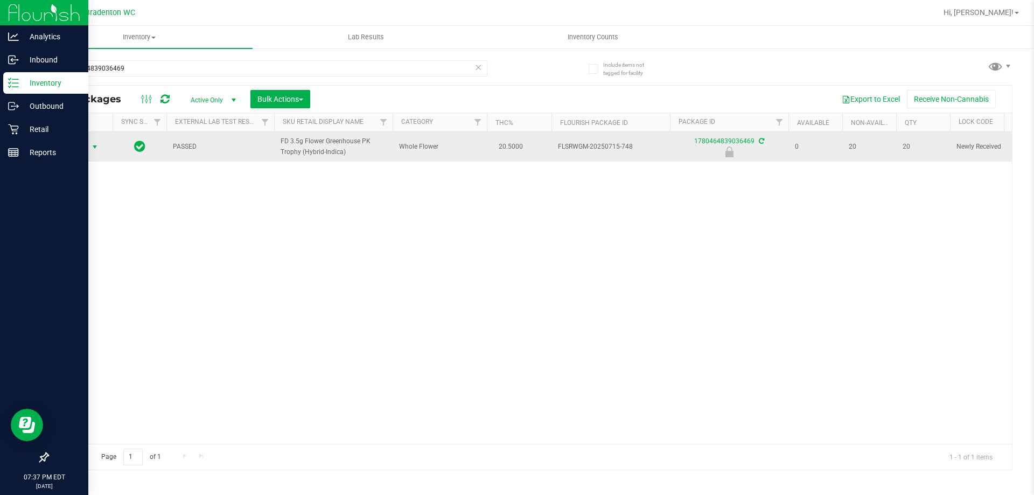
click at [92, 147] on span "select" at bounding box center [94, 147] width 9 height 9
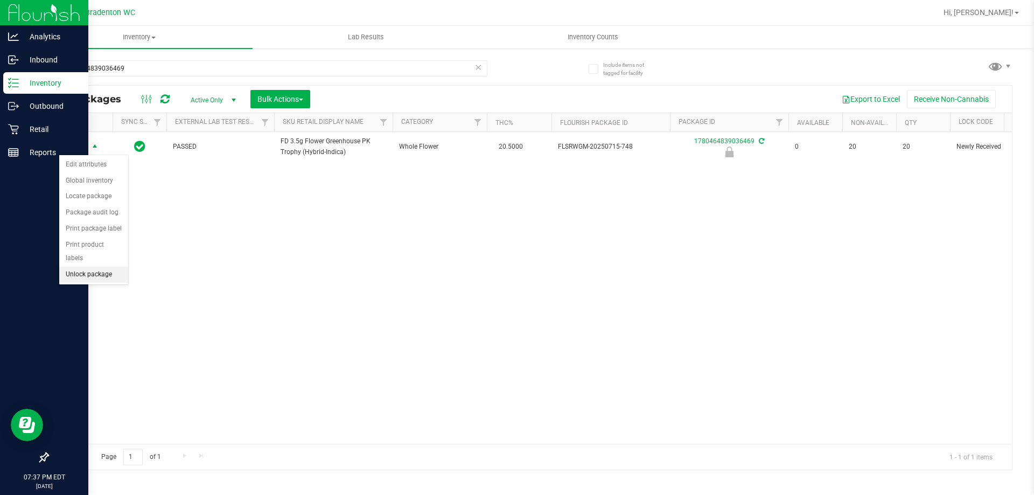
click at [116, 267] on li "Unlock package" at bounding box center [93, 275] width 69 height 16
